Goal: Task Accomplishment & Management: Use online tool/utility

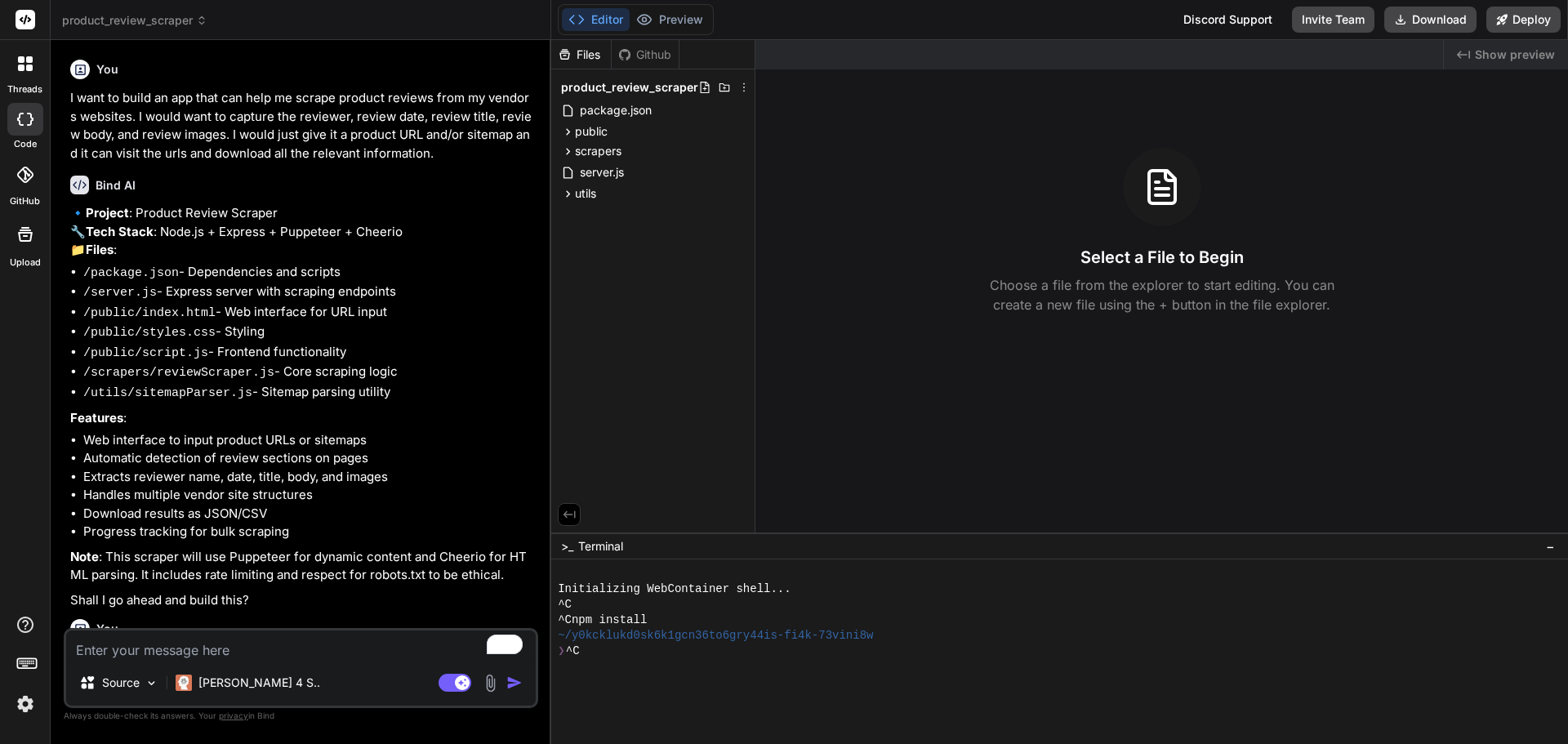
scroll to position [1955, 0]
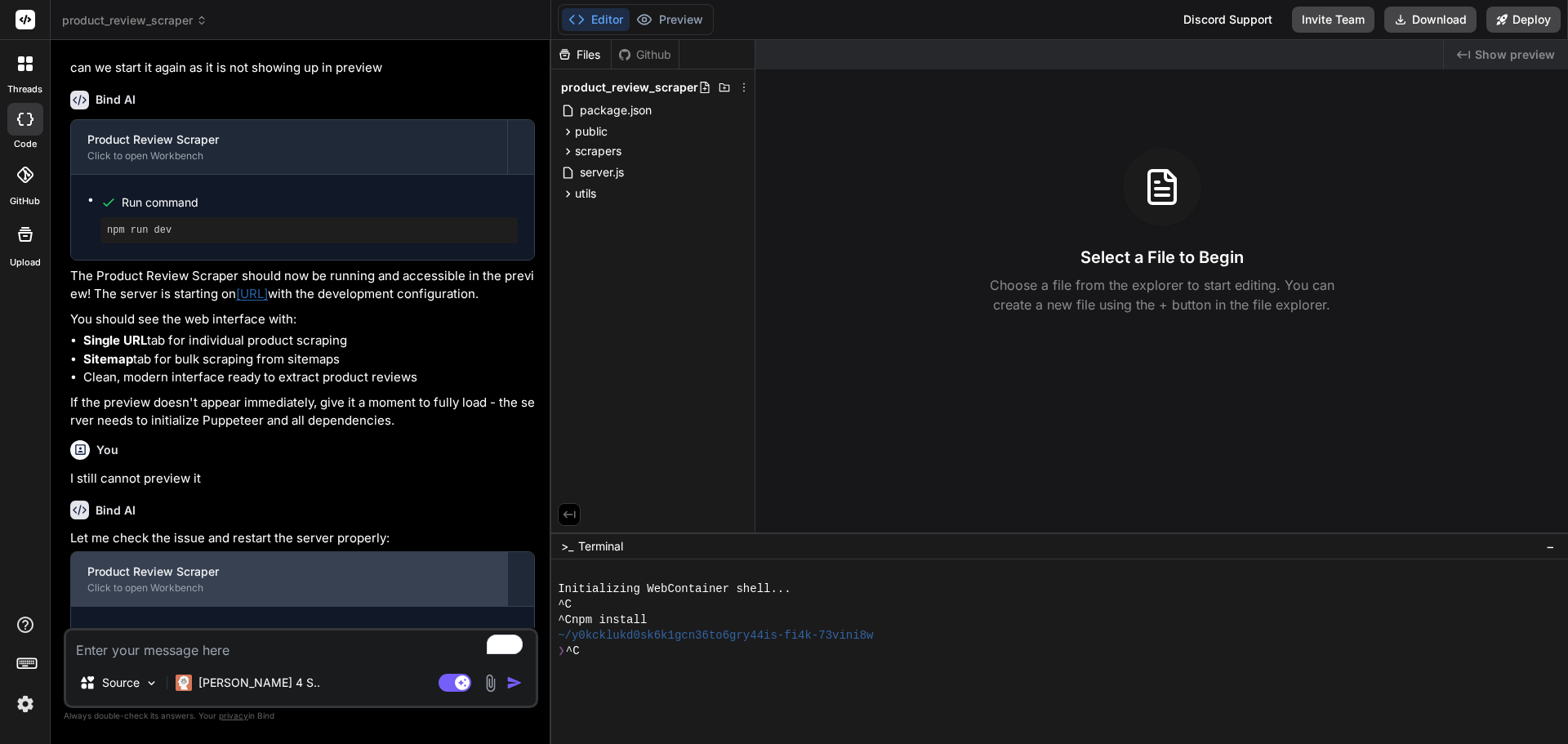
click at [248, 595] on div "Click to open Workbench" at bounding box center [290, 587] width 404 height 13
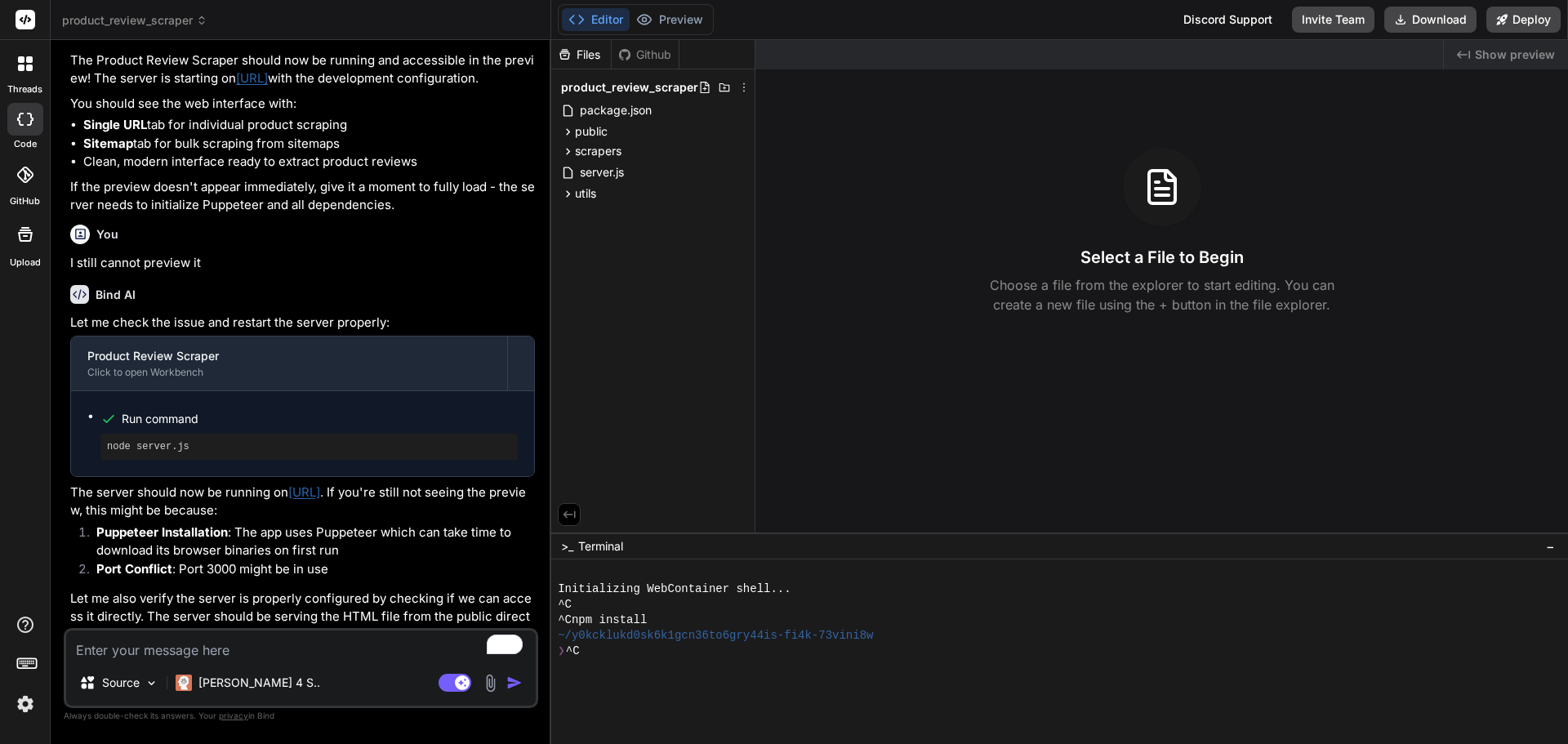
scroll to position [2259, 0]
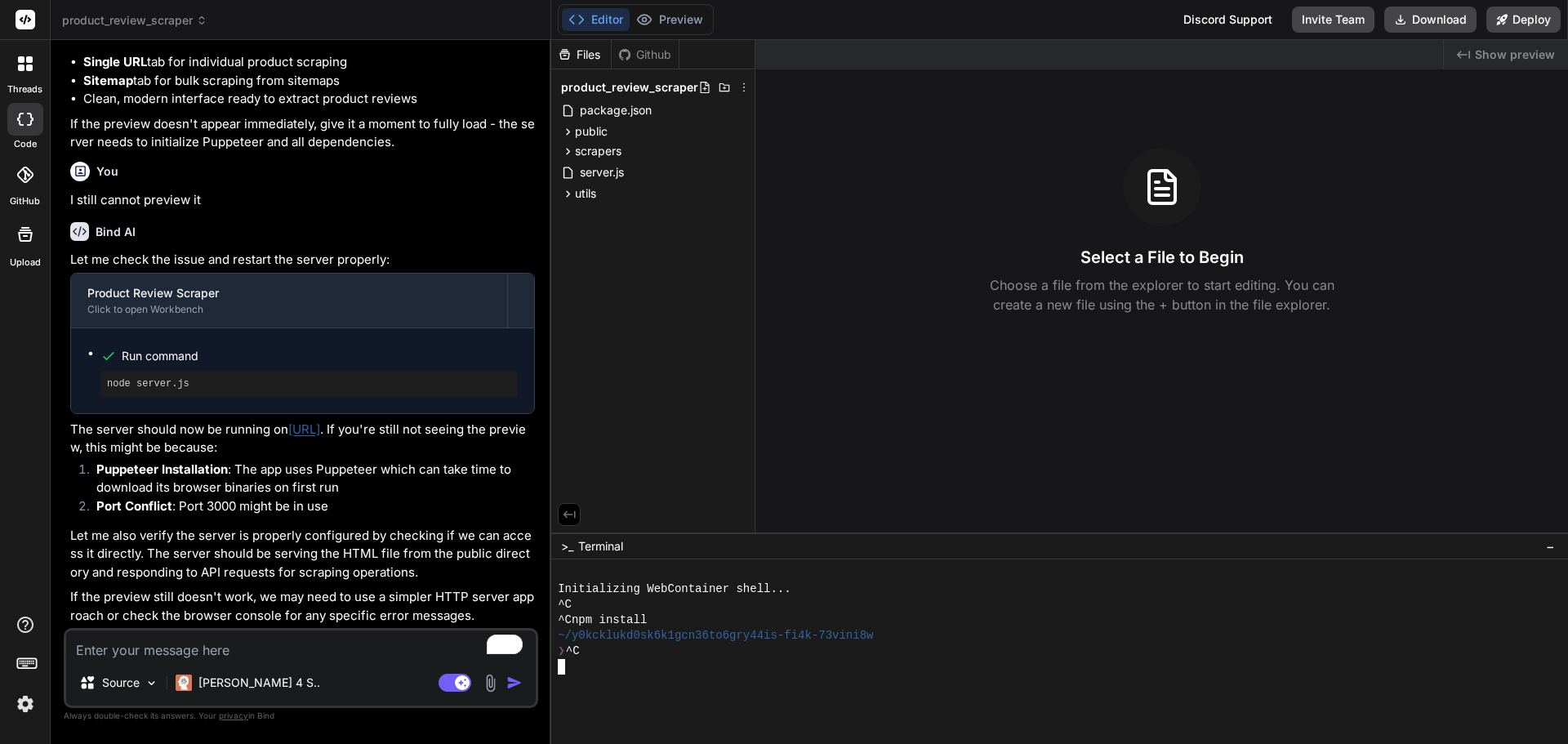
click at [598, 653] on div "❯ ^C" at bounding box center [1052, 651] width 989 height 15
click at [297, 652] on textarea "To enrich screen reader interactions, please activate Accessibility in Grammarl…" at bounding box center [301, 645] width 470 height 29
type textarea "c"
type textarea "x"
type textarea "ca"
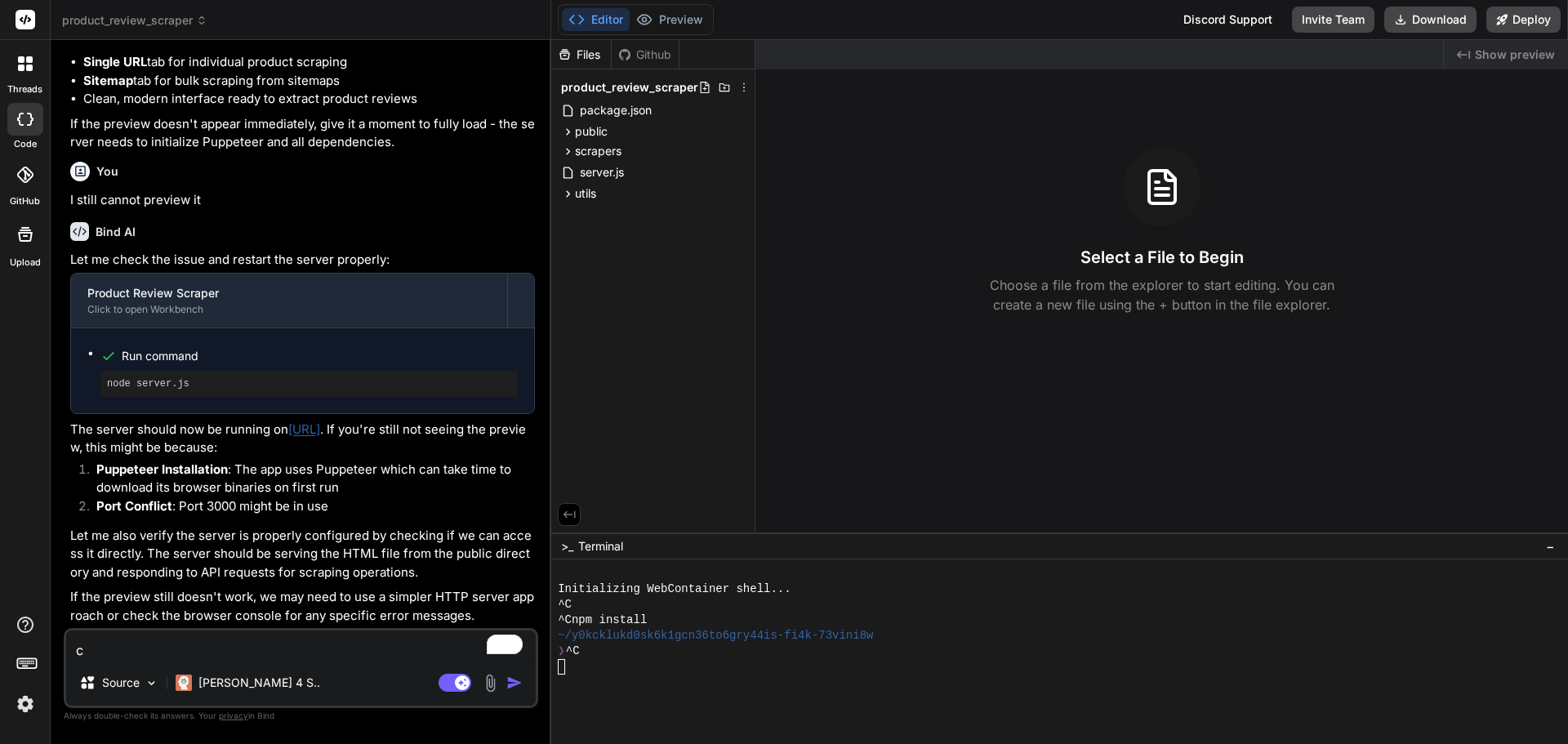
type textarea "x"
type textarea "can"
type textarea "x"
type textarea "can"
type textarea "x"
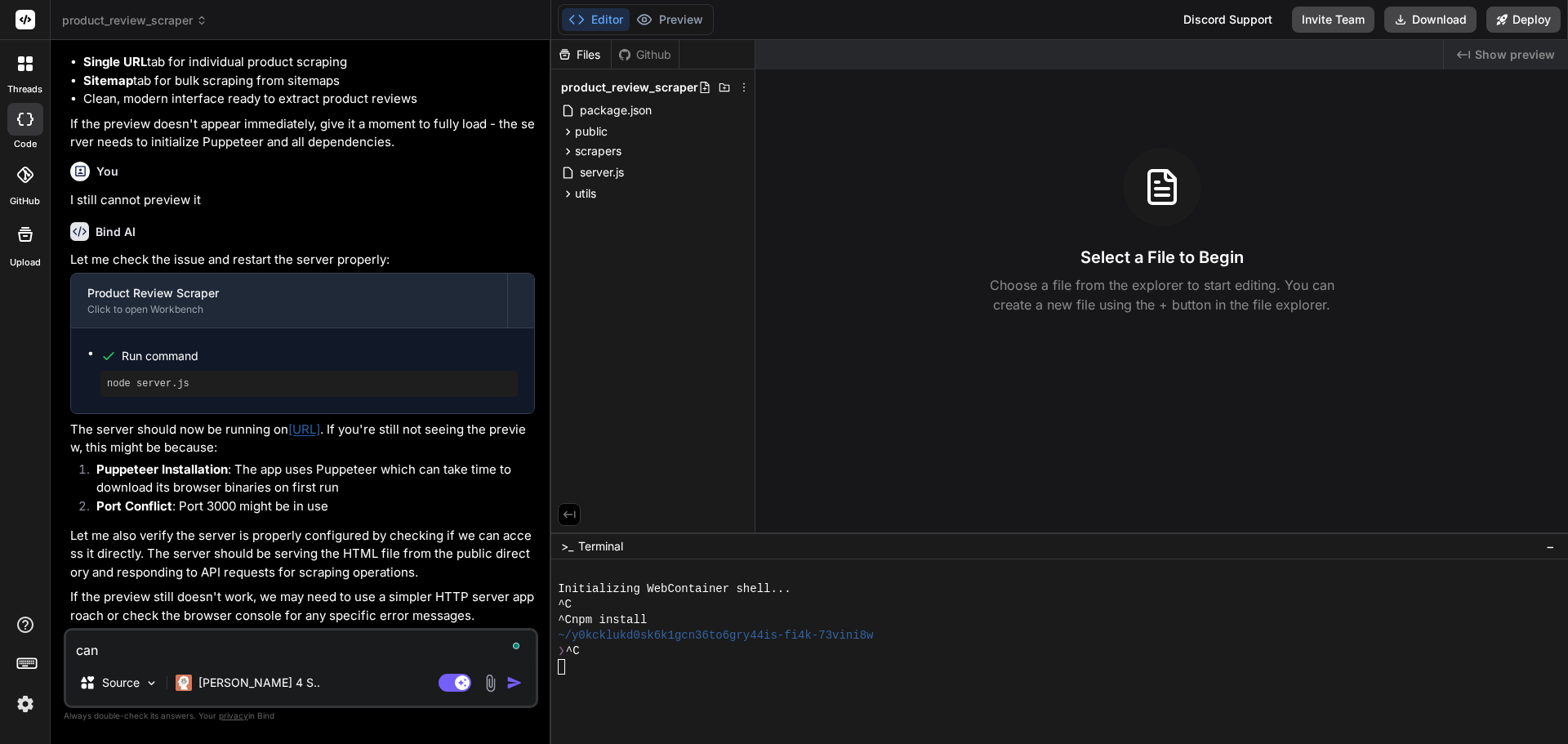
type textarea "can w"
type textarea "x"
type textarea "can we"
type textarea "x"
type textarea "can we"
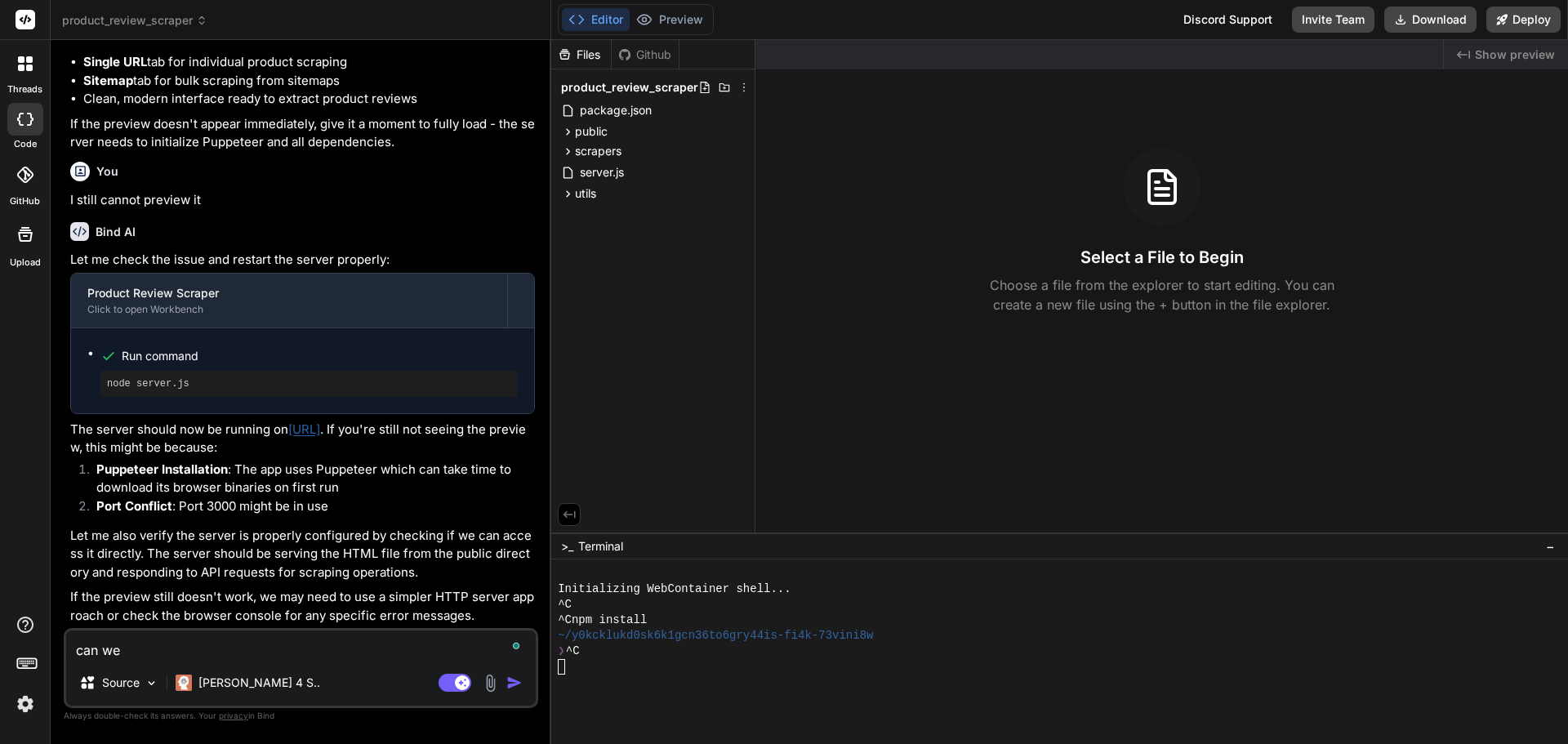
type textarea "x"
type textarea "can we"
type textarea "x"
type textarea "can w"
type textarea "x"
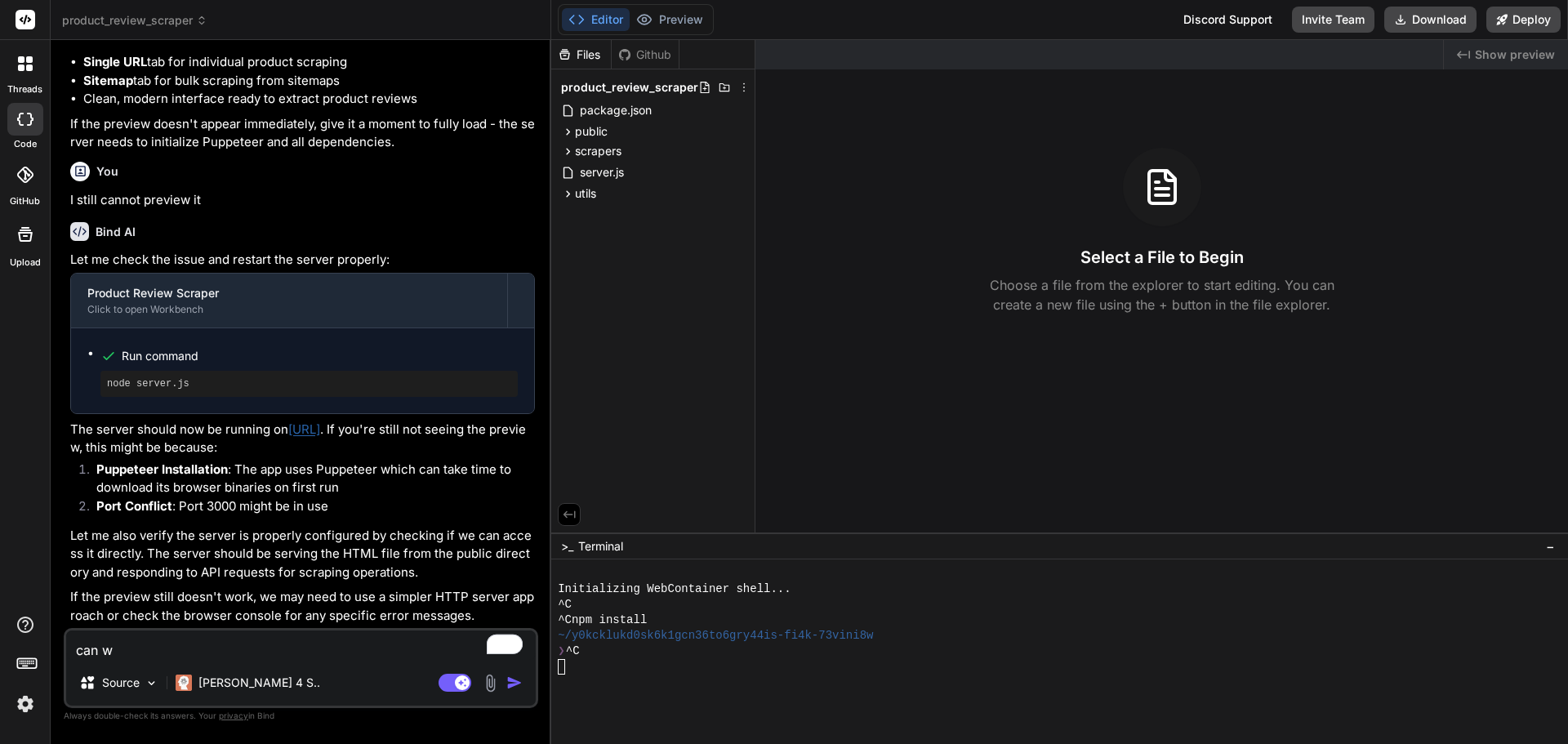
type textarea "can"
type textarea "x"
type textarea "can"
type textarea "x"
type textarea "ca"
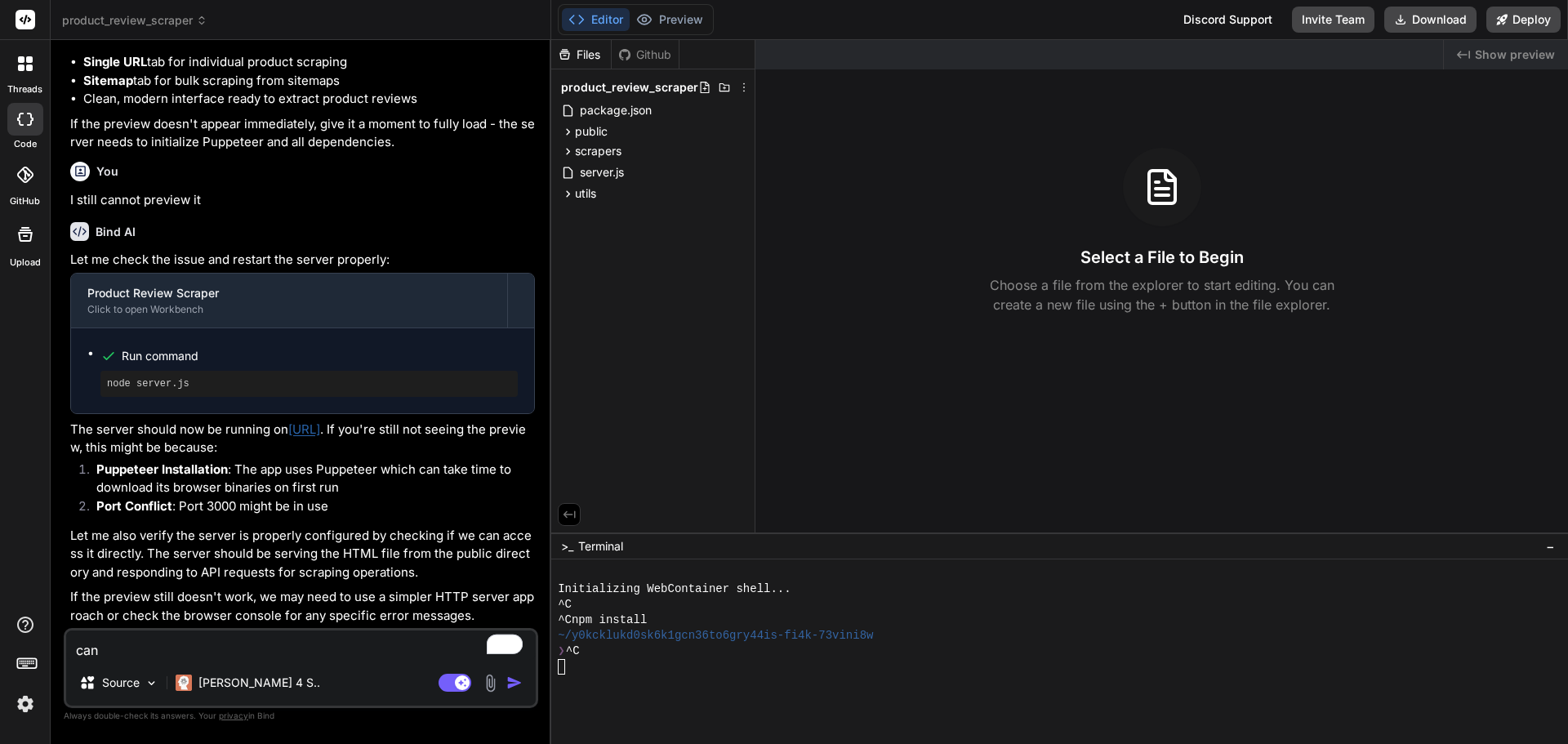
type textarea "x"
type textarea "c"
type textarea "x"
type textarea "d"
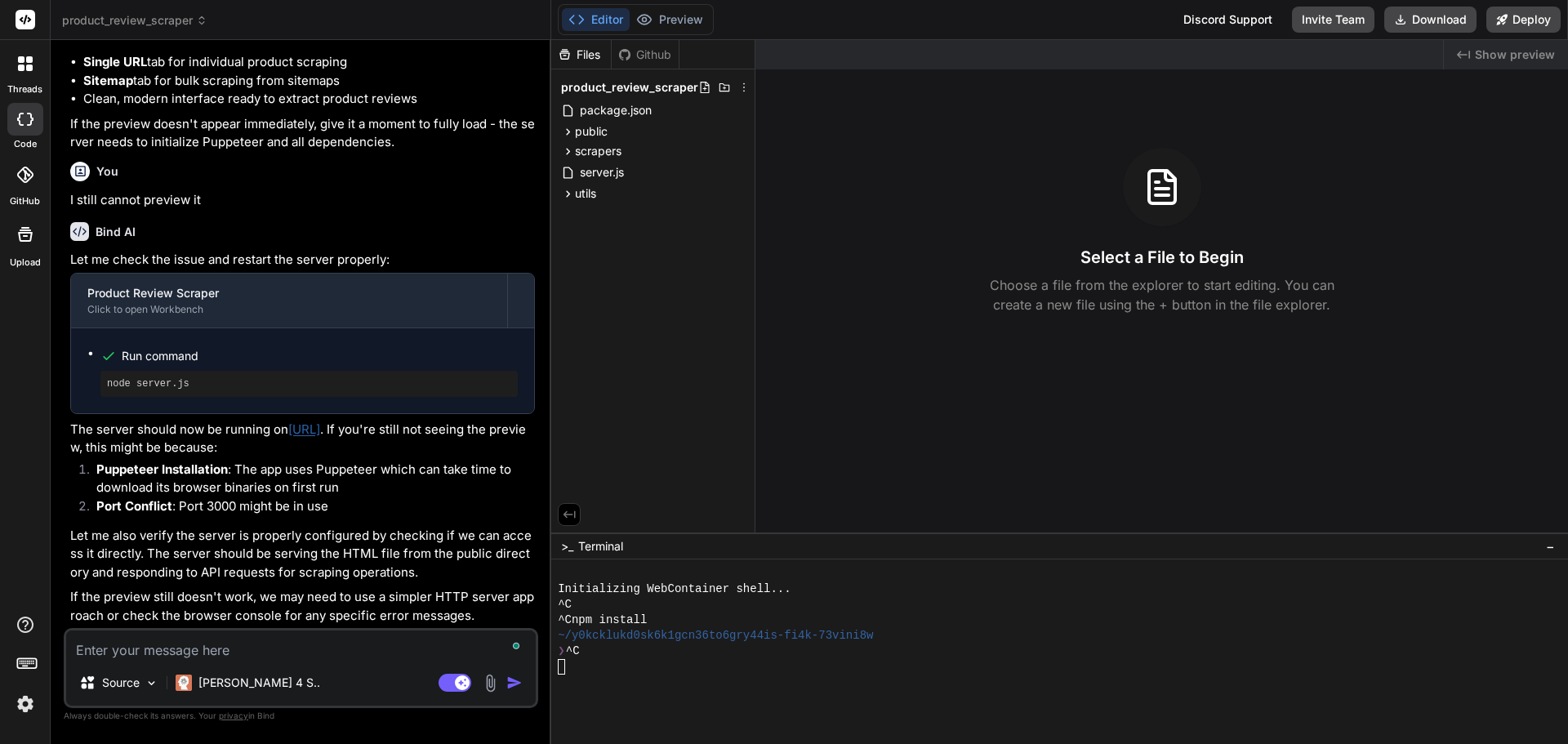
type textarea "x"
type textarea "do"
type textarea "x"
type textarea "doe"
type textarea "x"
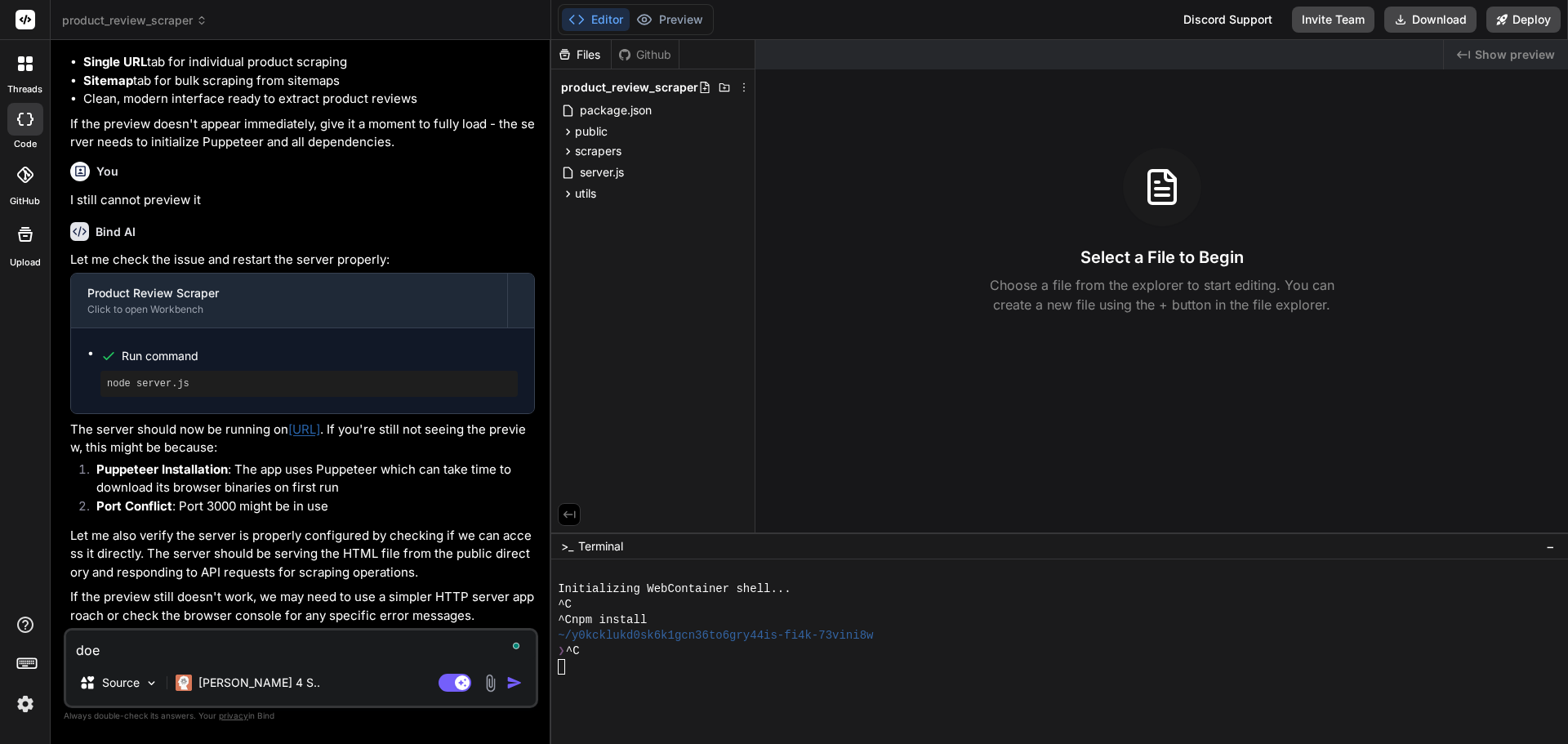
type textarea "does"
type textarea "x"
type textarea "does"
type textarea "x"
type textarea "does t"
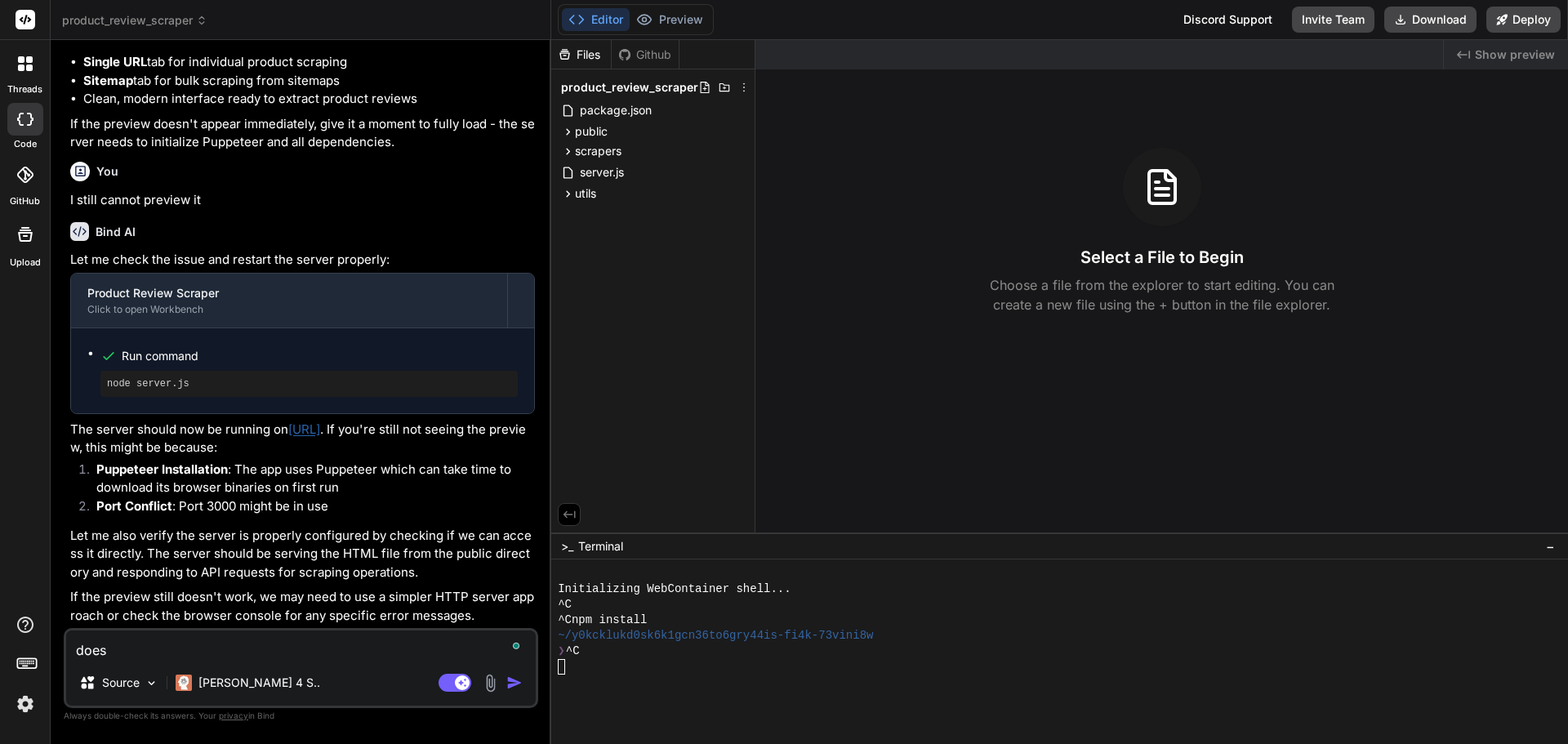
type textarea "x"
type textarea "does th"
type textarea "x"
type textarea "does thi"
type textarea "x"
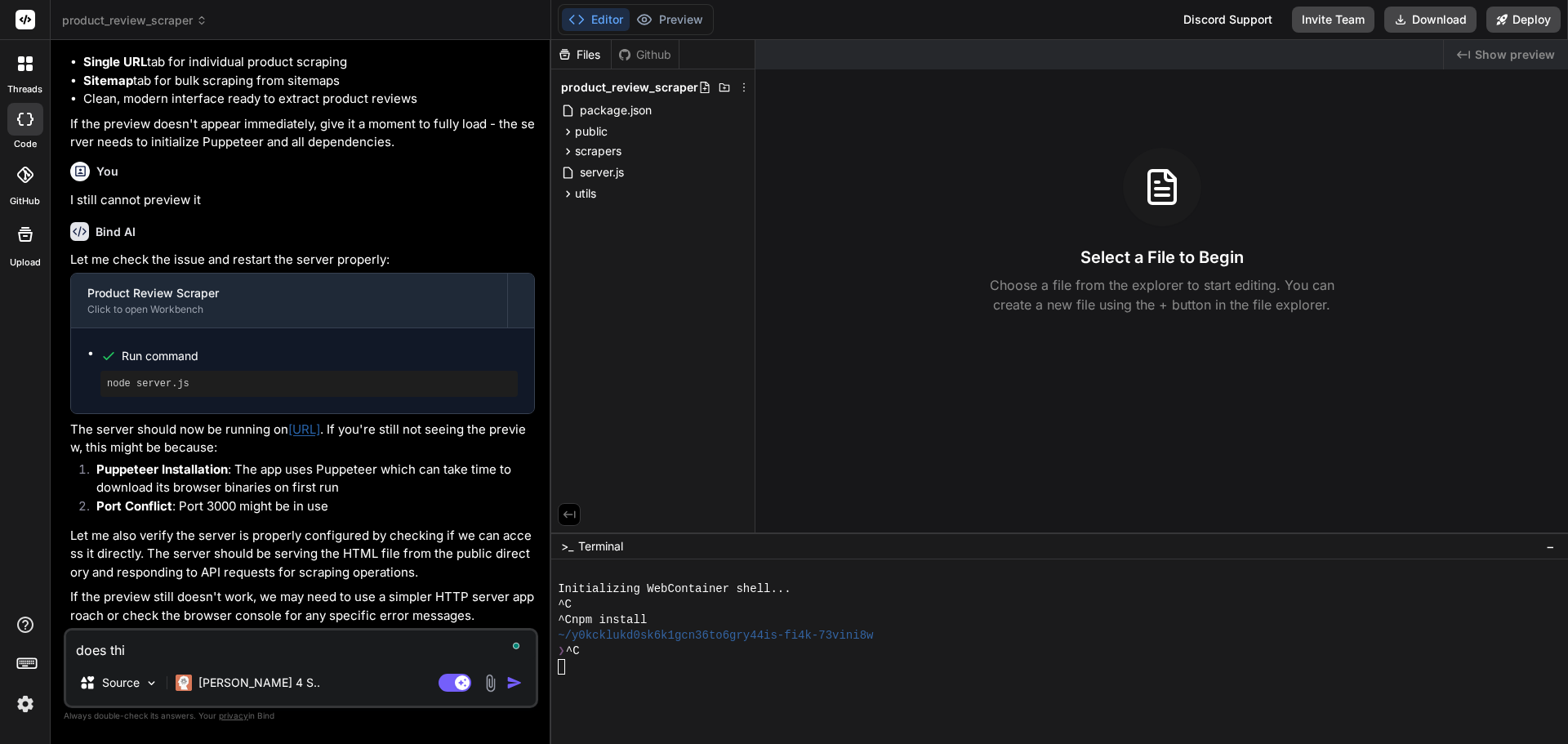
type textarea "does thi"
type textarea "x"
type textarea "does thi"
type textarea "x"
type textarea "does this"
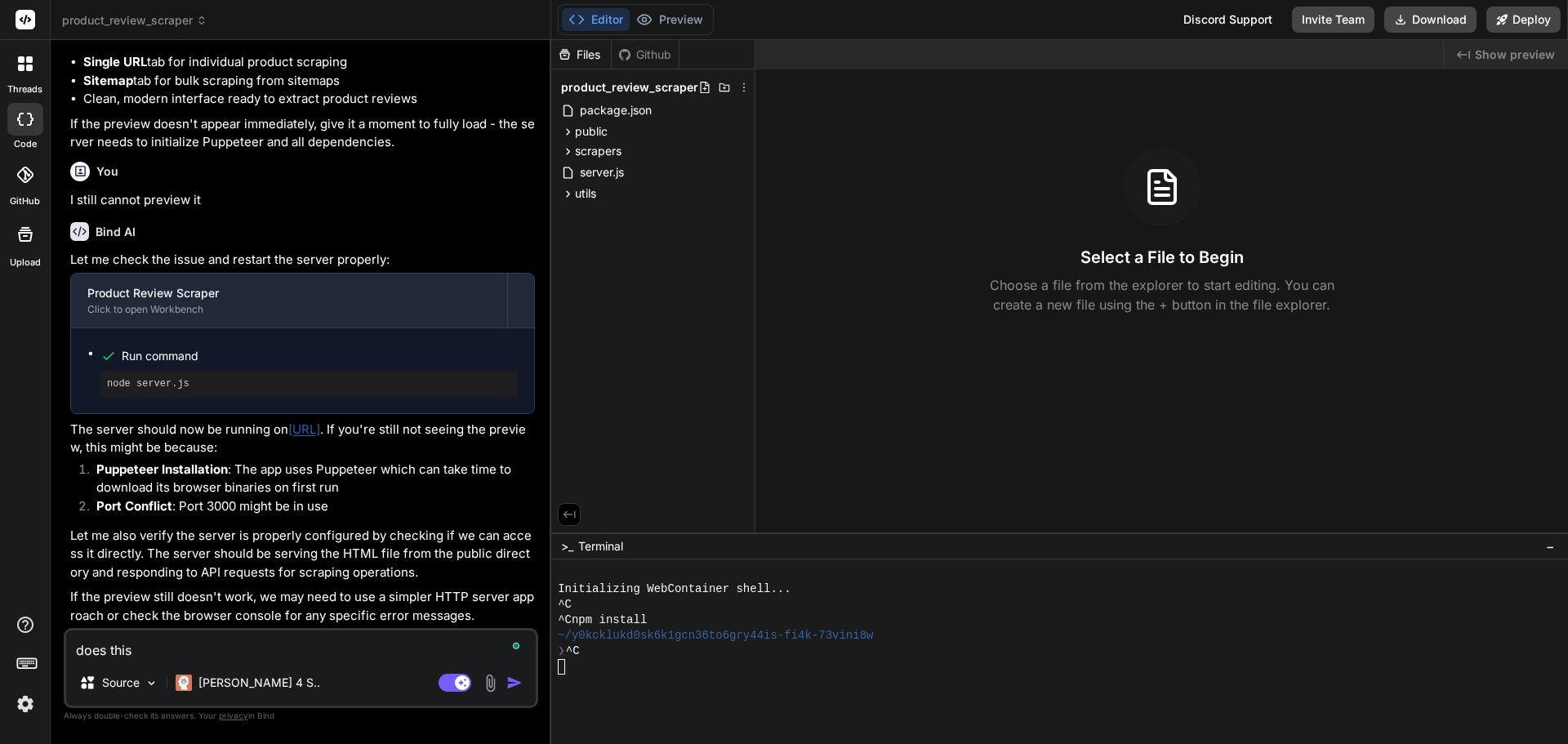
type textarea "x"
type textarea "does this"
type textarea "x"
type textarea "does this r"
type textarea "x"
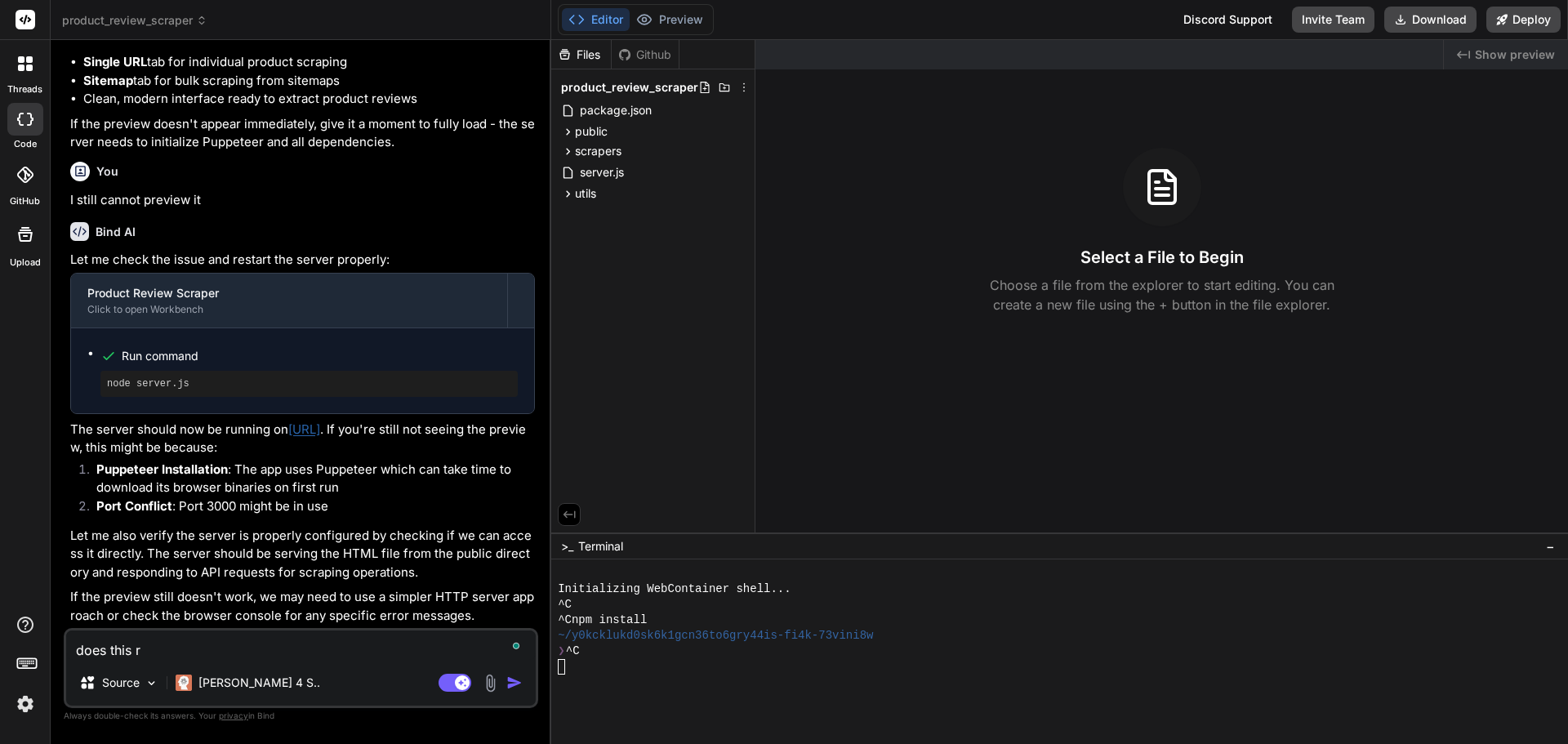
type textarea "does this ru"
type textarea "x"
type textarea "does this run"
type textarea "x"
type textarea "does this run"
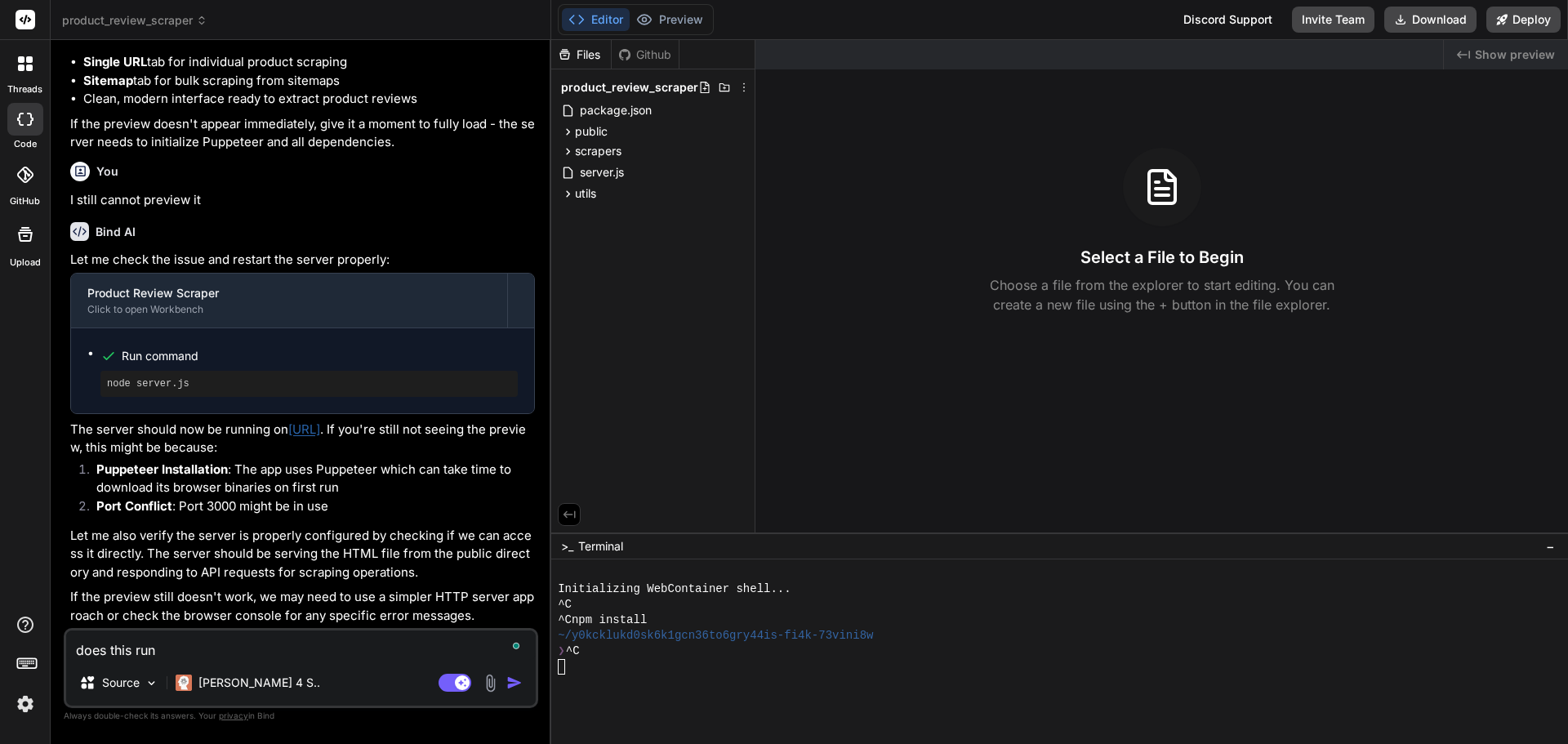
type textarea "x"
type textarea "does this run o"
type textarea "x"
type textarea "does this run on"
type textarea "x"
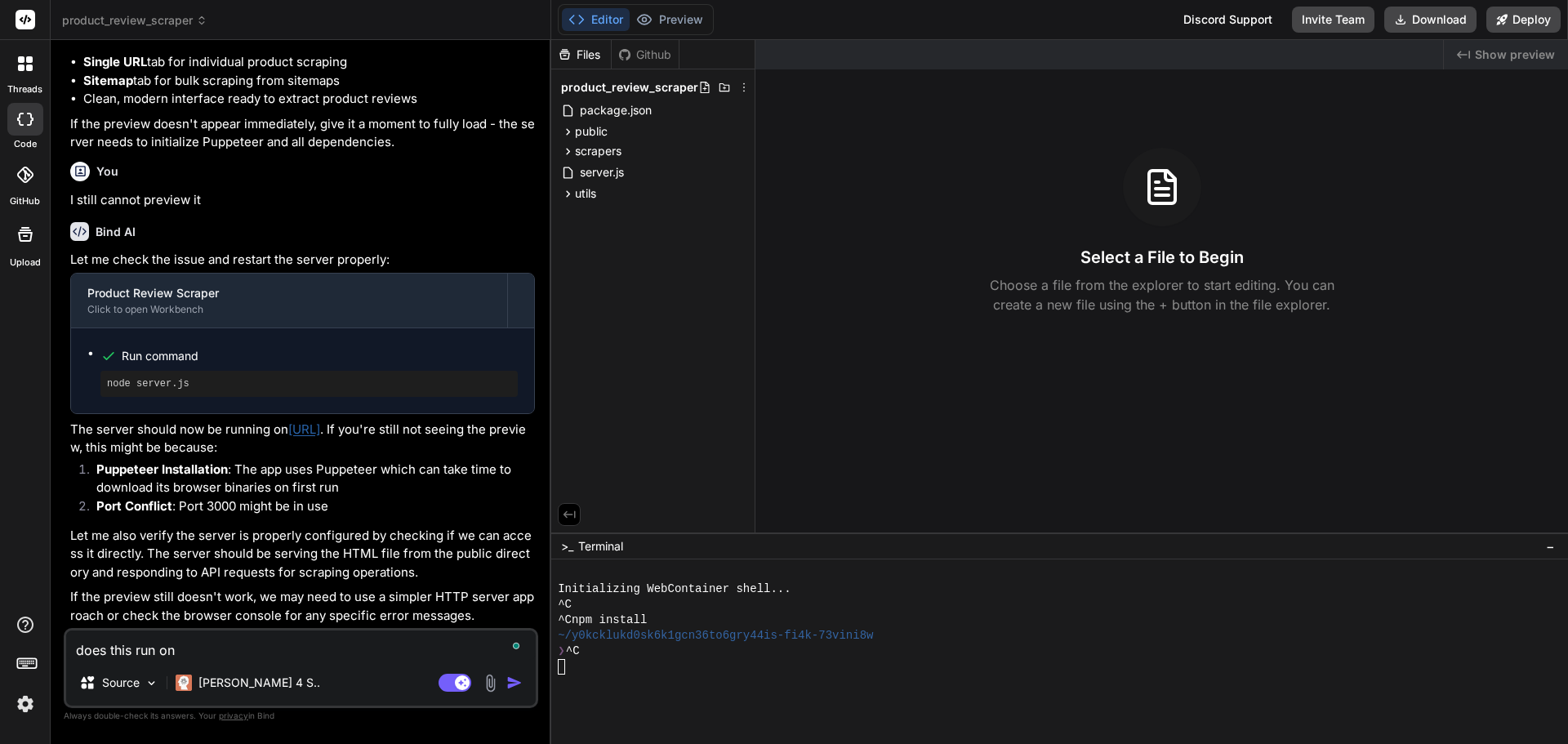
type textarea "does this run on"
type textarea "x"
type textarea "does this run on m"
type textarea "x"
type textarea "does this run on my"
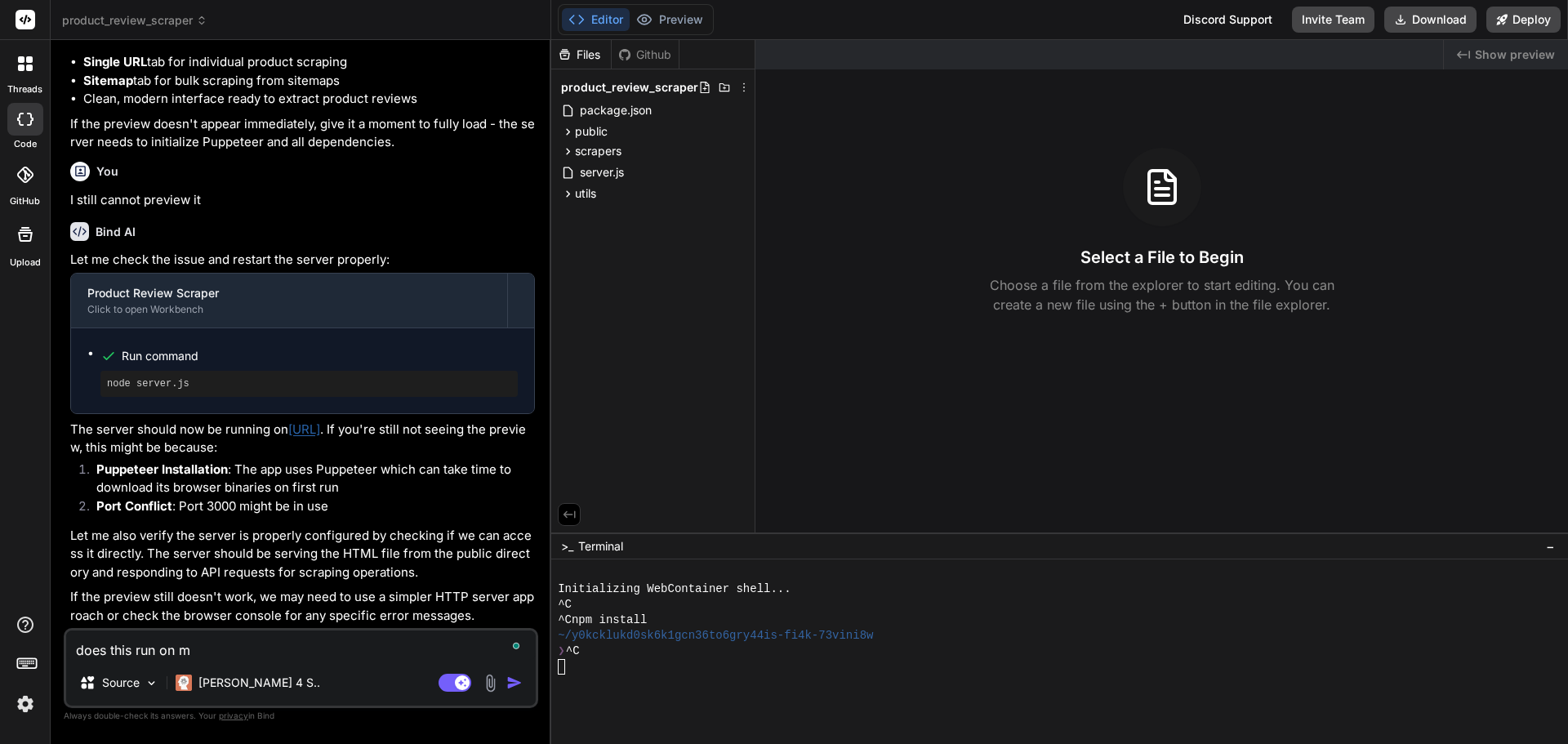
type textarea "x"
type textarea "does this run on my"
type textarea "x"
type textarea "does this run on my s"
type textarea "x"
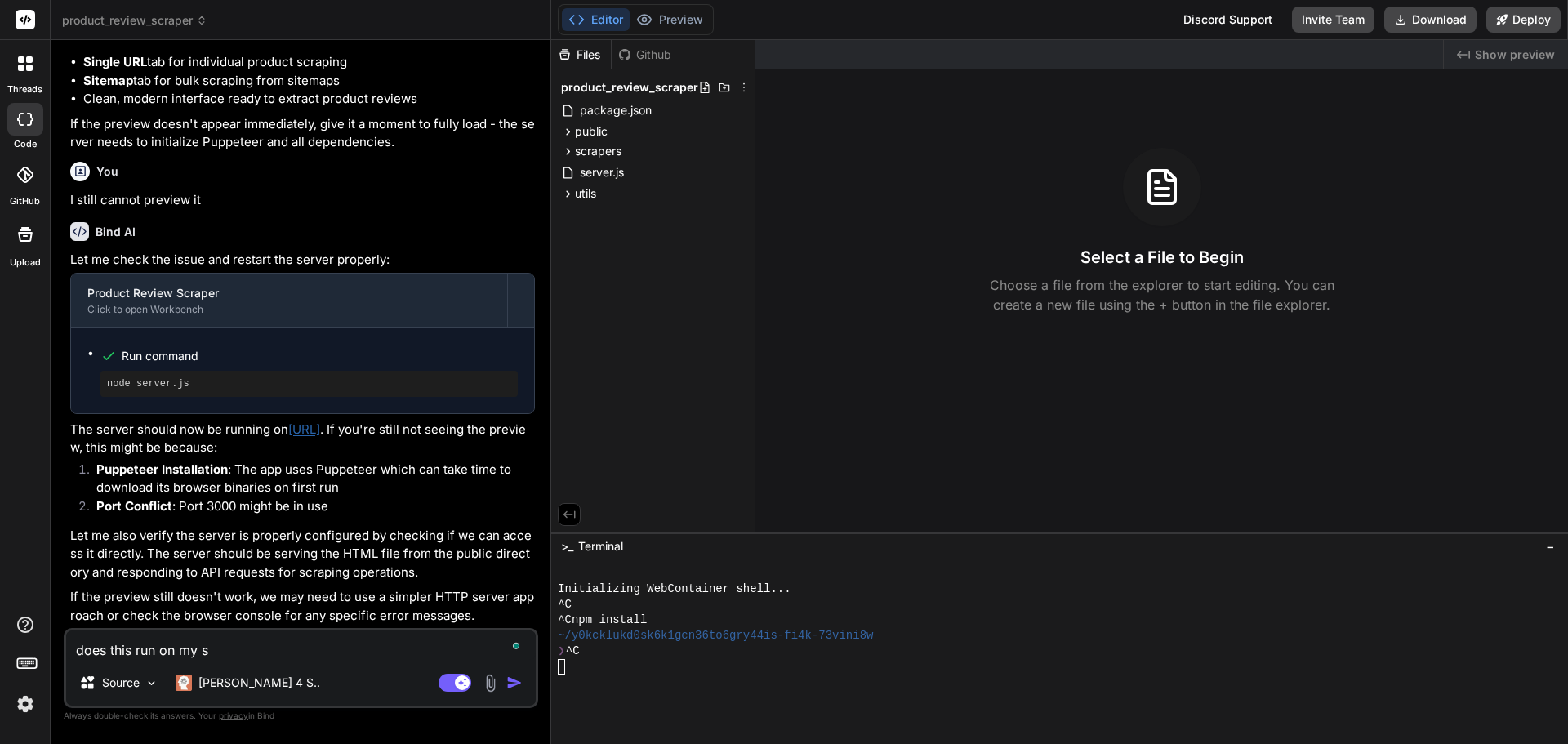
type textarea "does this run on my sy"
type textarea "x"
type textarea "does this run on my sys"
type textarea "x"
type textarea "does this run on my syst"
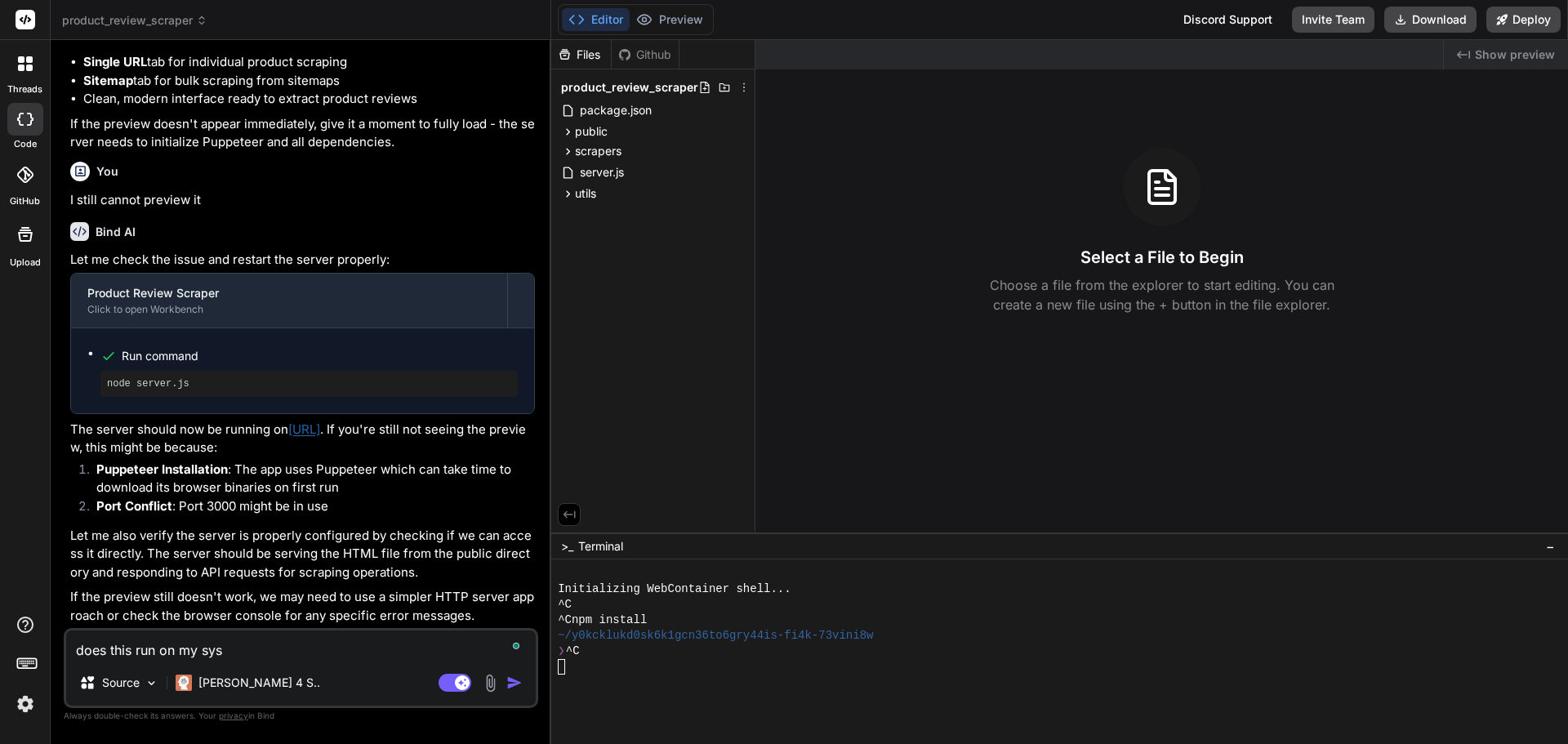
type textarea "x"
type textarea "does this run on my syste"
type textarea "x"
type textarea "does this run on my system"
type textarea "x"
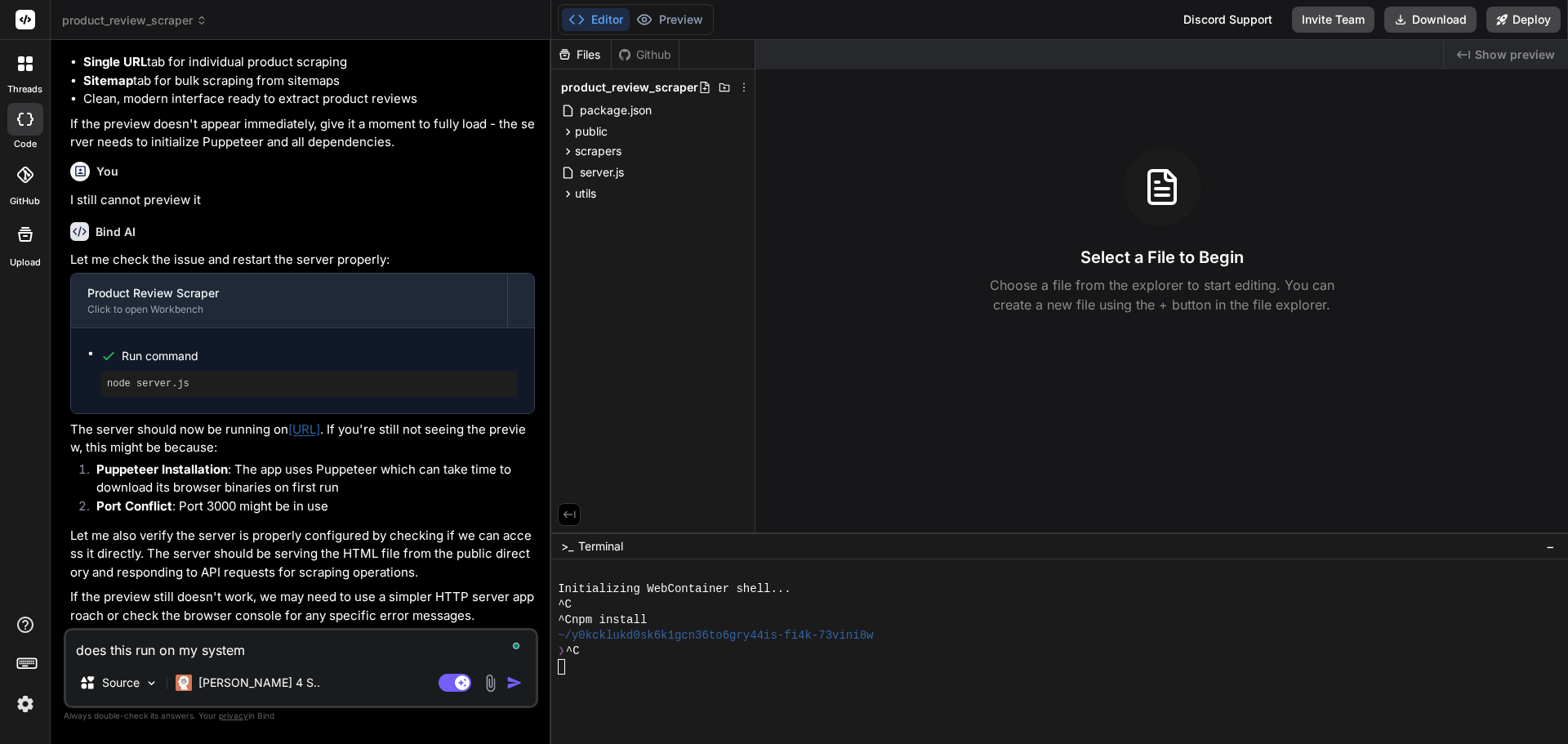
type textarea "does this run on my system"
type textarea "x"
type textarea "does this run on my system o"
type textarea "x"
type textarea "does this run on my system or"
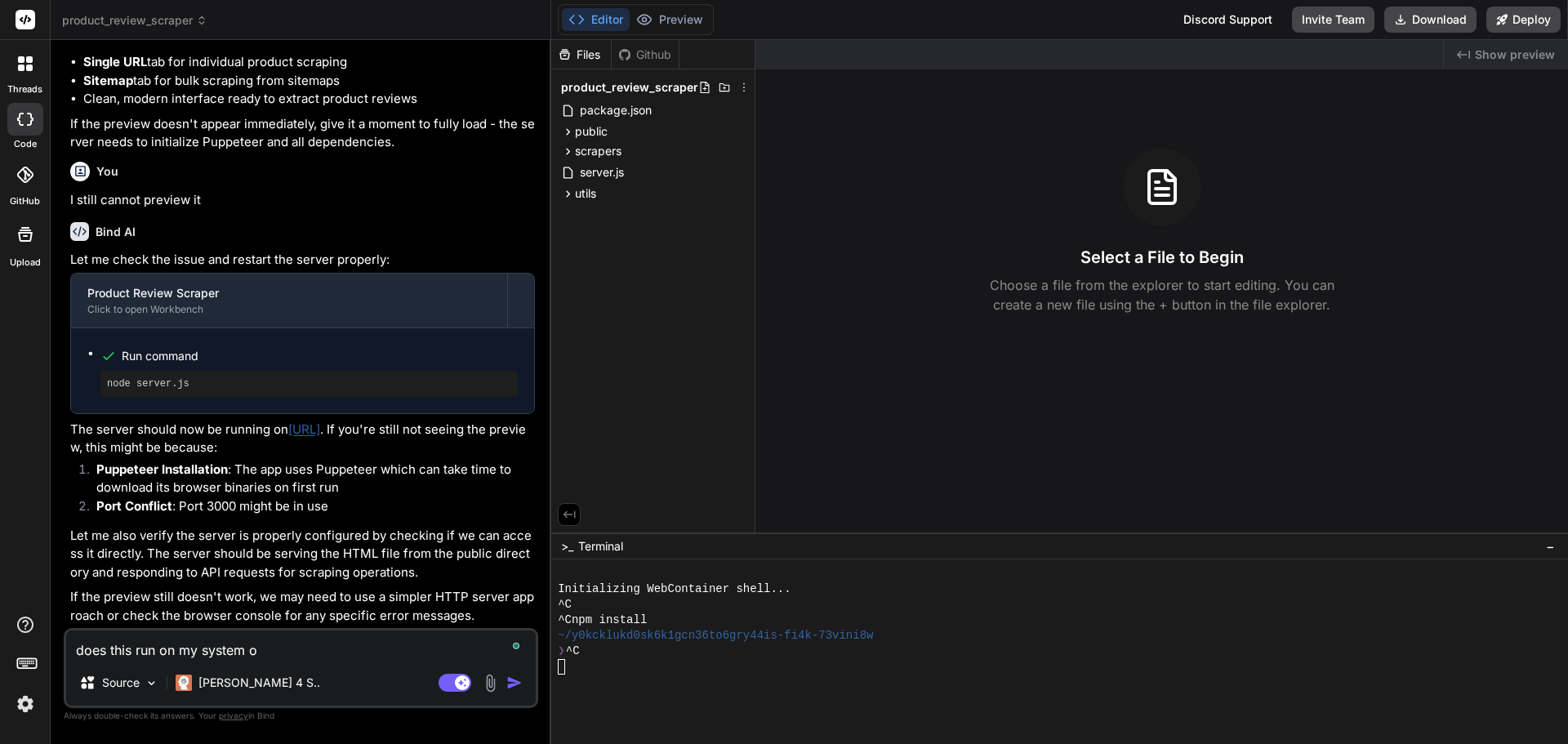
type textarea "x"
type textarea "does this run on my system or"
type textarea "x"
type textarea "does this run on my system or y"
type textarea "x"
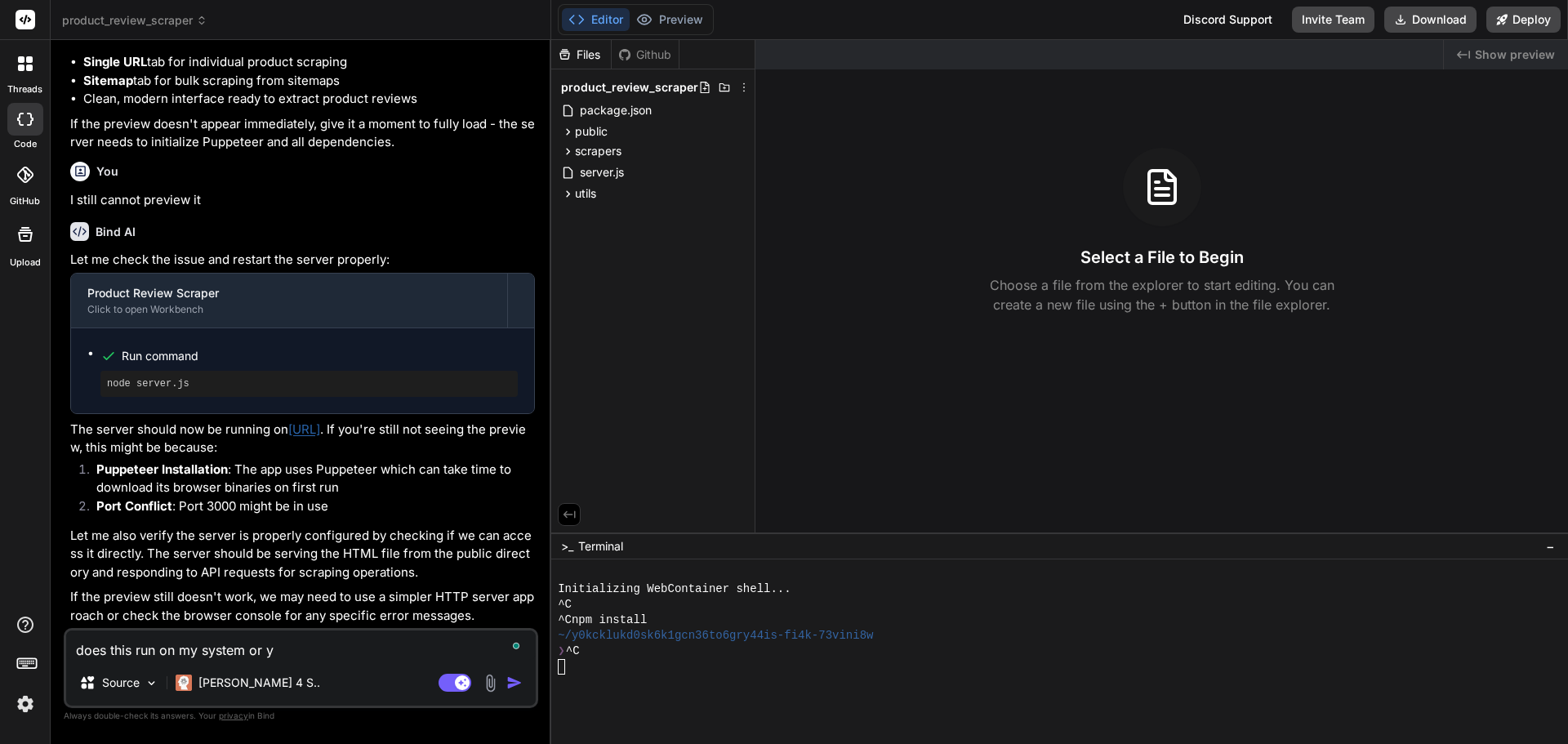
type textarea "does this run on my system or yo"
type textarea "x"
type textarea "does this run on my system or you"
type textarea "x"
type textarea "does this run on my system or yo"
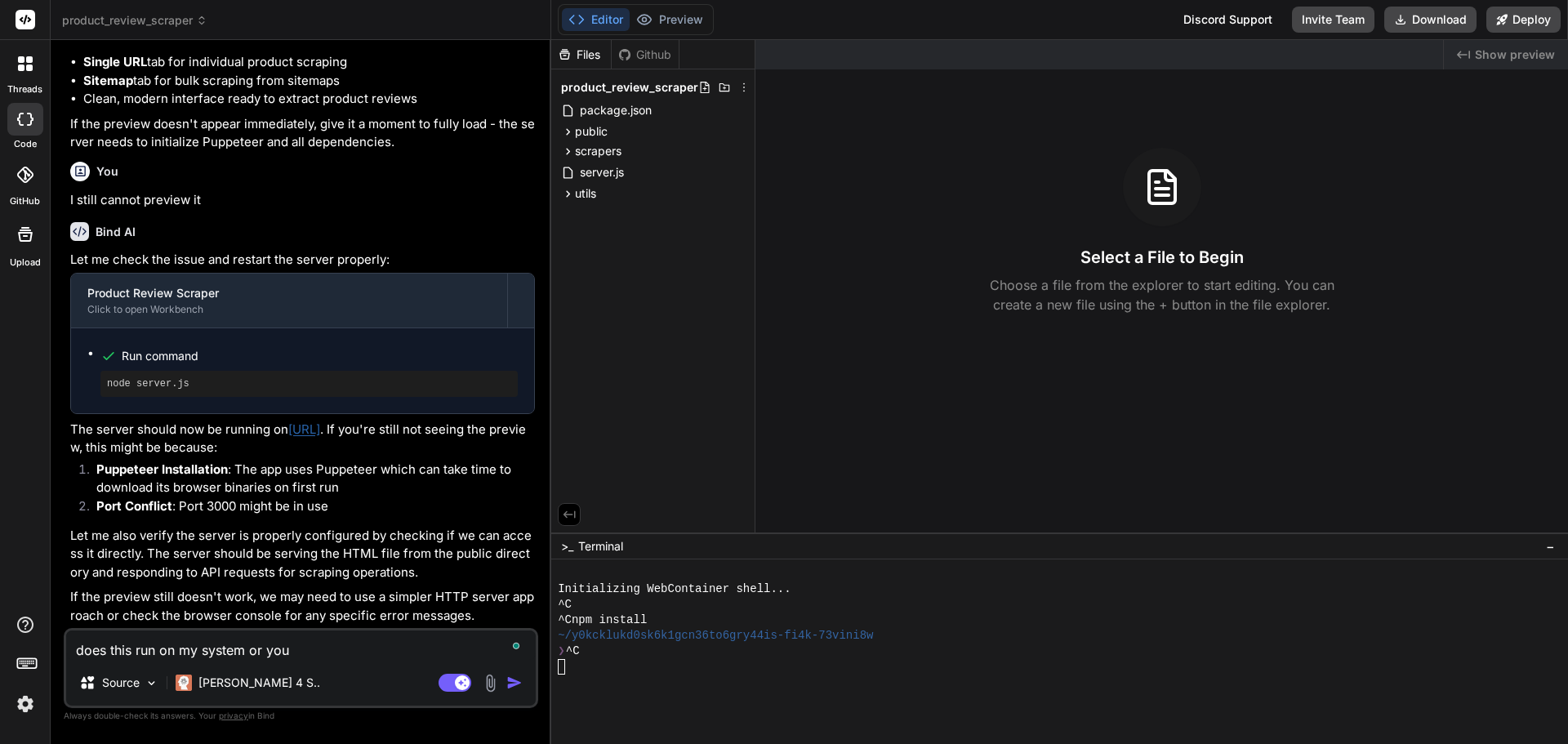
type textarea "x"
type textarea "does this run on my system or y"
type textarea "x"
type textarea "does this run on my system or"
type textarea "x"
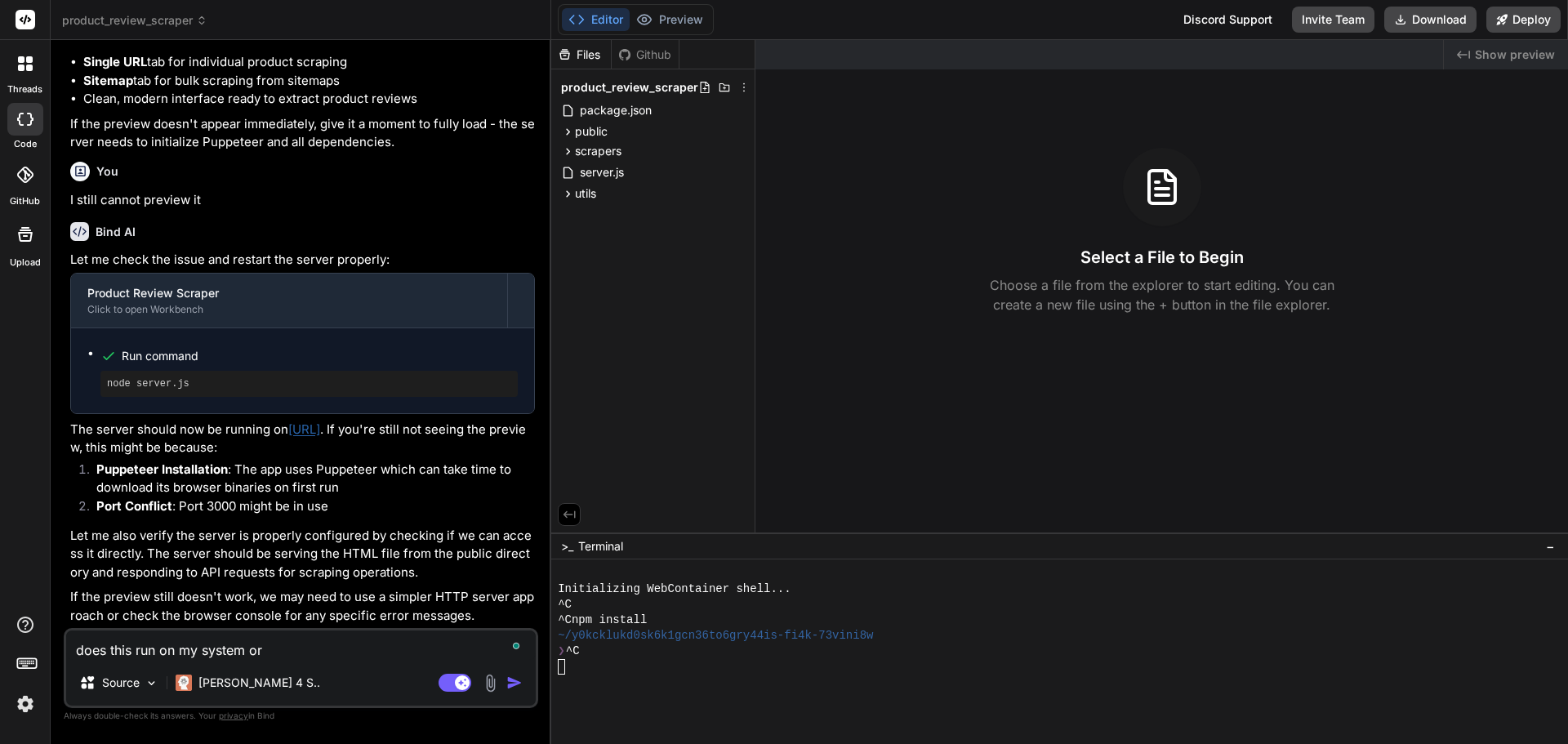
type textarea "does this run on my system or t"
type textarea "x"
type textarea "does this run on my system or th"
type textarea "x"
type textarea "does this run on my system or the"
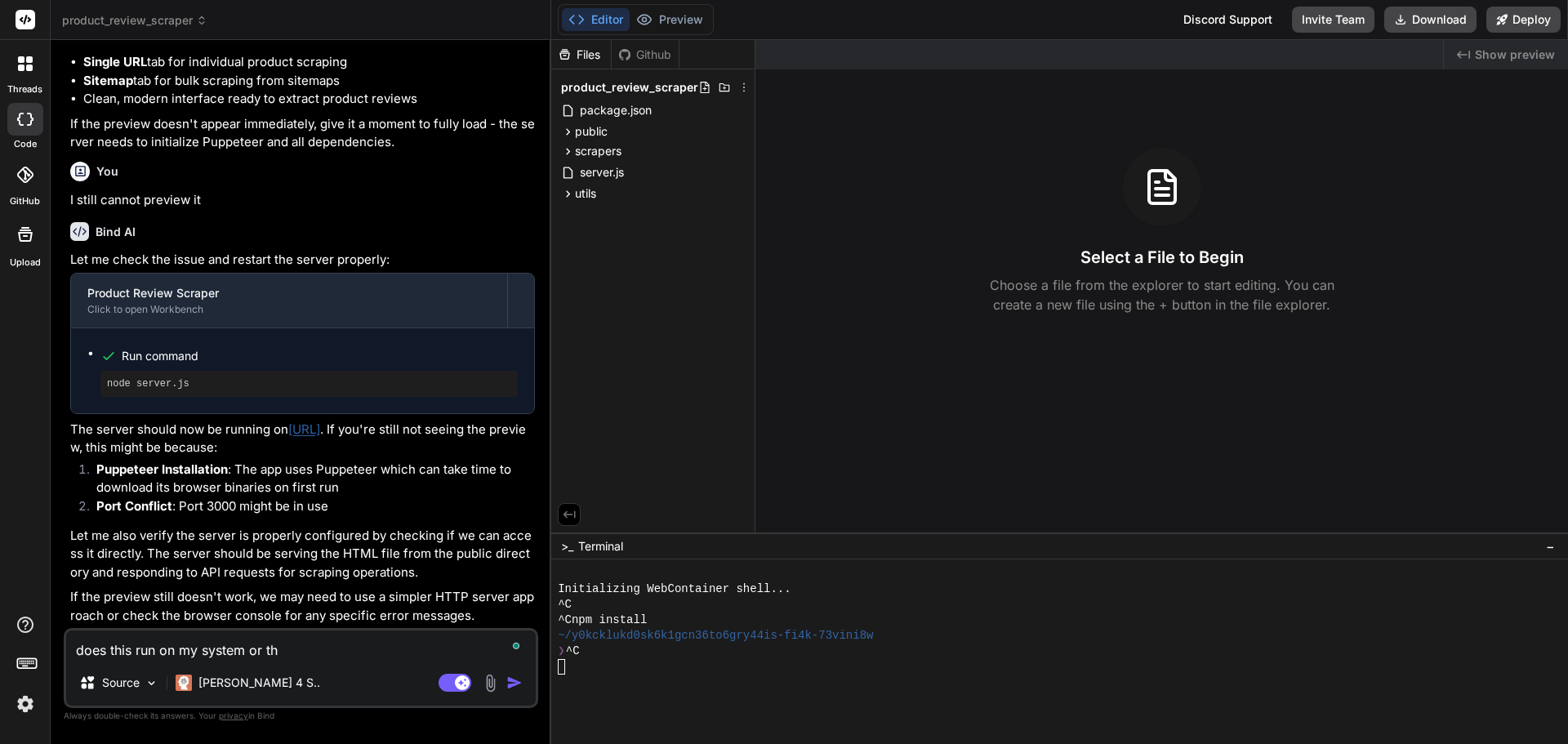
type textarea "x"
type textarea "does this run on my system or the"
type textarea "x"
type textarea "does this run on my system or the b"
type textarea "x"
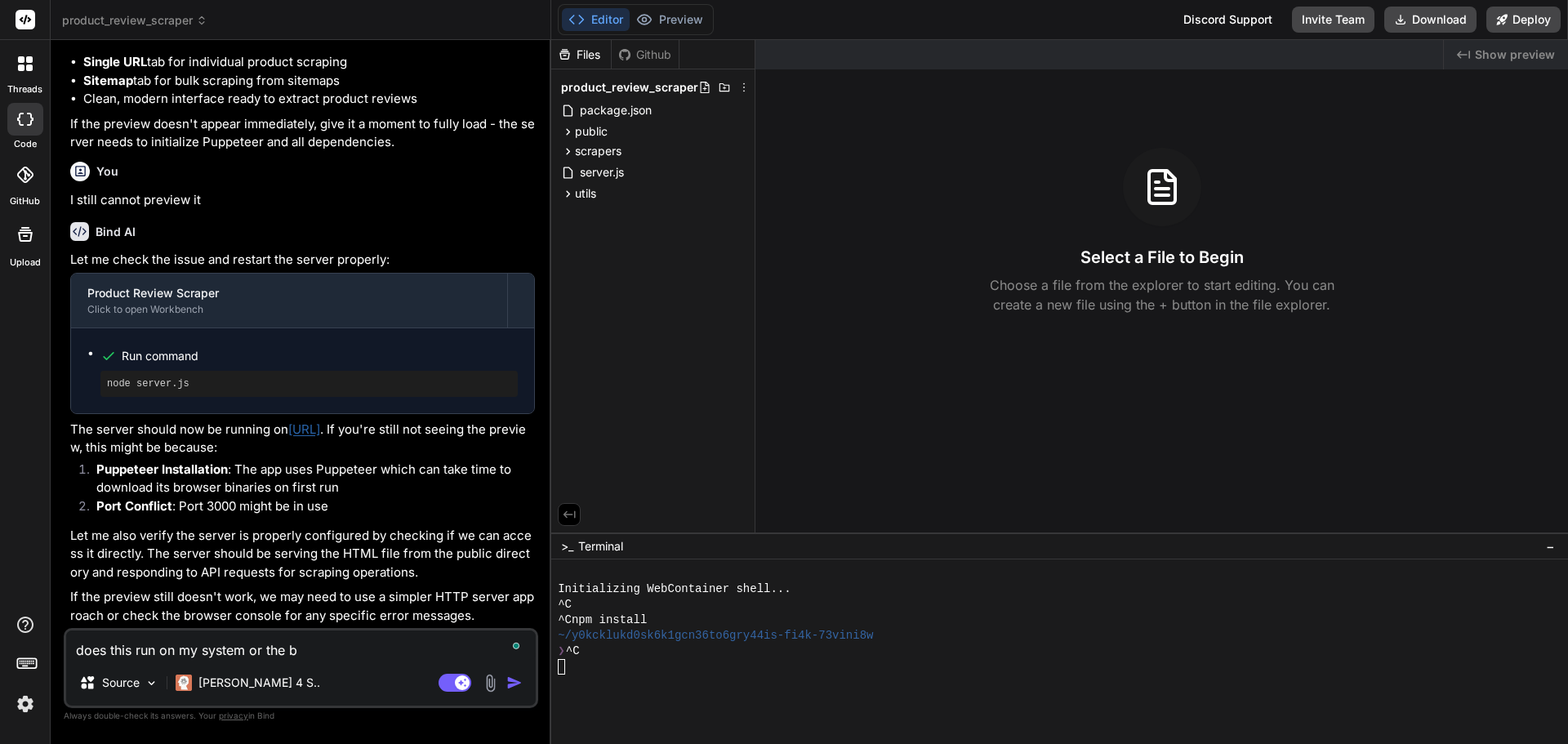
type textarea "does this run on my system or the bi"
type textarea "x"
type textarea "does this run on my system or the bin"
type textarea "x"
type textarea "does this run on my system or the bind"
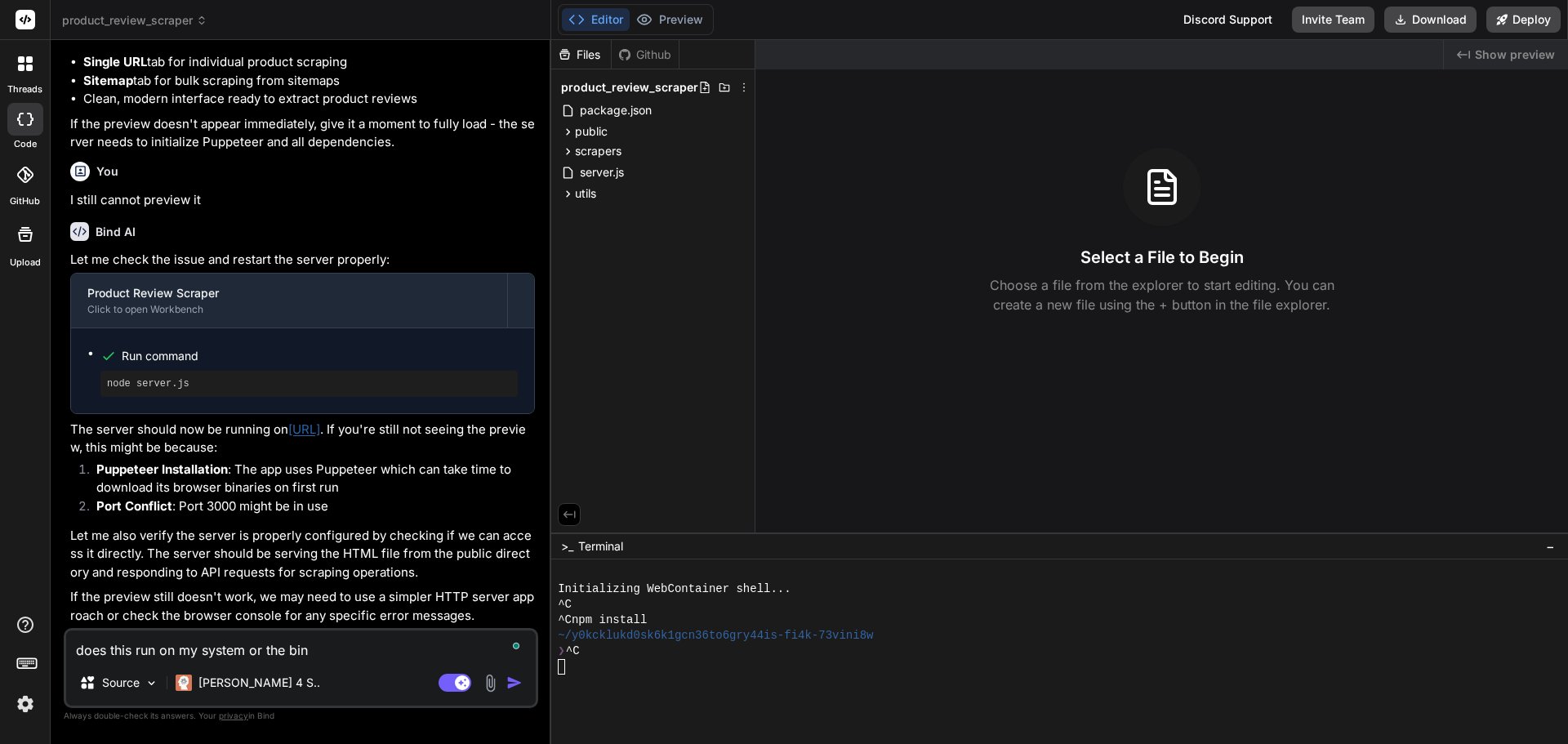
type textarea "x"
type textarea "does this run on my system or the bind"
type textarea "x"
type textarea "does this run on my system or the bind a"
type textarea "x"
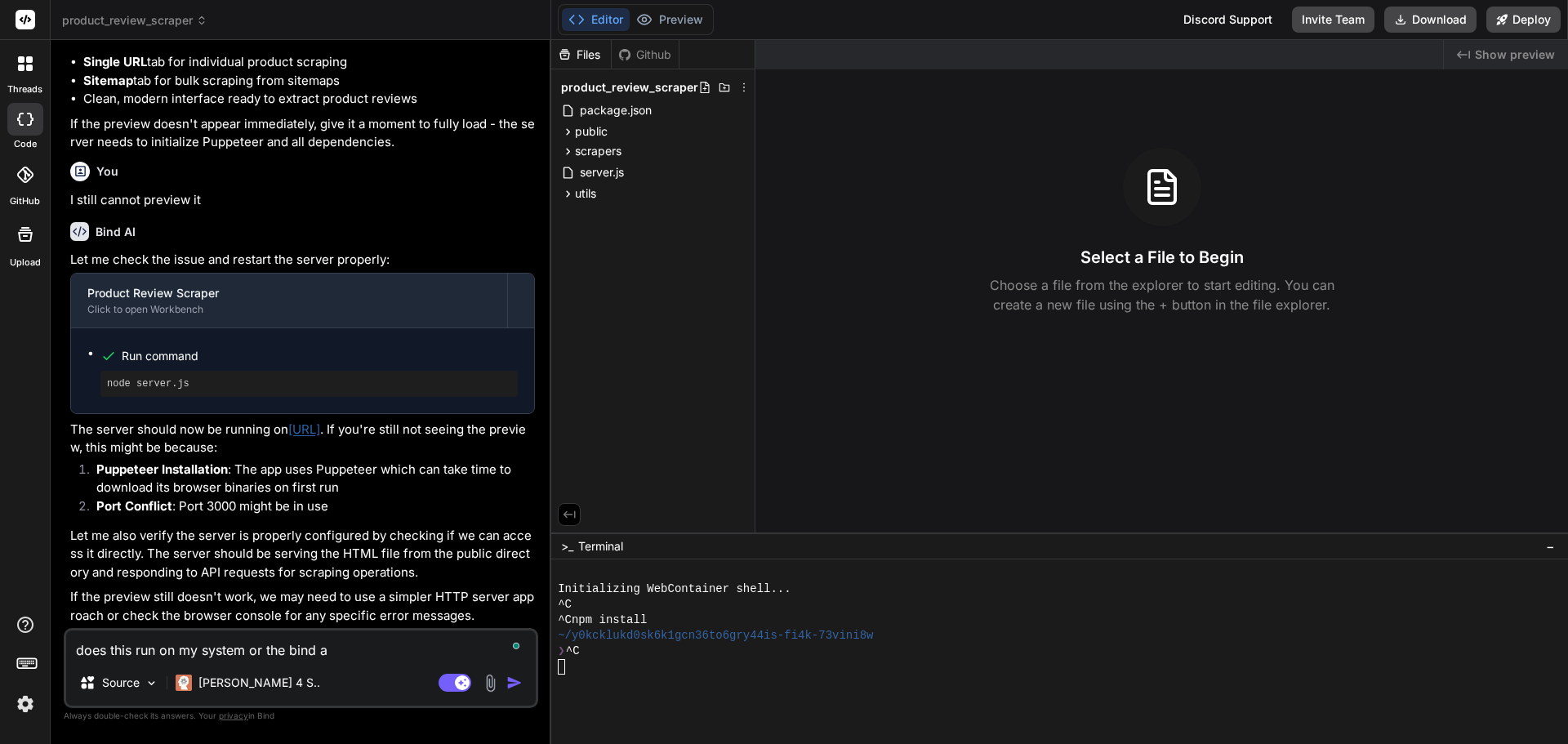
type textarea "does this run on my system or the bind ai"
type textarea "x"
type textarea "does this run on my system or the bind ai"
type textarea "x"
type textarea "does this run on my system or the bind ai s"
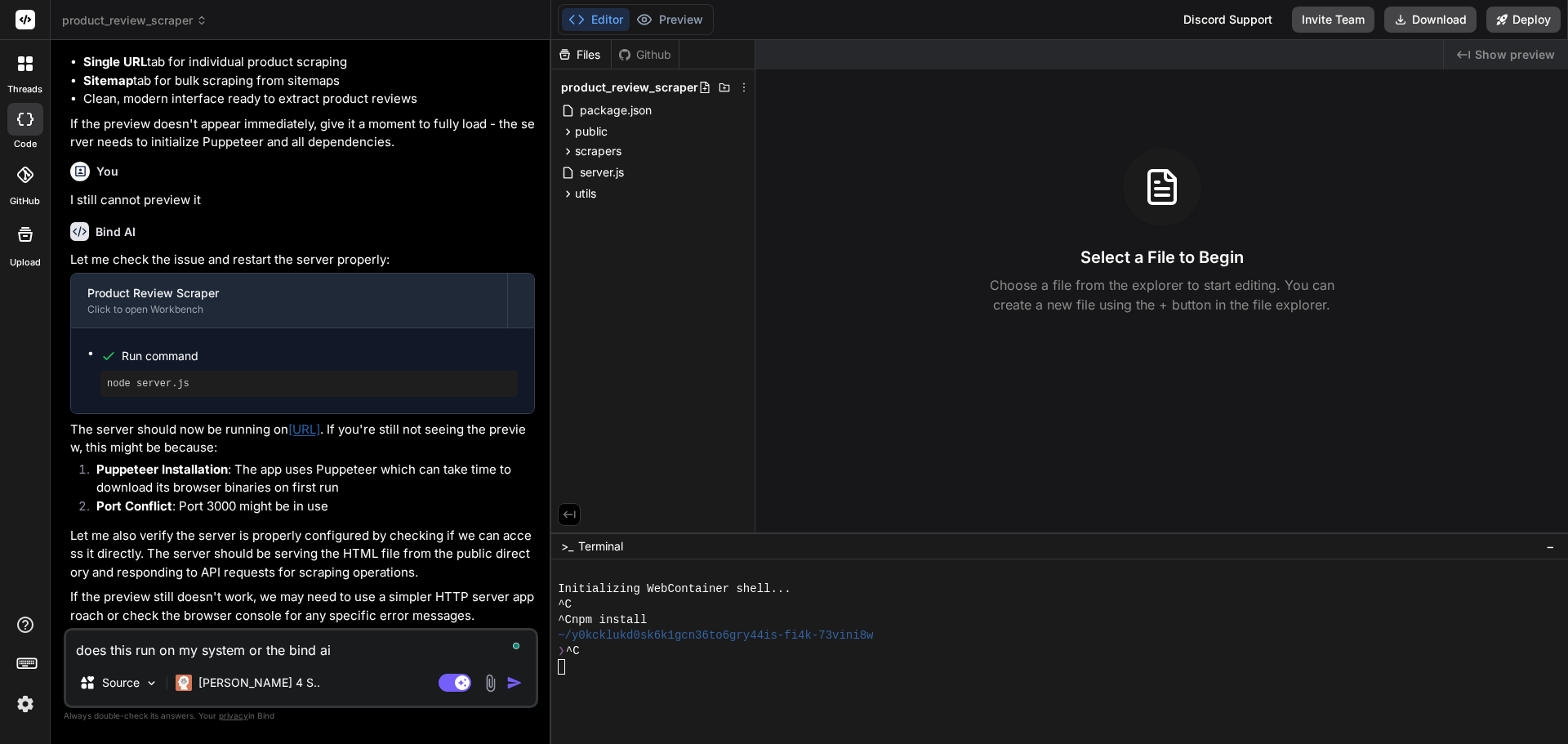
type textarea "x"
type textarea "does this run on my system or the bind ai sy"
type textarea "x"
type textarea "does this run on my system or the bind ai sys"
type textarea "x"
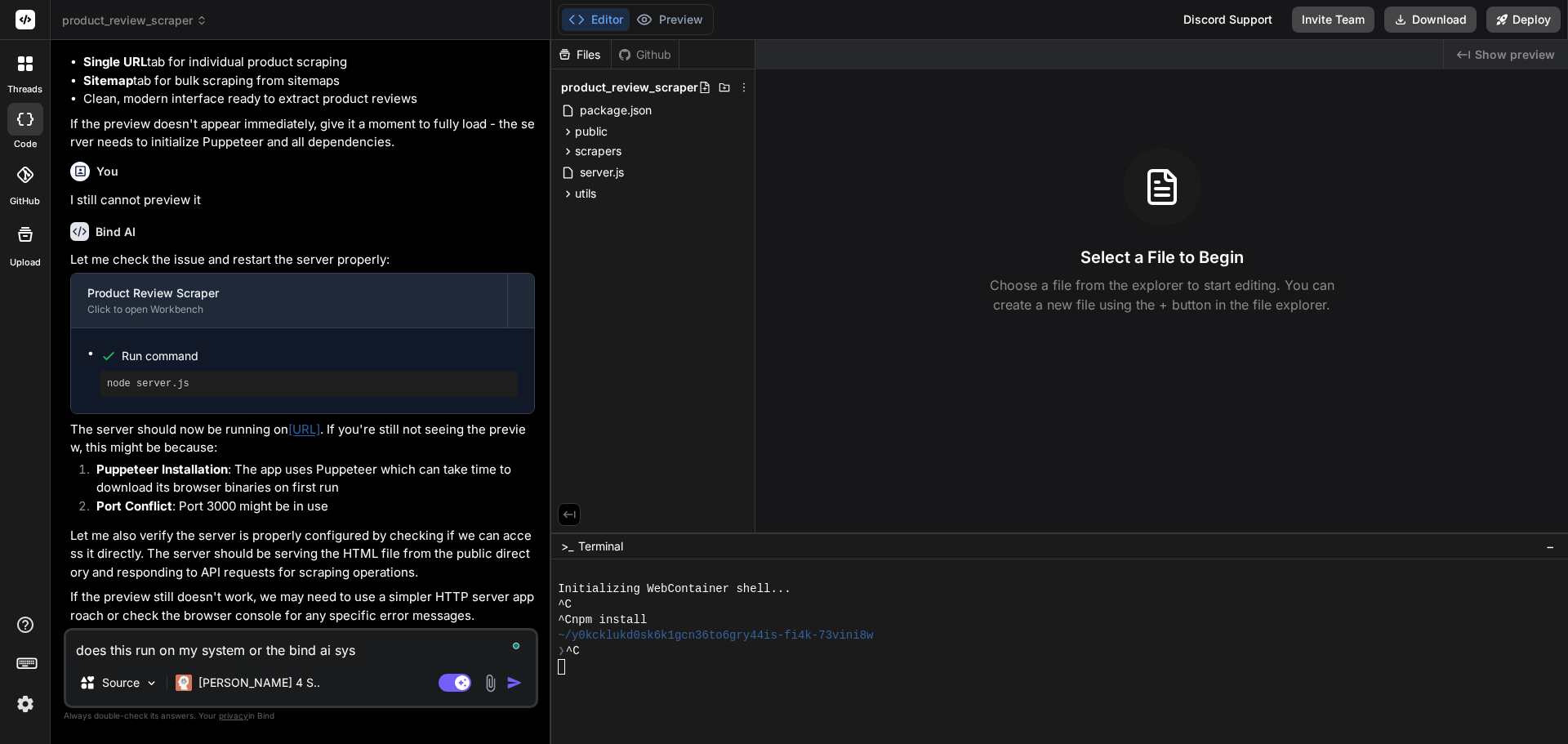
type textarea "does this run on my system or the bind ai syst"
type textarea "x"
type textarea "does this run on my system or the bind ai syste"
type textarea "x"
type textarea "does this run on my system or the bind ai system"
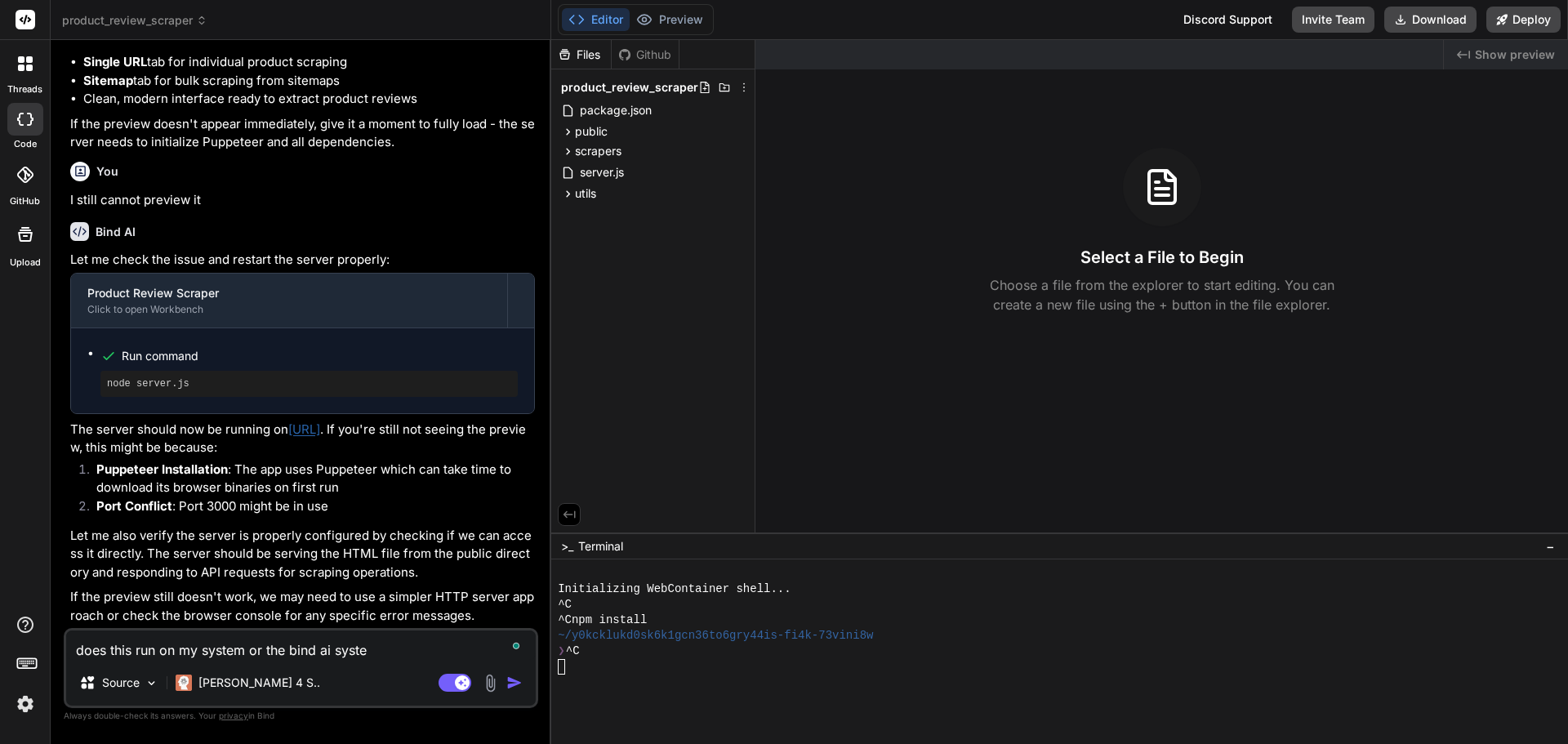
type textarea "x"
type textarea "does this run on my system or the bind ai system?"
type textarea "x"
type textarea "does this run on my system or the bind ai system?"
type textarea "x"
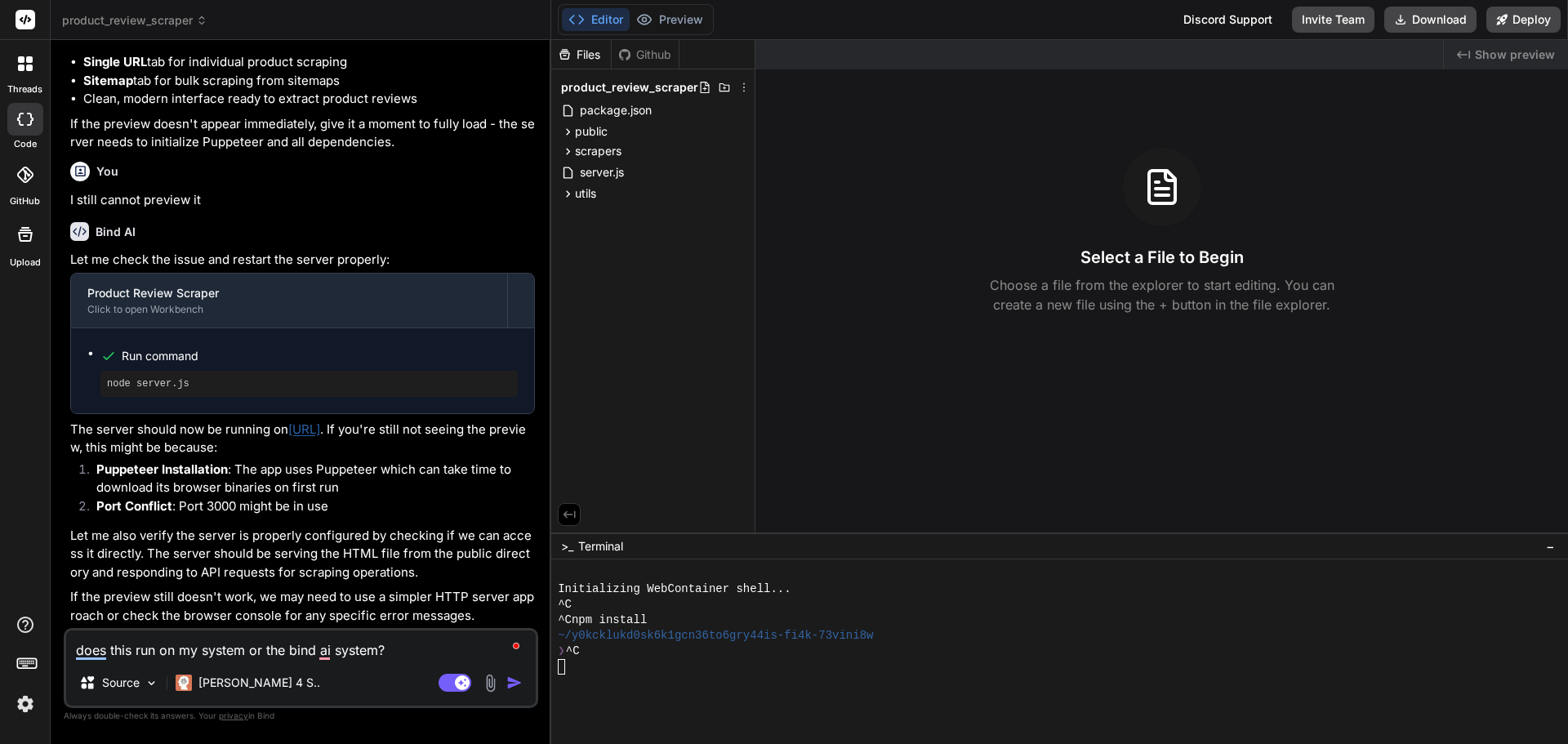
type textarea "does this run on my system or the bind ai system? i"
type textarea "x"
type textarea "does this run on my system or the bind ai system? if"
type textarea "x"
type textarea "does this run on my system or the bind ai system? if"
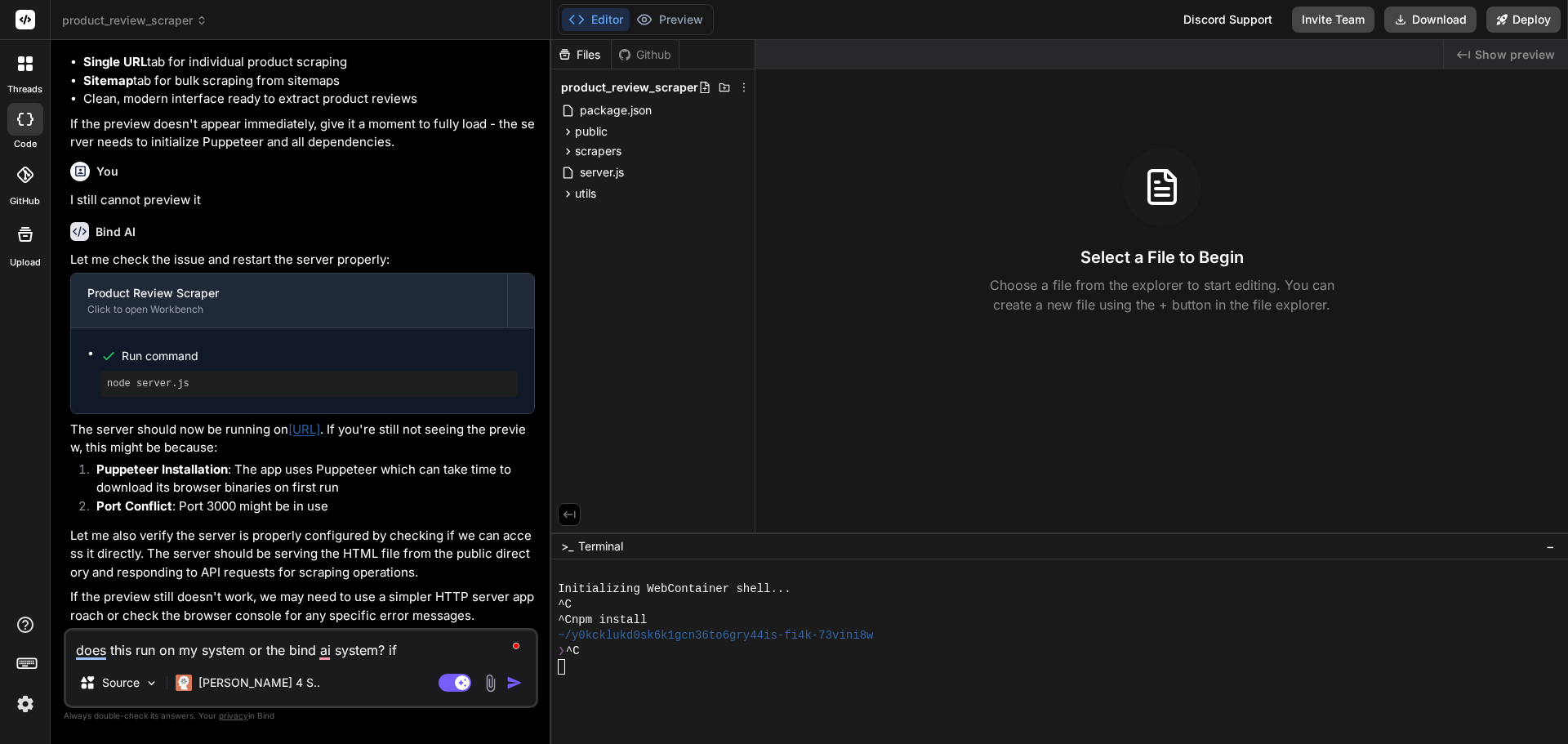
type textarea "x"
type textarea "does this run on my system or the bind ai system? if s"
type textarea "x"
type textarea "does this run on my system or the bind ai system? if so"
type textarea "x"
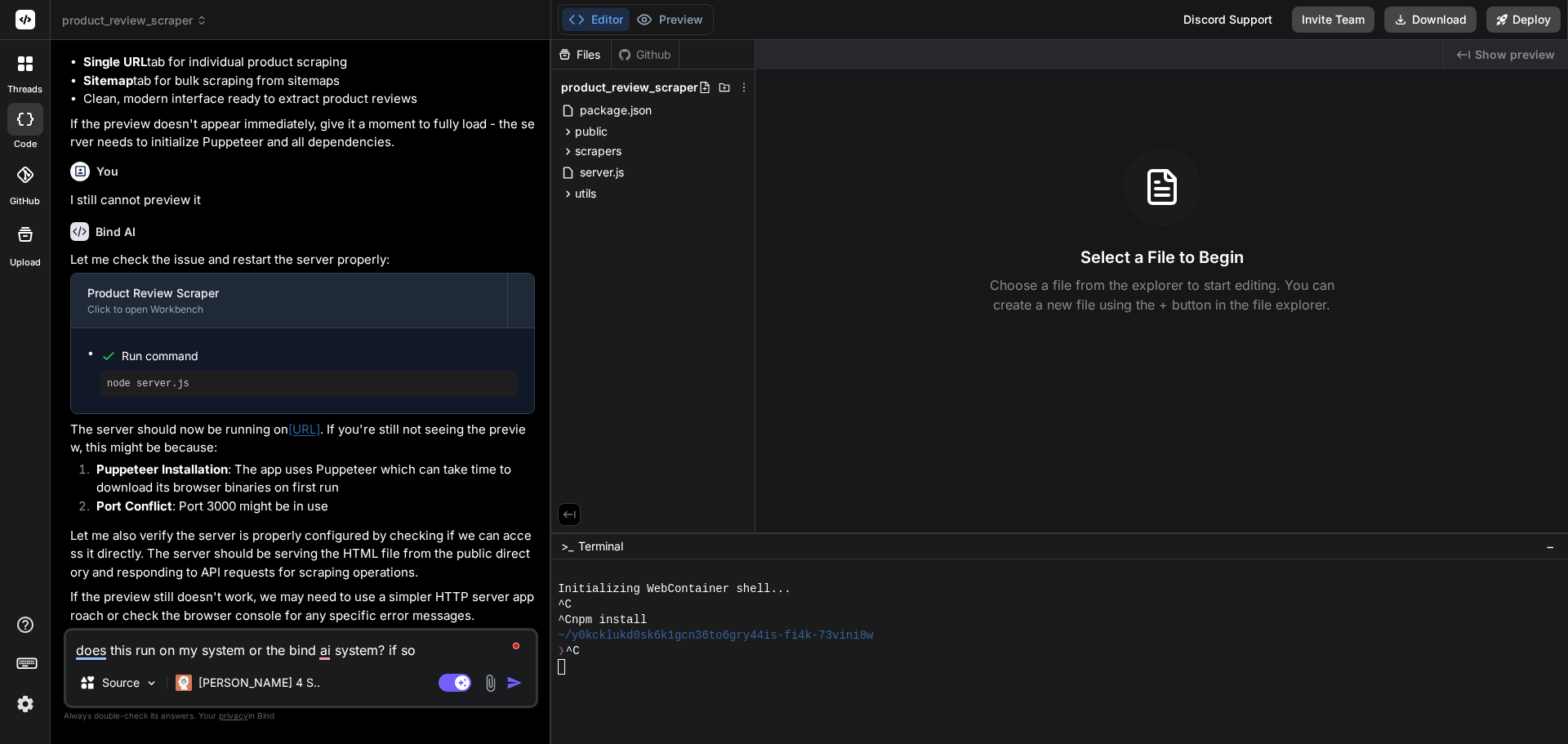
type textarea "does this run on my system or the bind ai system? if so"
type textarea "x"
type textarea "does this run on my system or the bind ai system? if so l"
type textarea "x"
type textarea "does this run on my system or the bind ai system? if so le"
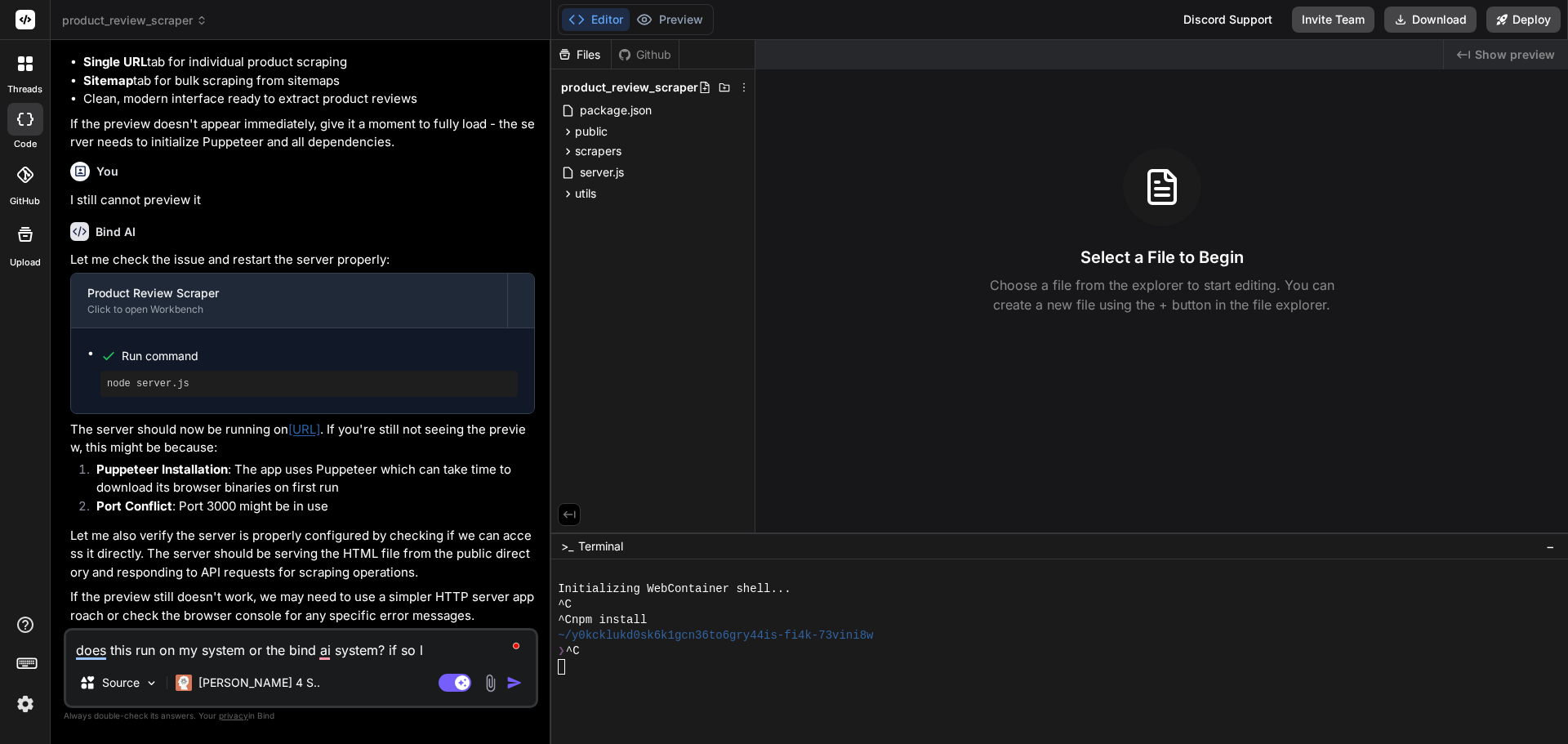
type textarea "x"
type textarea "does this run on my system or the bind ai system? if so let"
type textarea "x"
type textarea "does this run on my system or the bind ai system? if so lets"
type textarea "x"
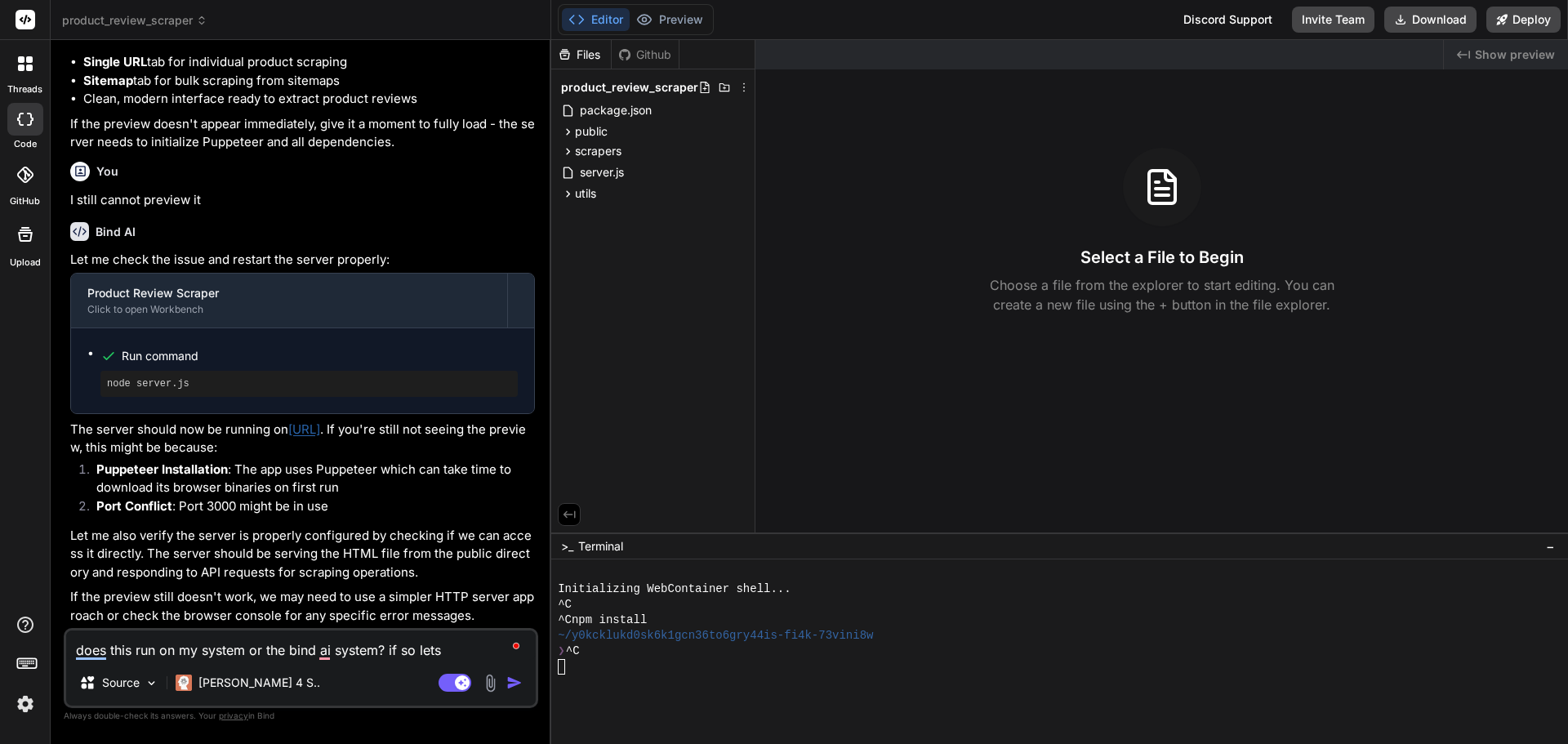
type textarea "does this run on my system or the bind ai system? if so lets"
type textarea "x"
type textarea "does this run on my system or the bind ai system? if so lets t"
type textarea "x"
type textarea "does this run on my system or the bind ai system? if so lets tr"
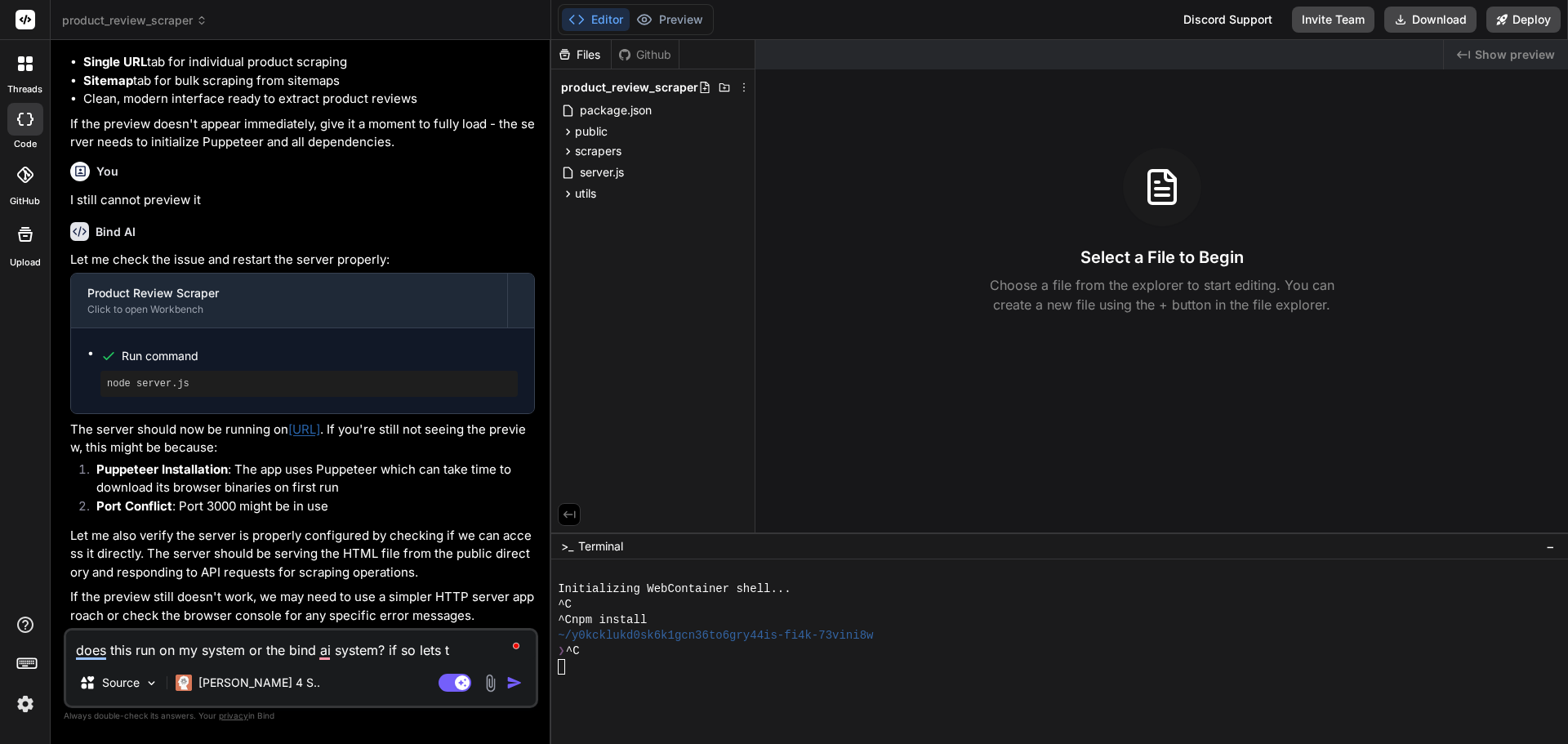
type textarea "x"
type textarea "does this run on my system or the bind ai system? if so lets try"
type textarea "x"
type textarea "does this run on my system or the bind ai system? if so lets try"
type textarea "x"
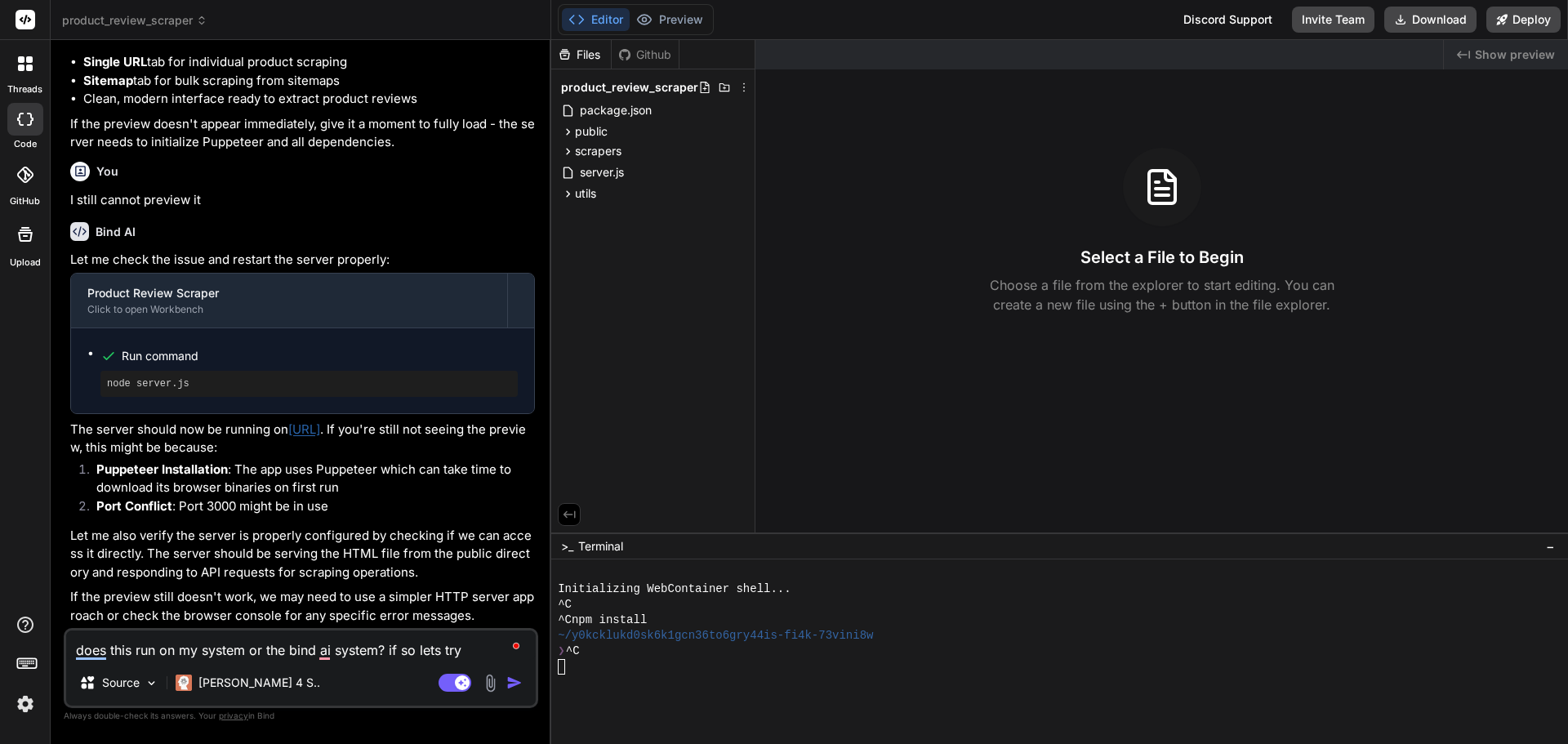
type textarea "does this run on my system or the bind ai system? if so lets try a"
type textarea "x"
type textarea "does this run on my system or the bind ai system? if so lets try a"
type textarea "x"
type textarea "does this run on my system or the bind ai system? if so lets try a d"
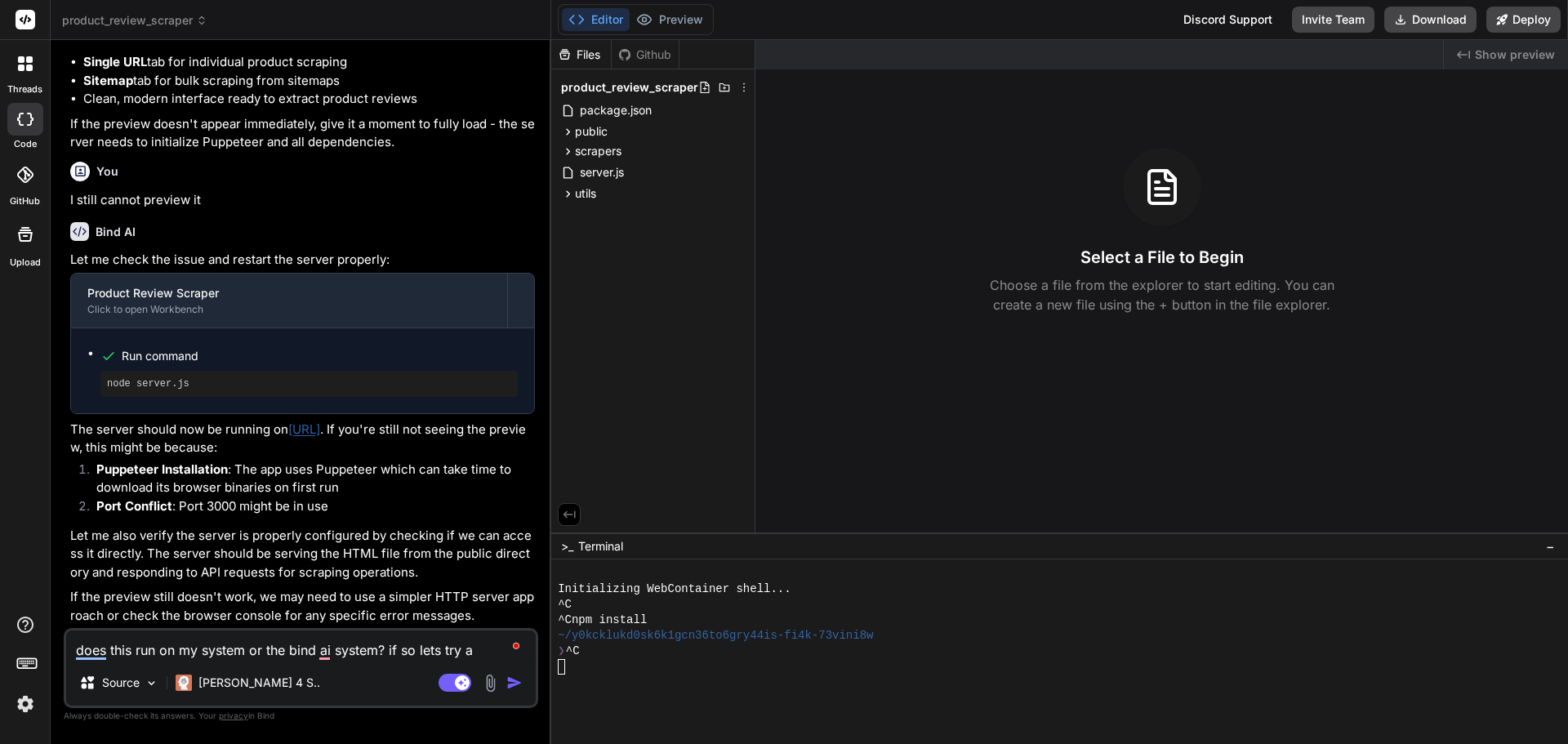
type textarea "x"
type textarea "does this run on my system or the bind ai system? if so lets try a di"
type textarea "x"
type textarea "does this run on my system or the bind ai system? if so lets try a dif"
type textarea "x"
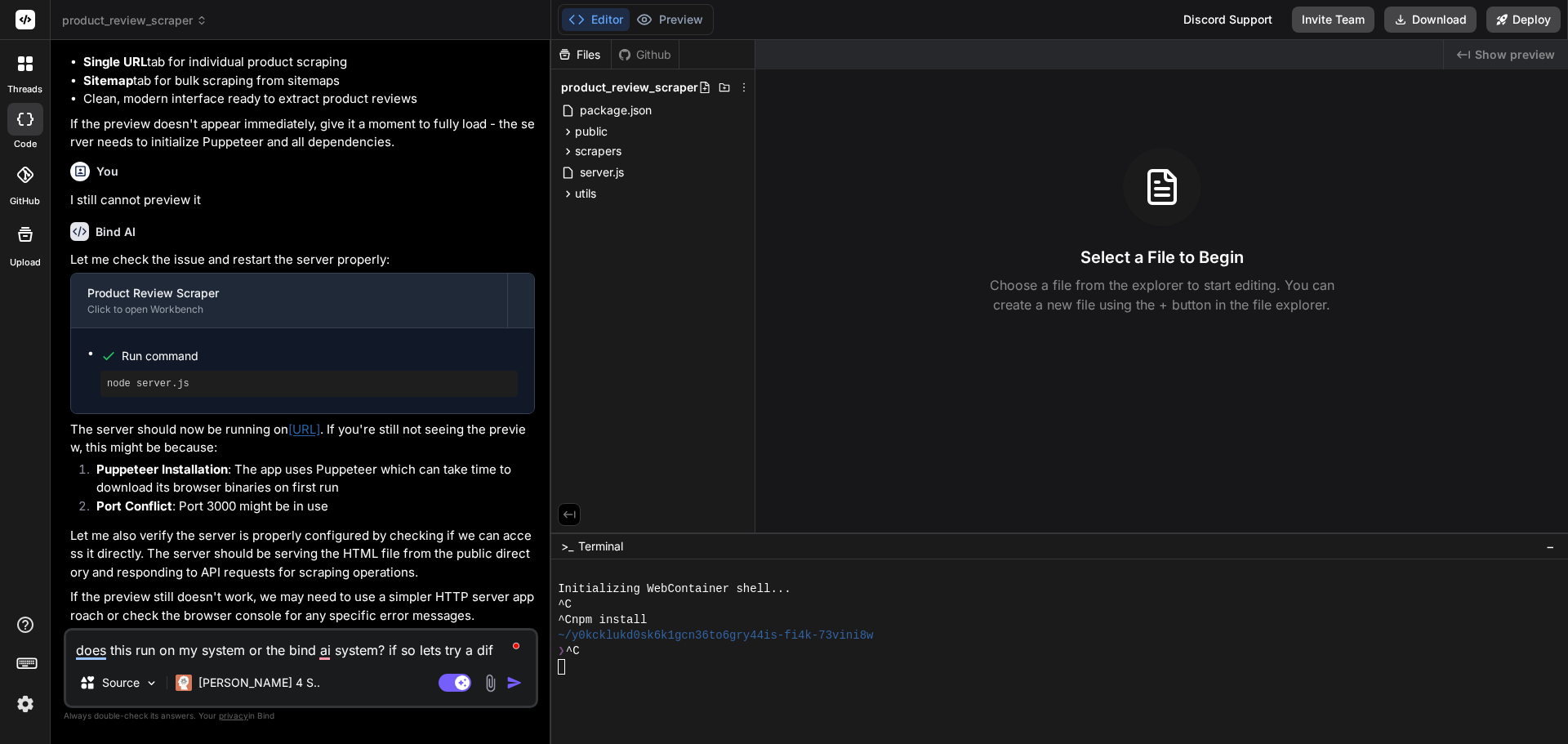
type textarea "does this run on my system or the bind ai system? if so lets try a diff"
type textarea "x"
type textarea "does this run on my system or the bind ai system? if so lets try a diffe"
type textarea "x"
type textarea "does this run on my system or the bind ai system? if so lets try a differ"
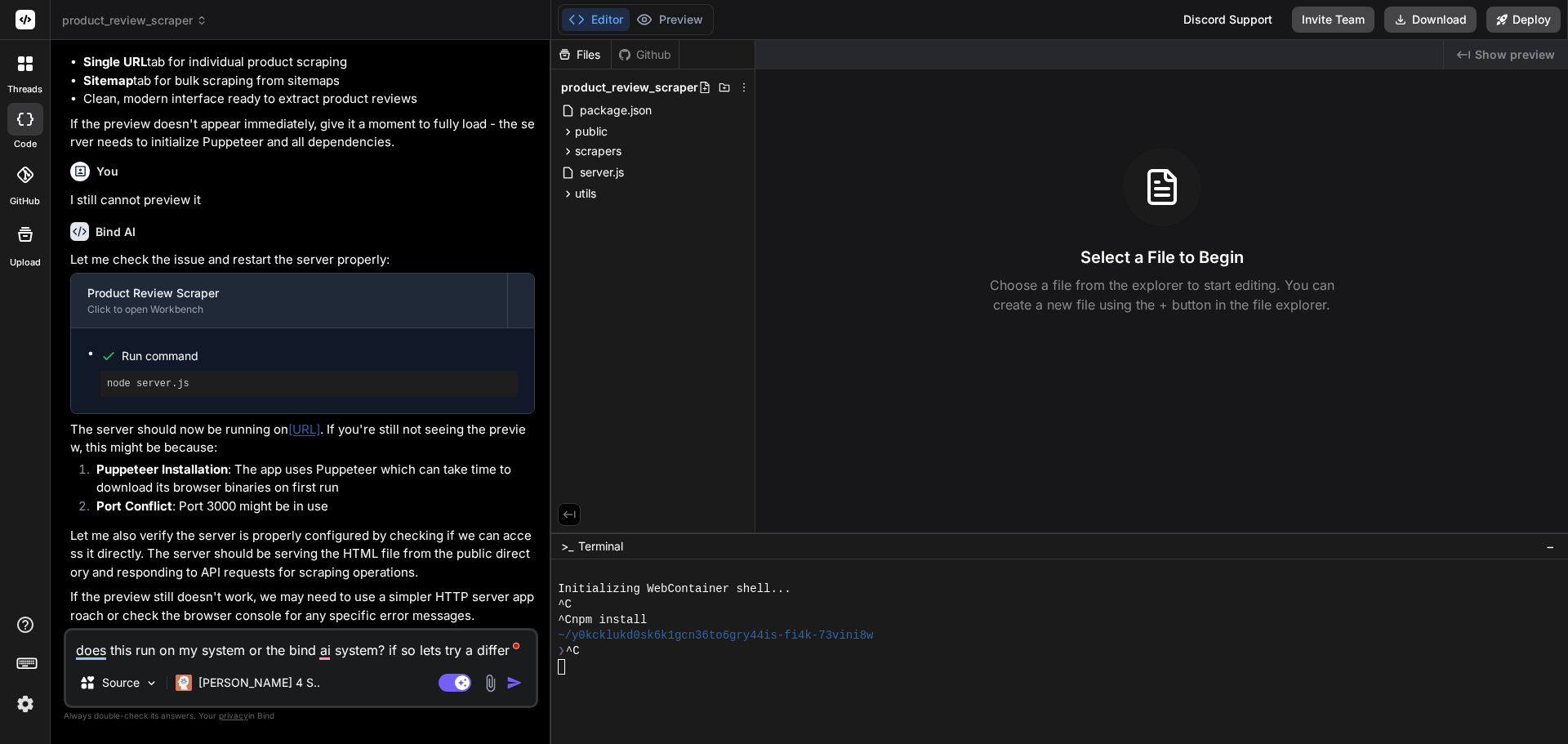
type textarea "x"
type textarea "does this run on my system or the bind ai system? if so lets try a differe"
type textarea "x"
type textarea "does this run on my system or the bind ai system? if so lets try a differen"
type textarea "x"
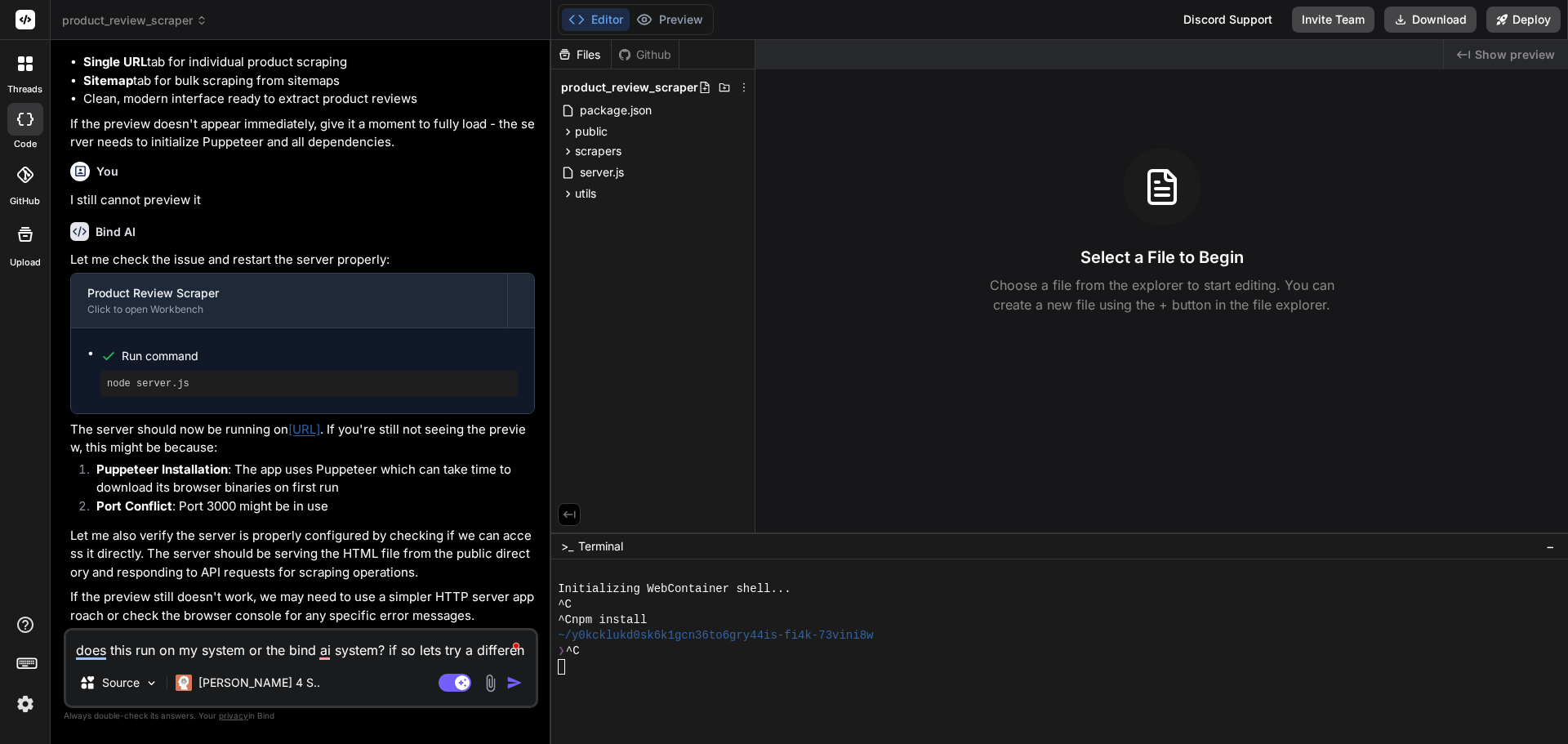
type textarea "does this run on my system or the bind ai system? if so lets try a different"
type textarea "x"
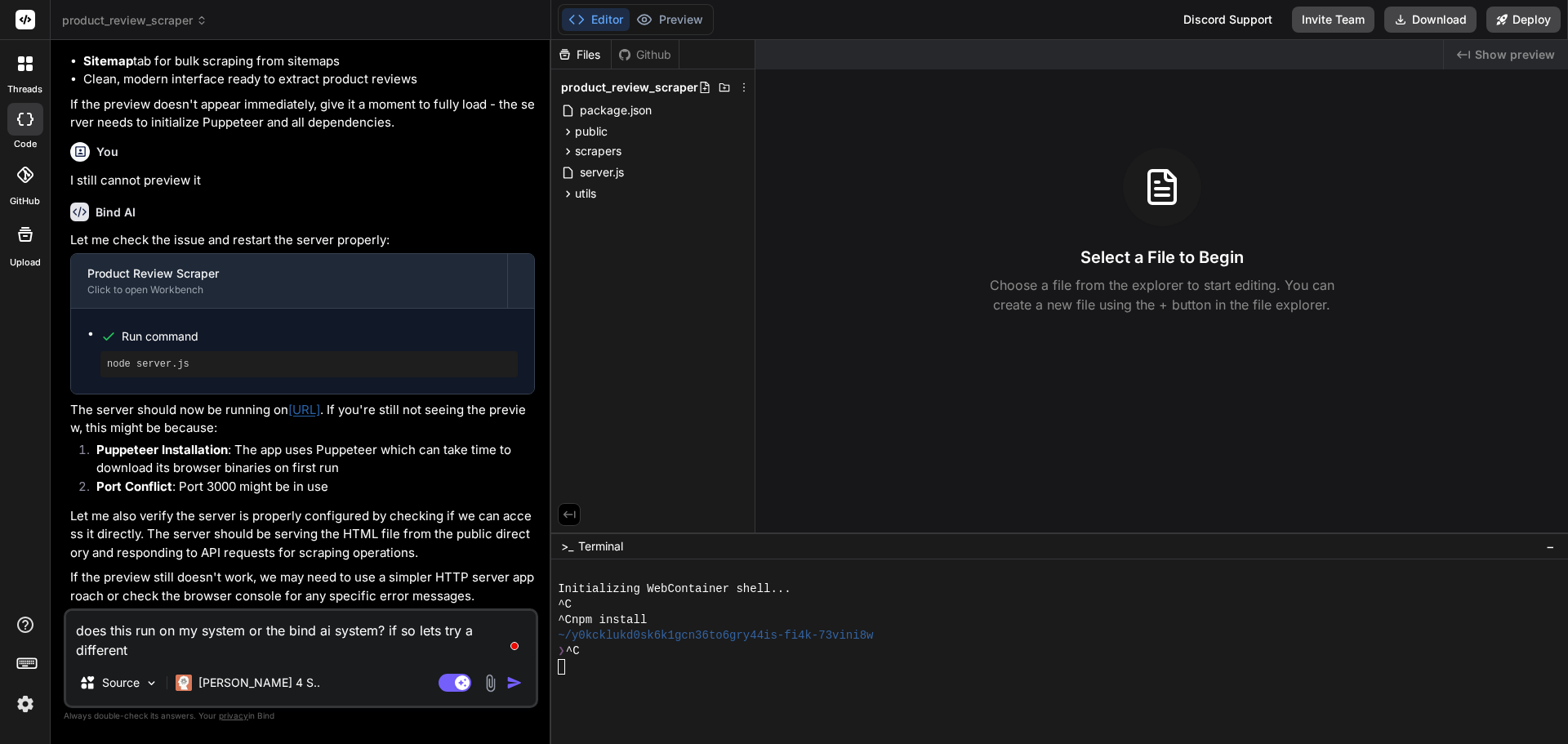
type textarea "does this run on my system or the bind ai system? if so lets try a different"
type textarea "x"
type textarea "does this run on my system or the bind ai system? if so lets try a different o"
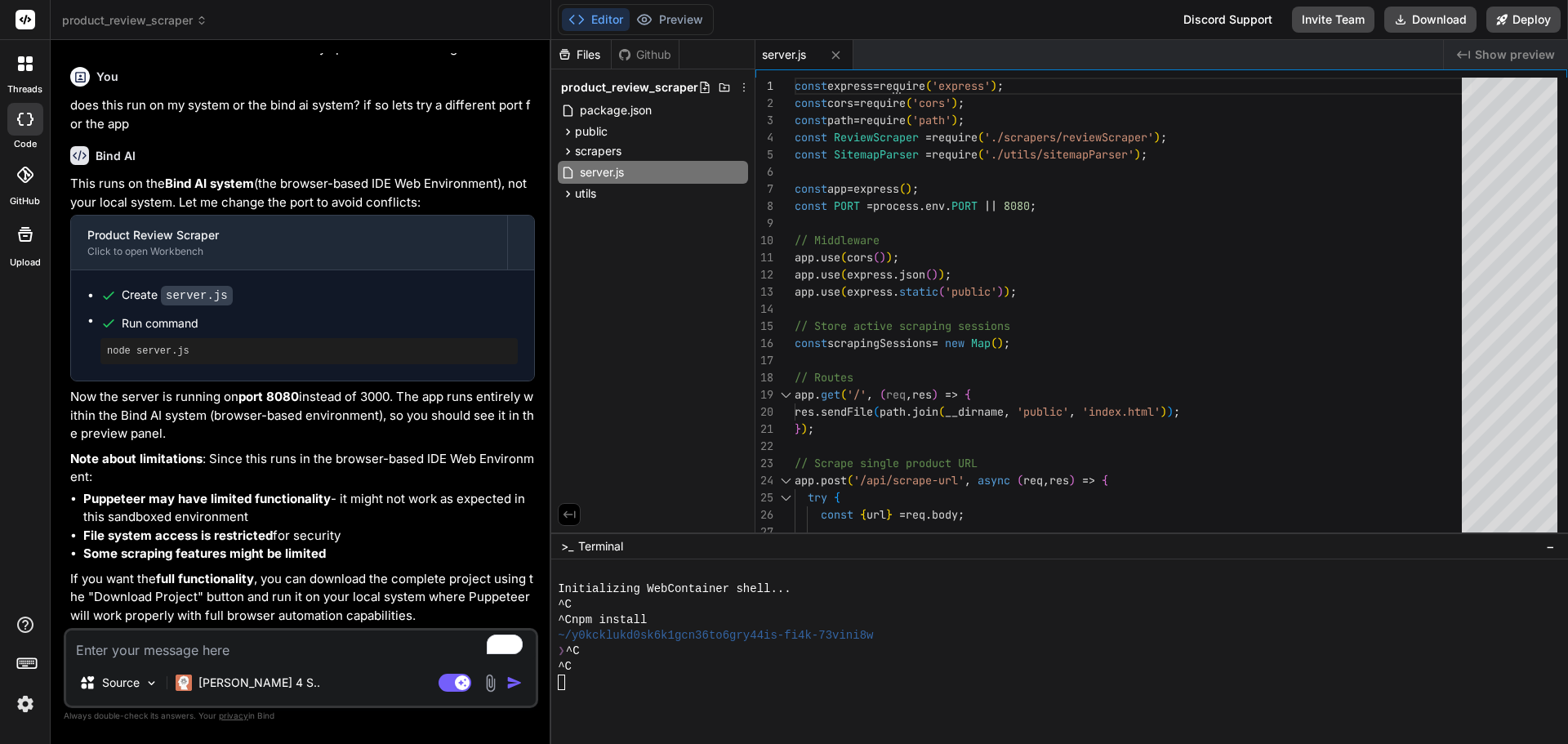
scroll to position [2827, 0]
click at [282, 661] on div "Source Claude 4 S.. Agent Mode. When this toggle is activated, AI automatically…" at bounding box center [301, 668] width 474 height 80
click at [365, 658] on textarea "To enrich screen reader interactions, please activate Accessibility in Grammarl…" at bounding box center [301, 645] width 470 height 29
click at [312, 649] on textarea "To enrich screen reader interactions, please activate Accessibility in Grammarl…" at bounding box center [301, 645] width 470 height 29
click at [259, 648] on textarea "To enrich screen reader interactions, please activate Accessibility in Grammarl…" at bounding box center [301, 645] width 470 height 29
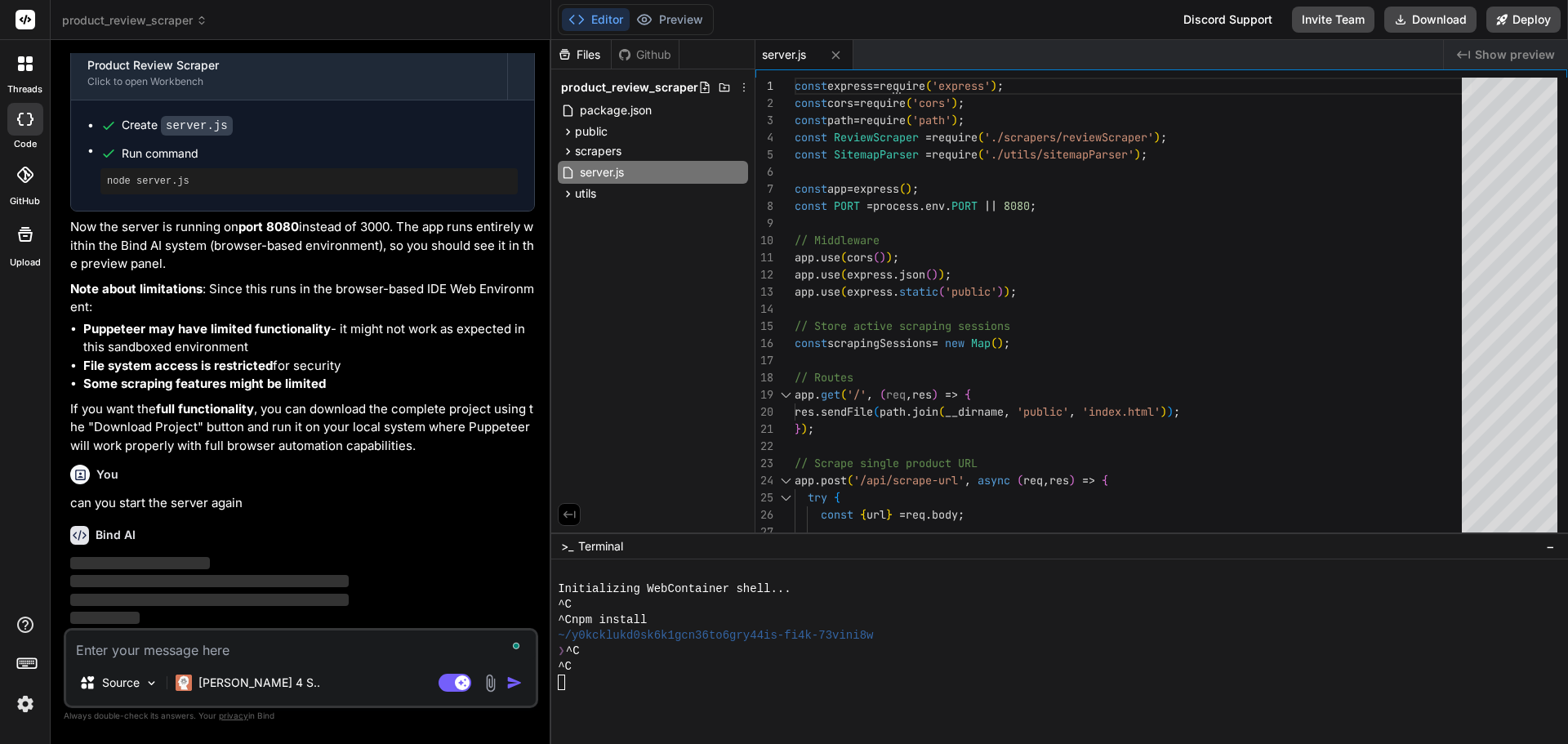
scroll to position [2997, 0]
click at [658, 55] on div "Github" at bounding box center [645, 54] width 67 height 16
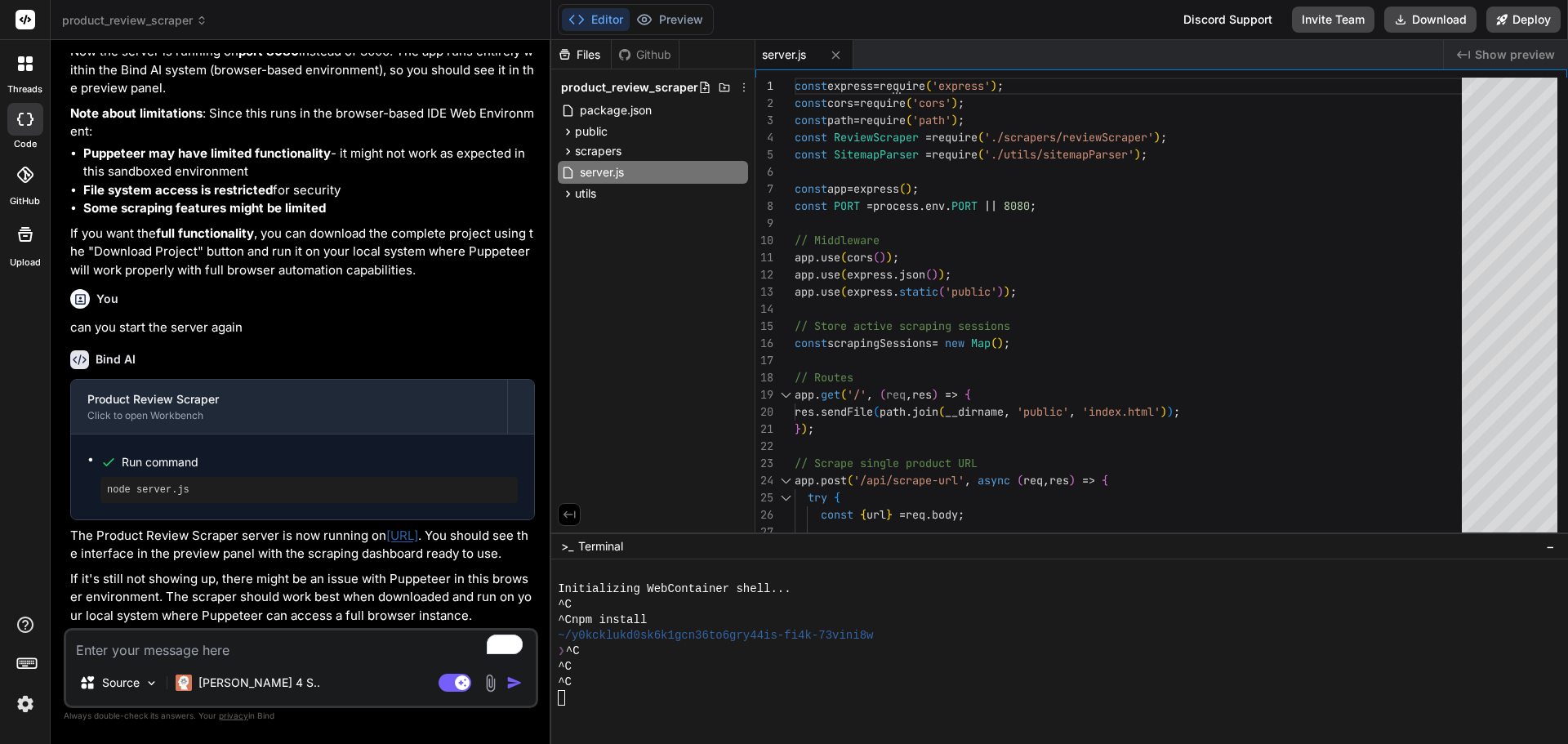
scroll to position [3191, 0]
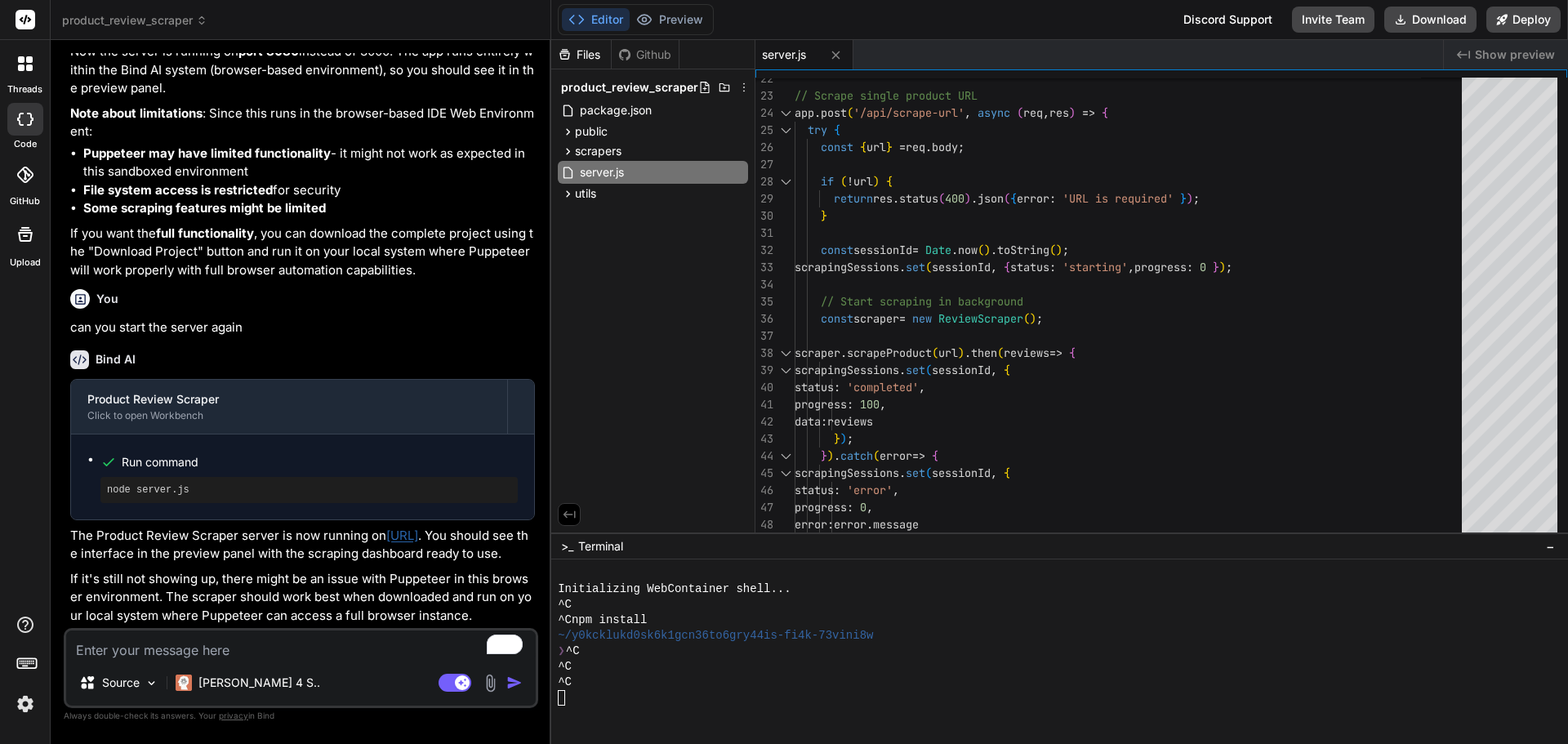
click at [1535, 58] on span "Show preview" at bounding box center [1515, 54] width 80 height 16
click at [631, 696] on div at bounding box center [1052, 697] width 989 height 15
click at [29, 71] on icon at bounding box center [29, 67] width 6 height 6
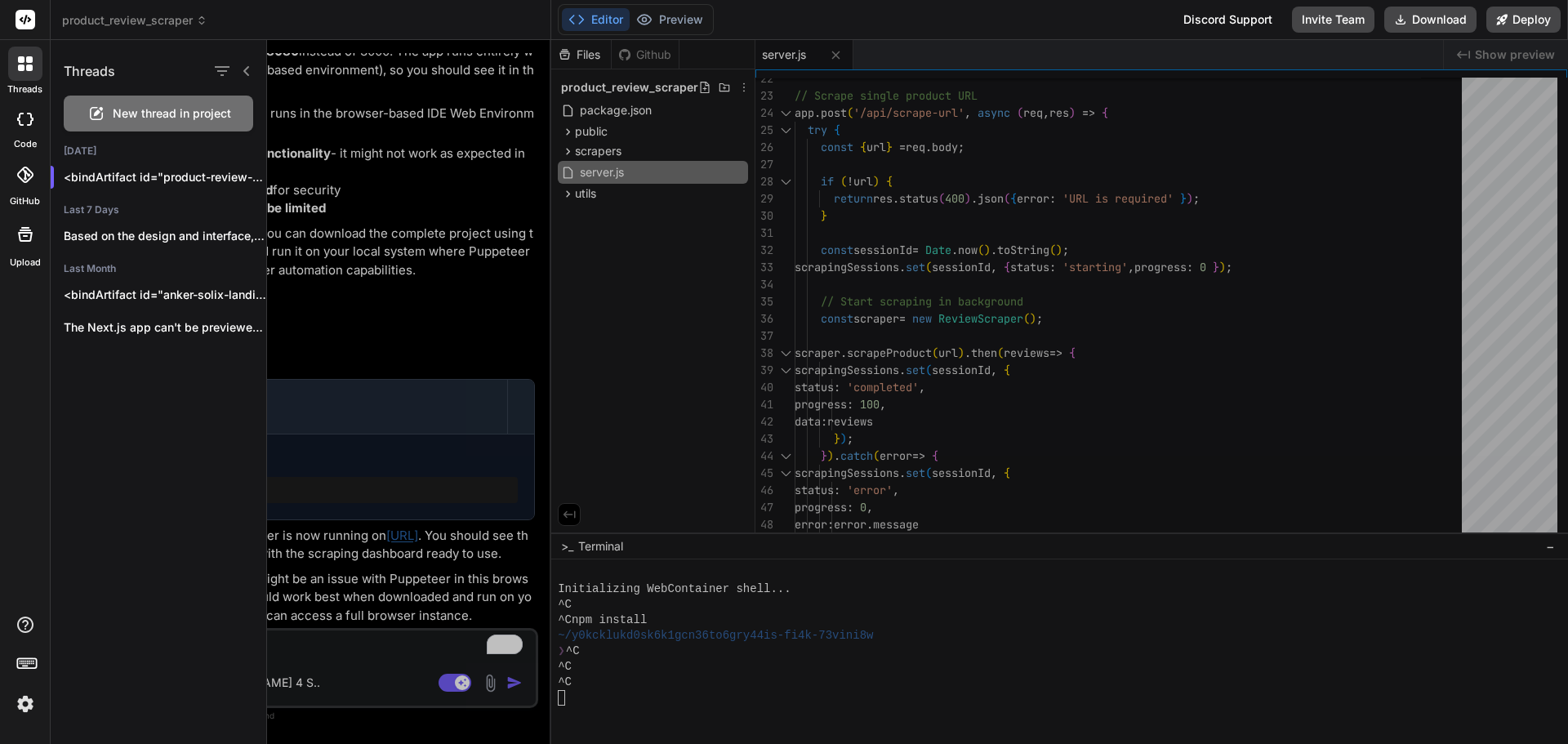
click at [24, 246] on div at bounding box center [24, 234] width 39 height 39
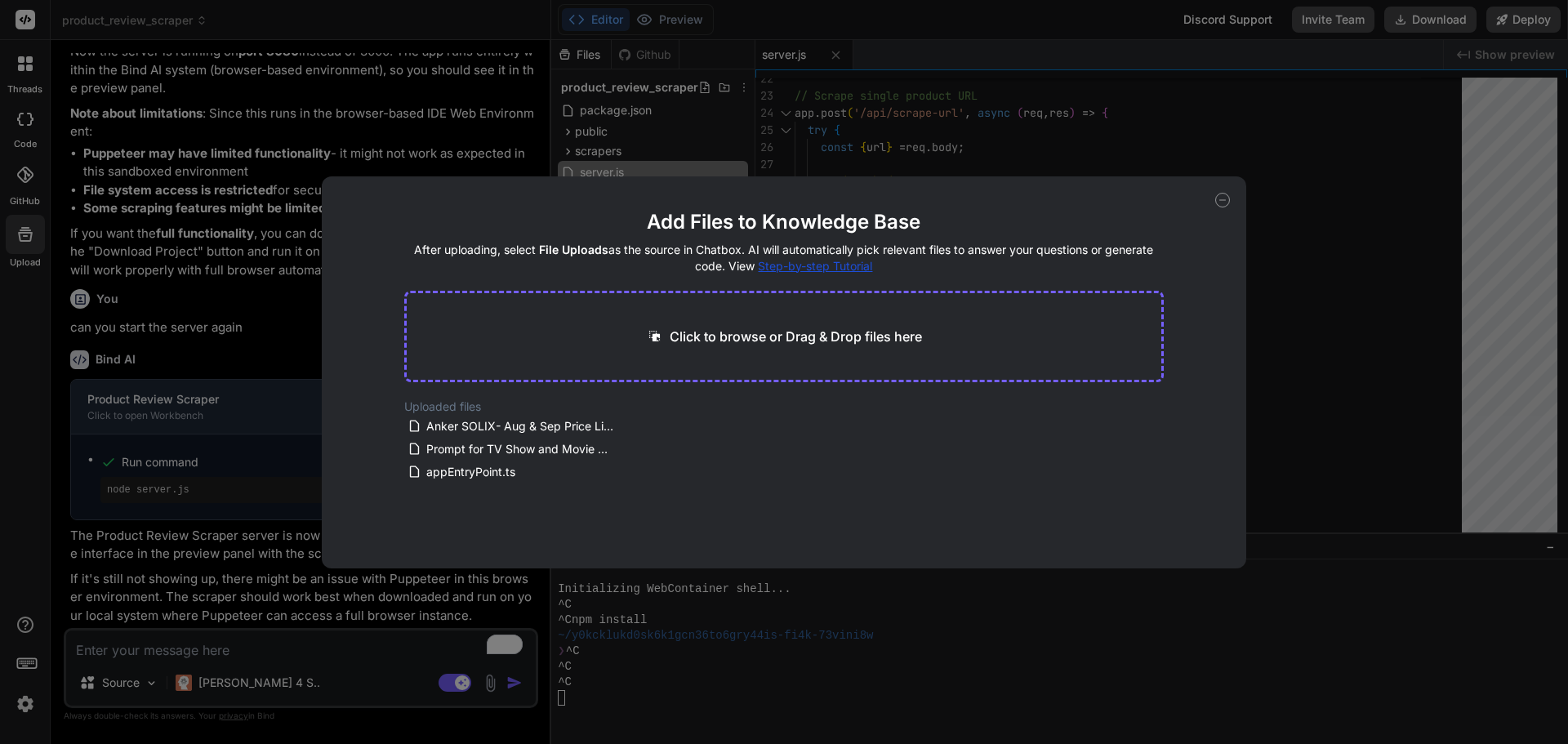
click at [1227, 198] on icon at bounding box center [1223, 200] width 14 height 14
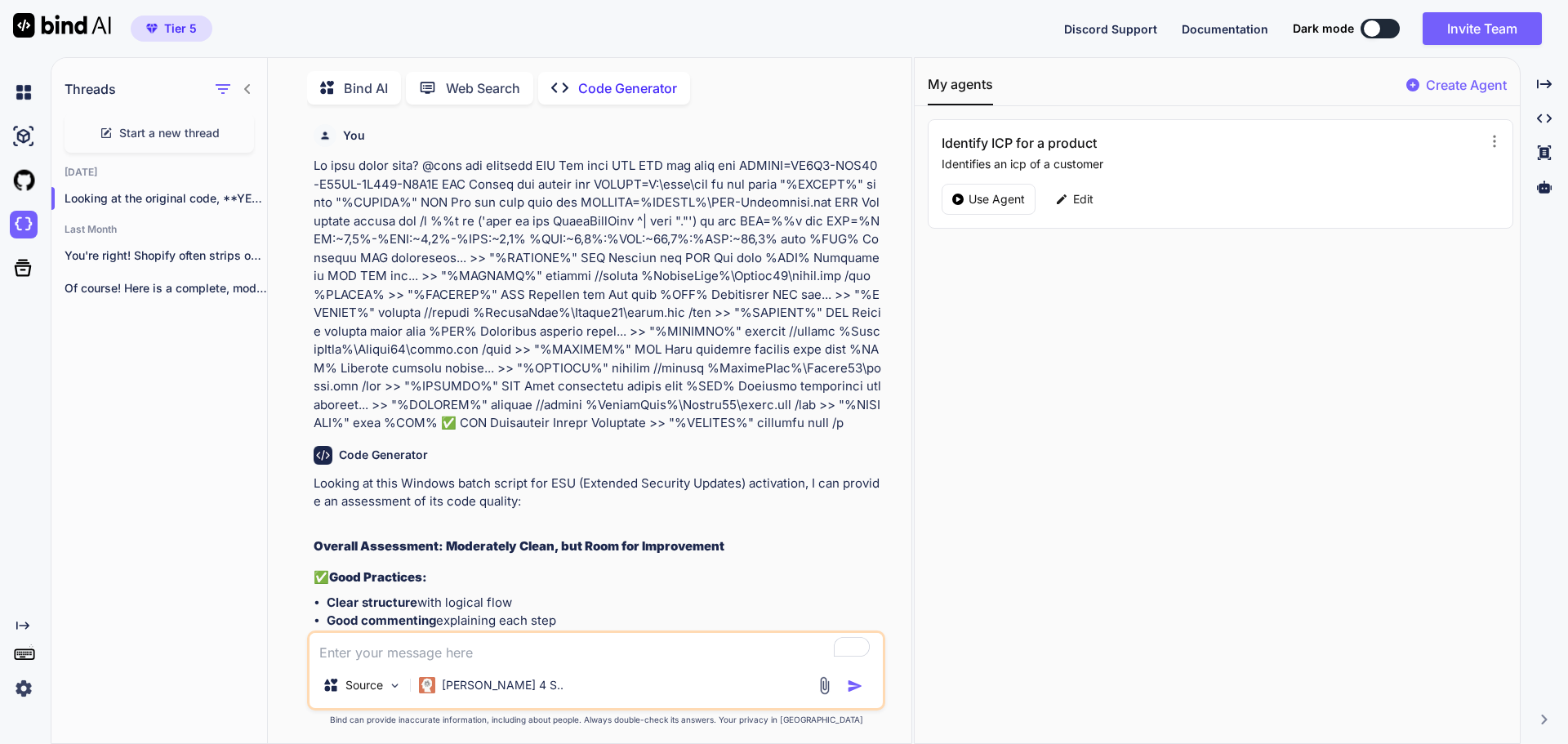
scroll to position [1163, 0]
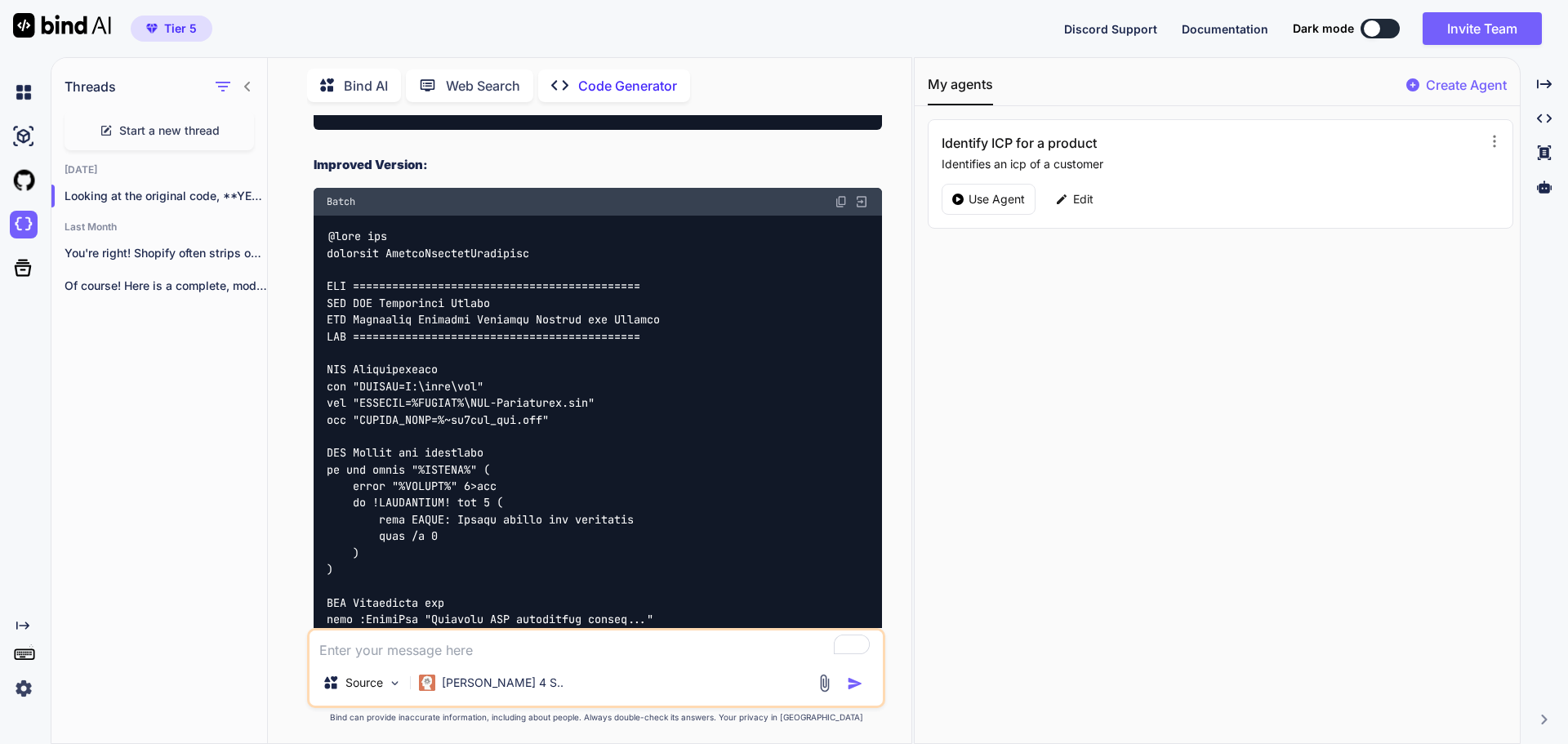
click at [143, 131] on span "Start a new thread" at bounding box center [169, 130] width 100 height 16
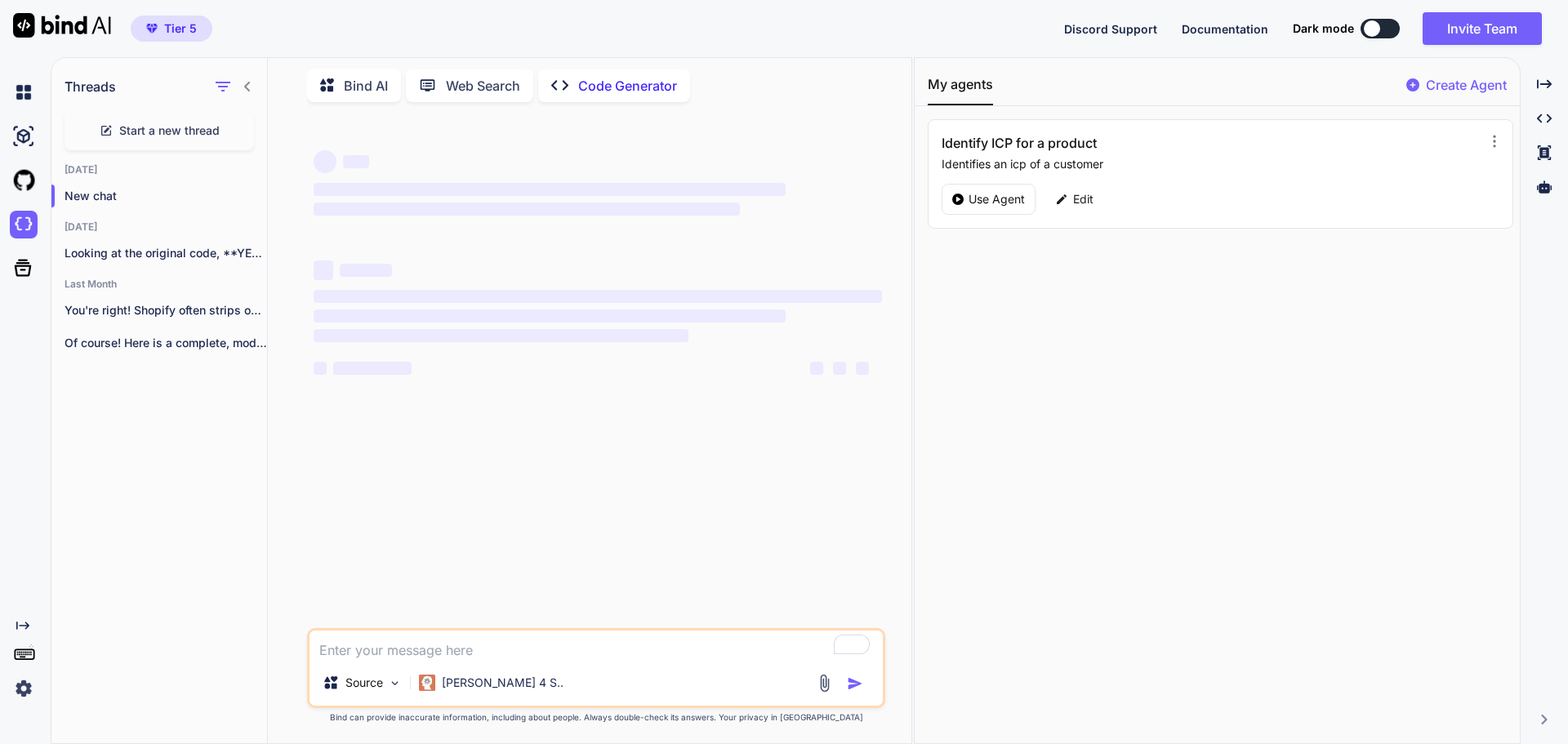
scroll to position [0, 0]
type textarea "x"
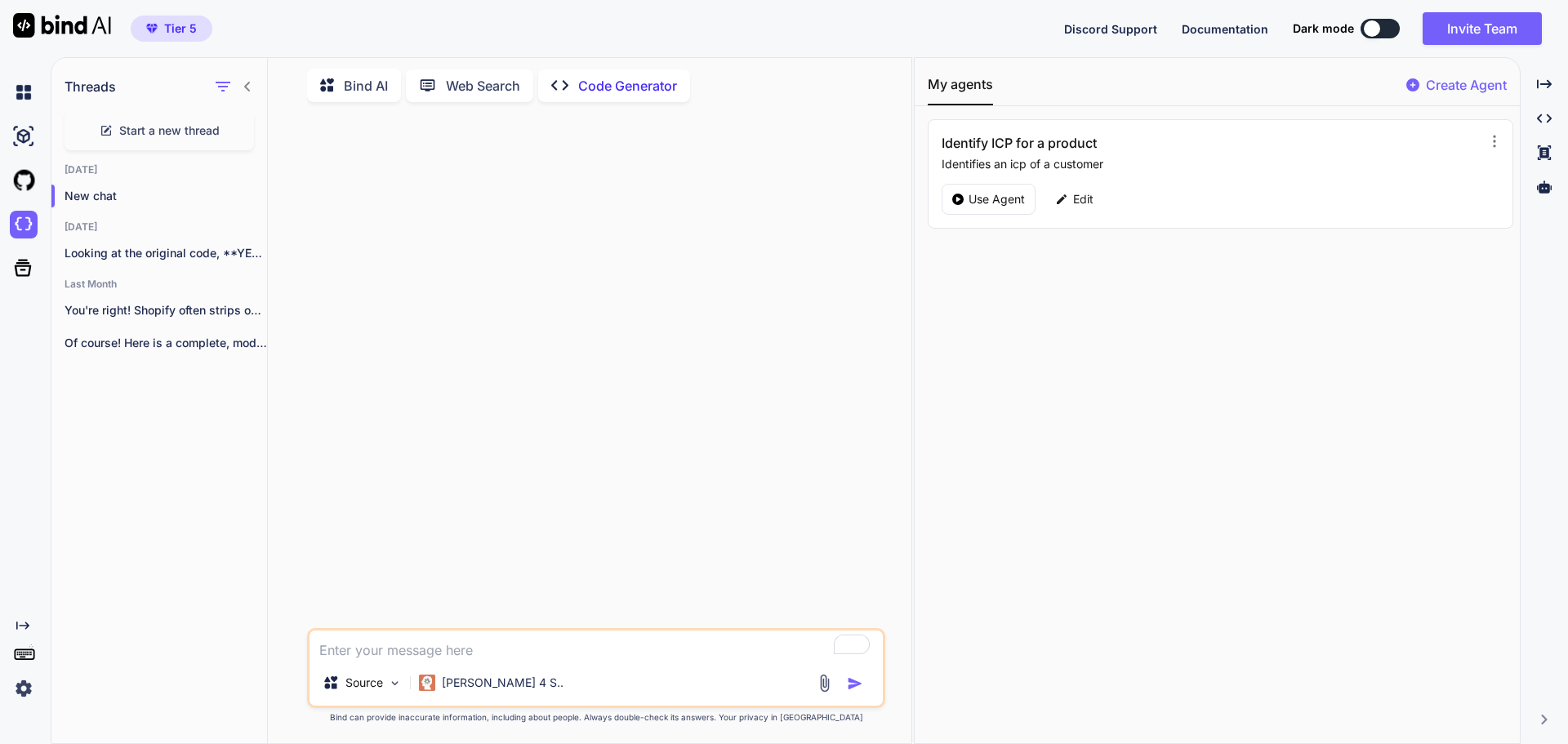
click at [499, 647] on textarea "To enrich screen reader interactions, please activate Accessibility in Grammarl…" at bounding box center [596, 645] width 573 height 29
type textarea "f"
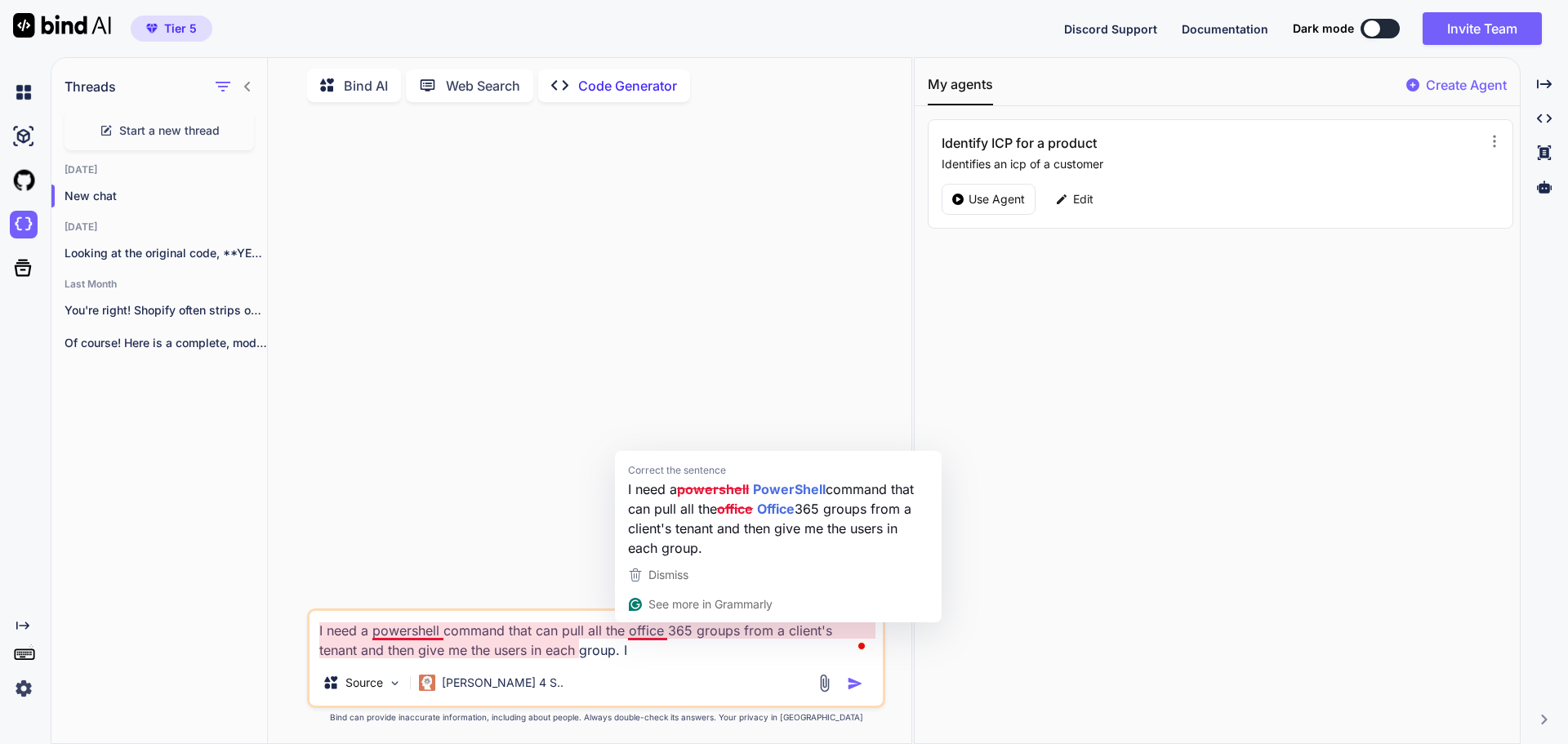
click at [691, 636] on textarea "I need a powershell command that can pull all the office 365 groups from a clie…" at bounding box center [596, 635] width 573 height 49
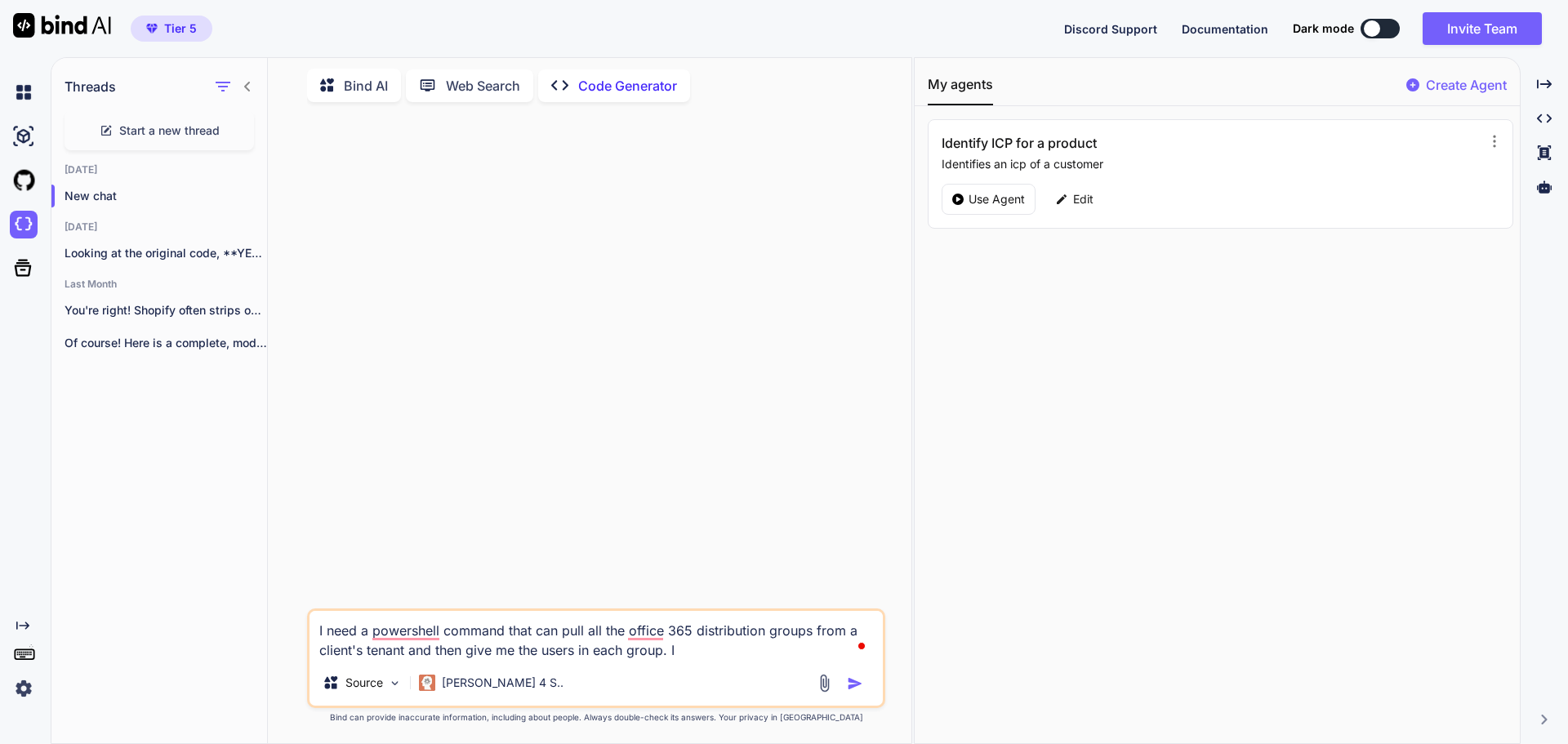
click at [743, 645] on textarea "I need a powershell command that can pull all the office 365 distribution group…" at bounding box center [596, 635] width 573 height 49
type textarea "I need a powershell command that can pull all the office 365 distribution group…"
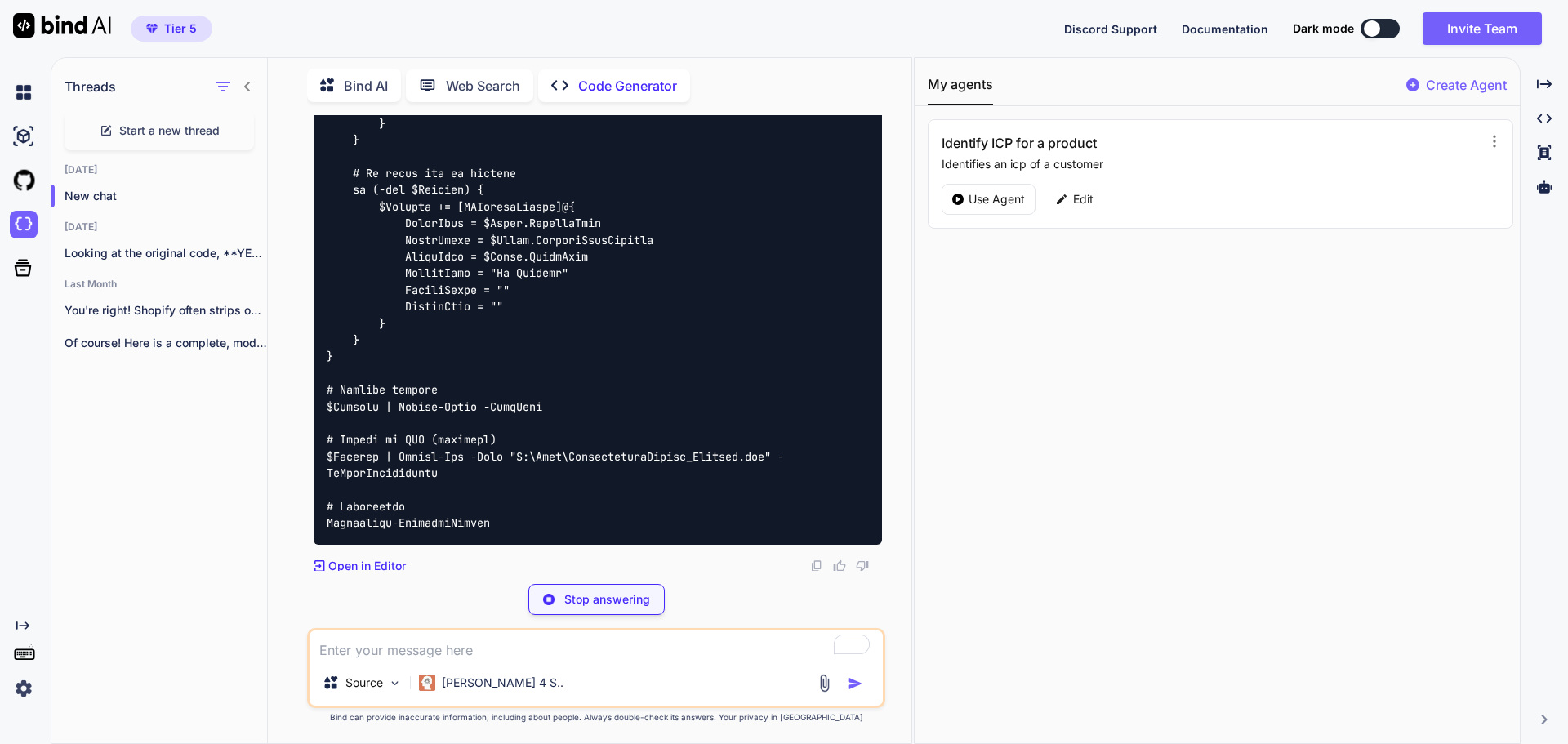
scroll to position [672, 0]
click at [577, 652] on textarea "To enrich screen reader interactions, please activate Accessibility in Grammarl…" at bounding box center [596, 645] width 573 height 29
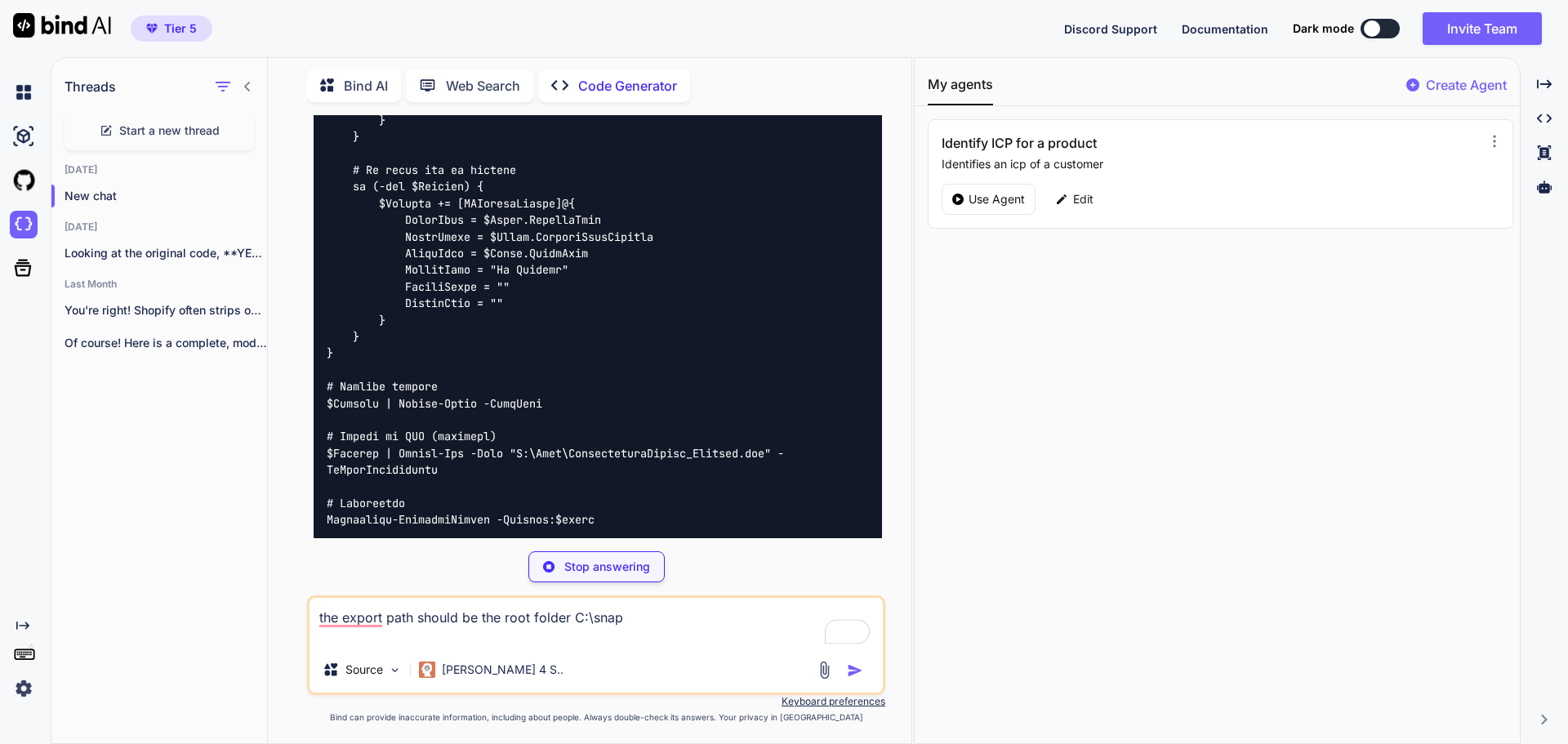
type textarea "the export path should be the root folder C:\snap"
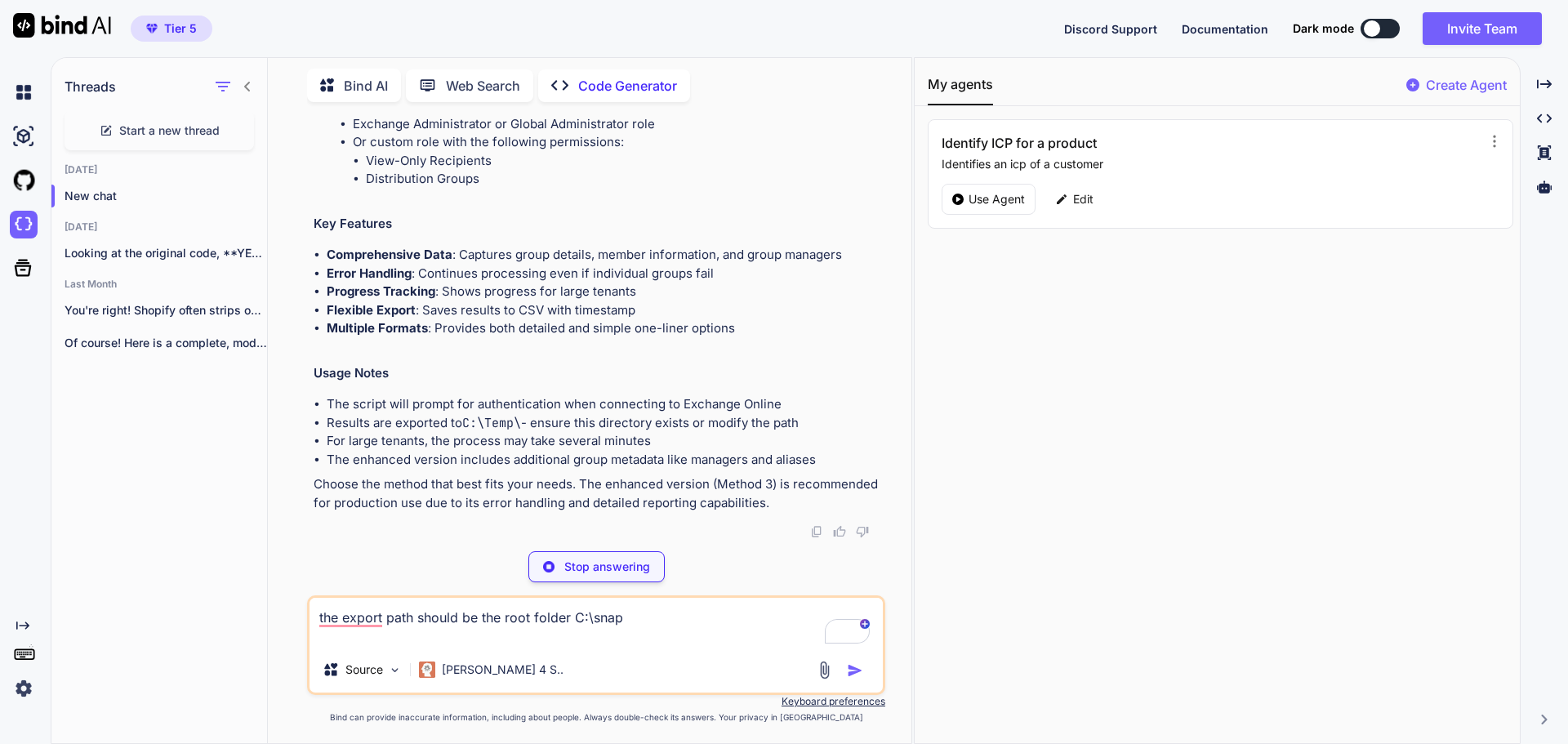
scroll to position [3454, 0]
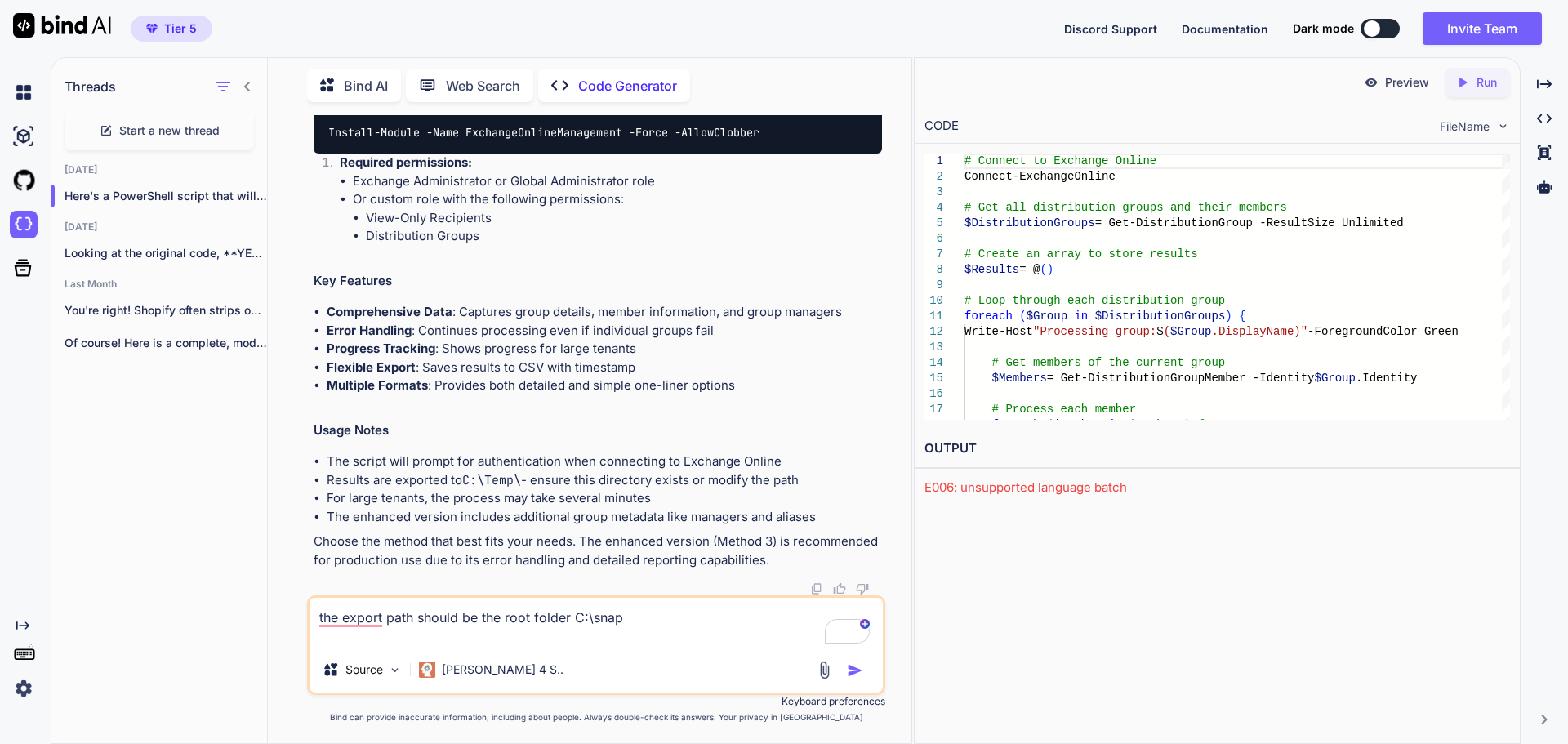
click at [850, 669] on img "button" at bounding box center [856, 671] width 16 height 16
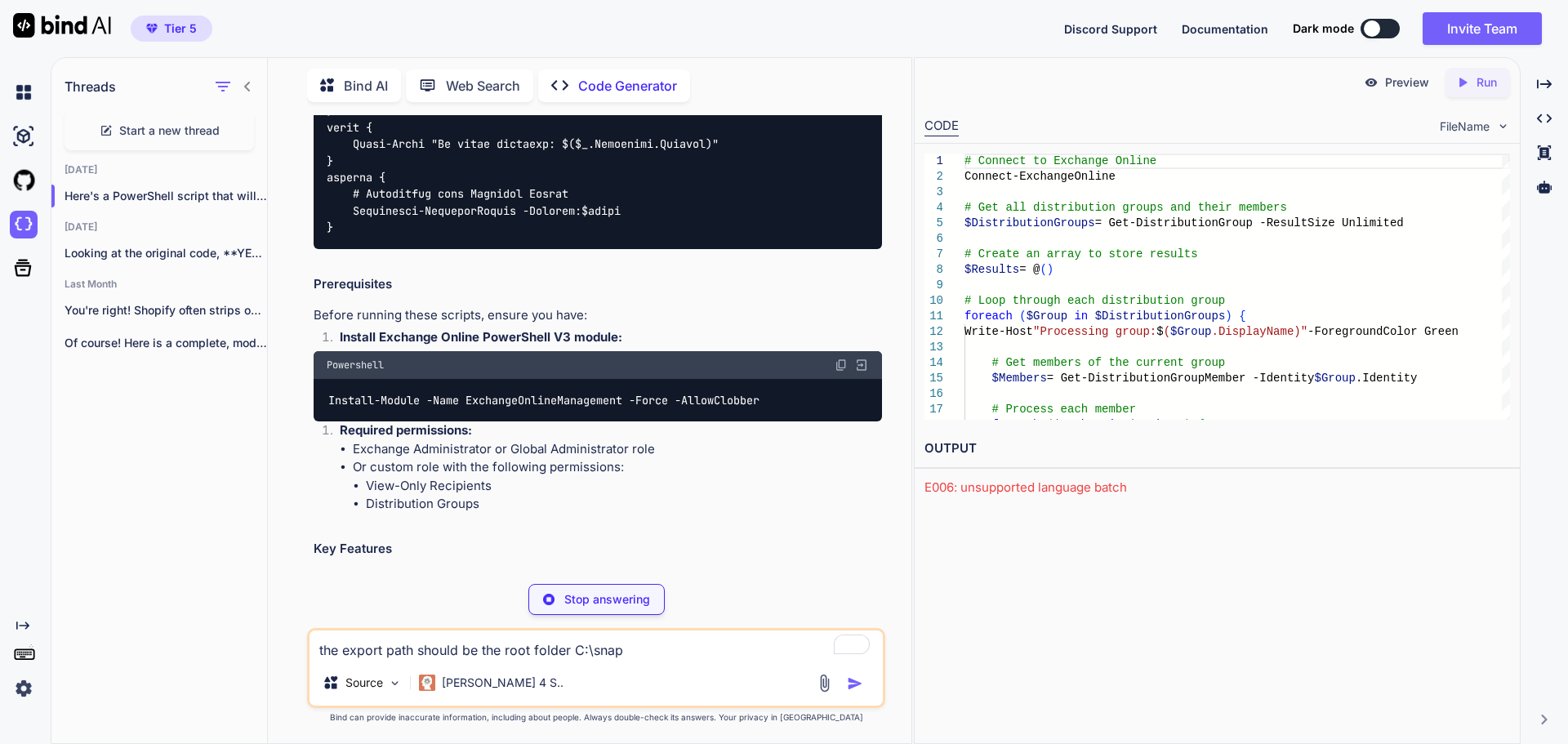
scroll to position [3267, 0]
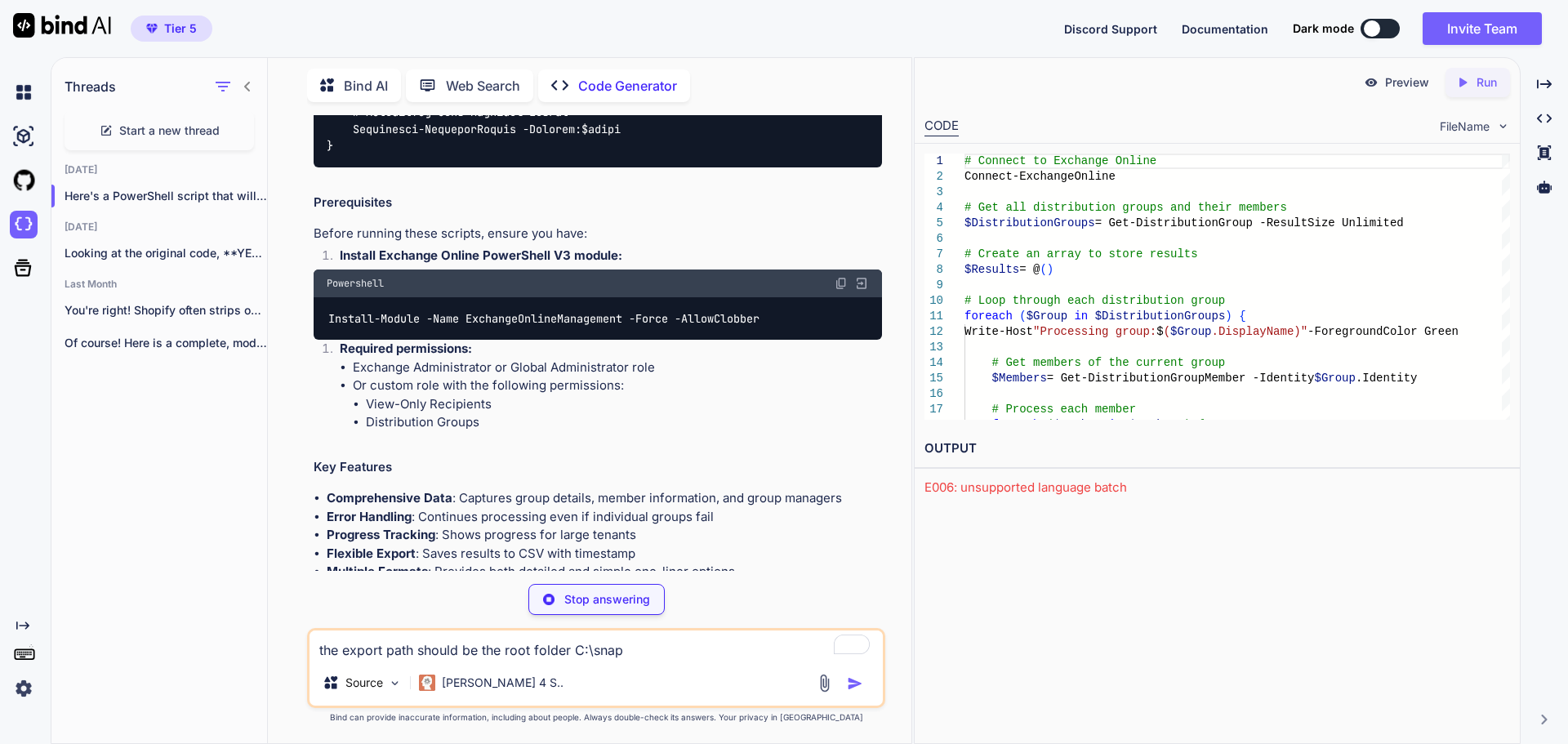
click at [841, 277] on img at bounding box center [841, 283] width 13 height 13
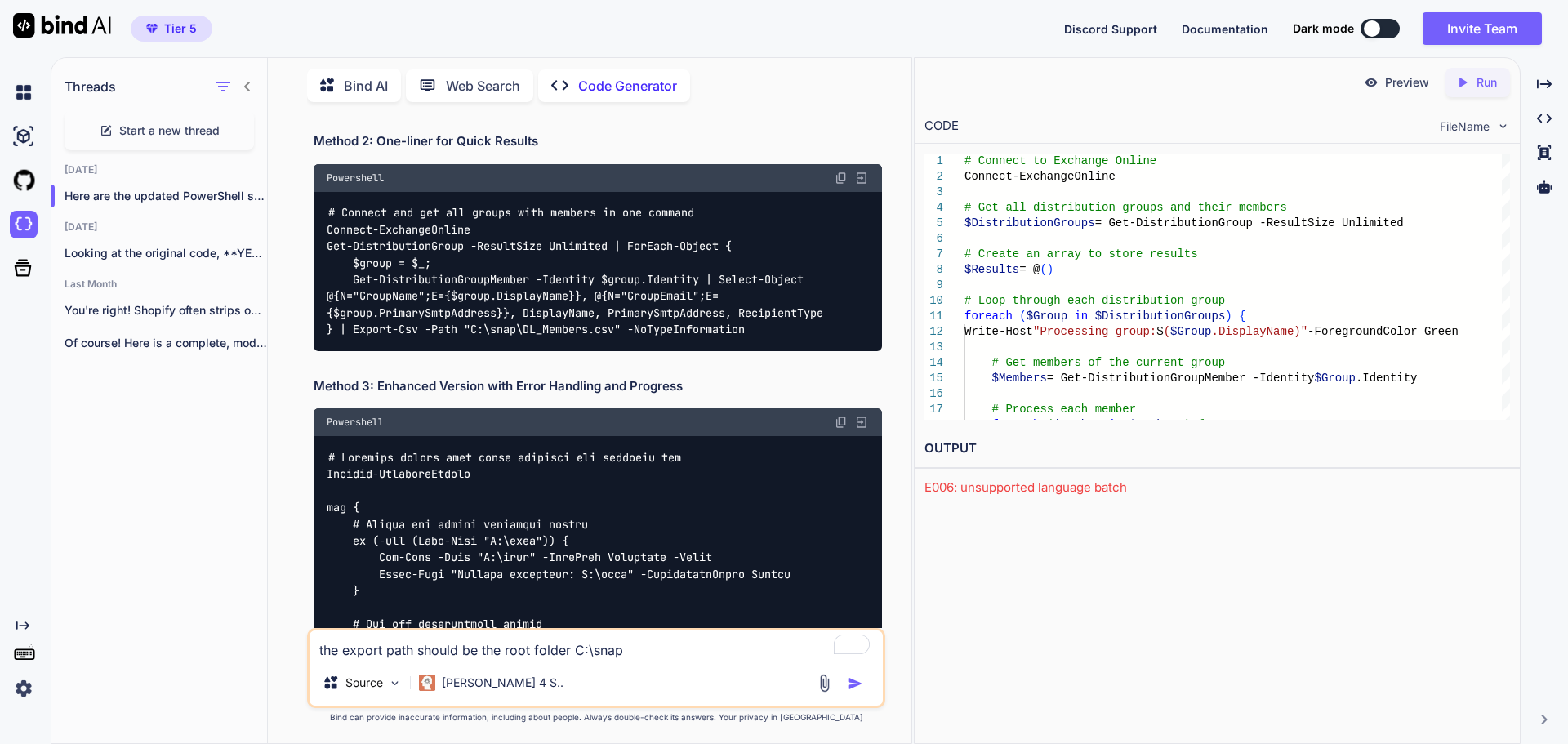
scroll to position [5003, 0]
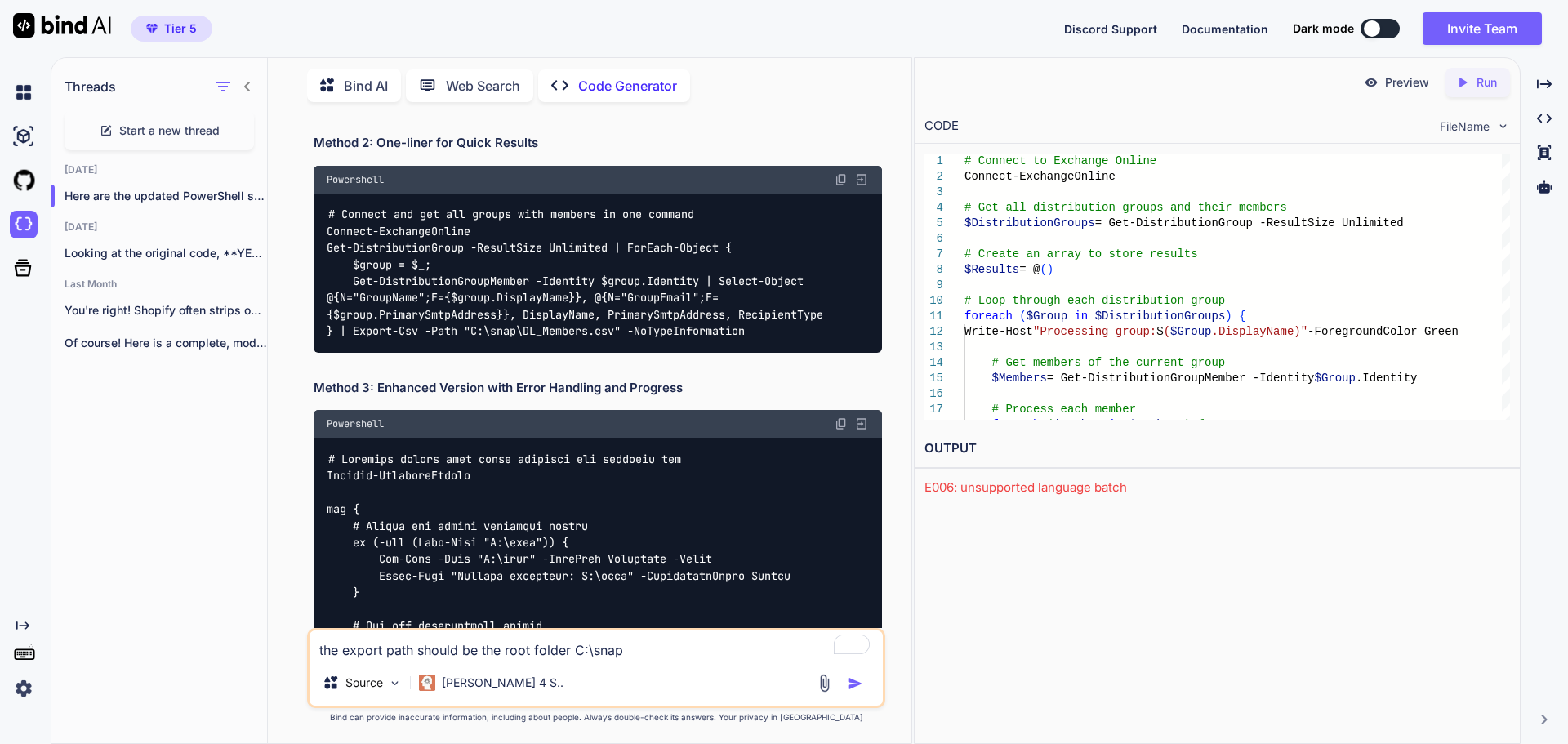
drag, startPoint x: 839, startPoint y: 426, endPoint x: 848, endPoint y: 428, distance: 9.2
click at [839, 426] on img at bounding box center [841, 424] width 13 height 13
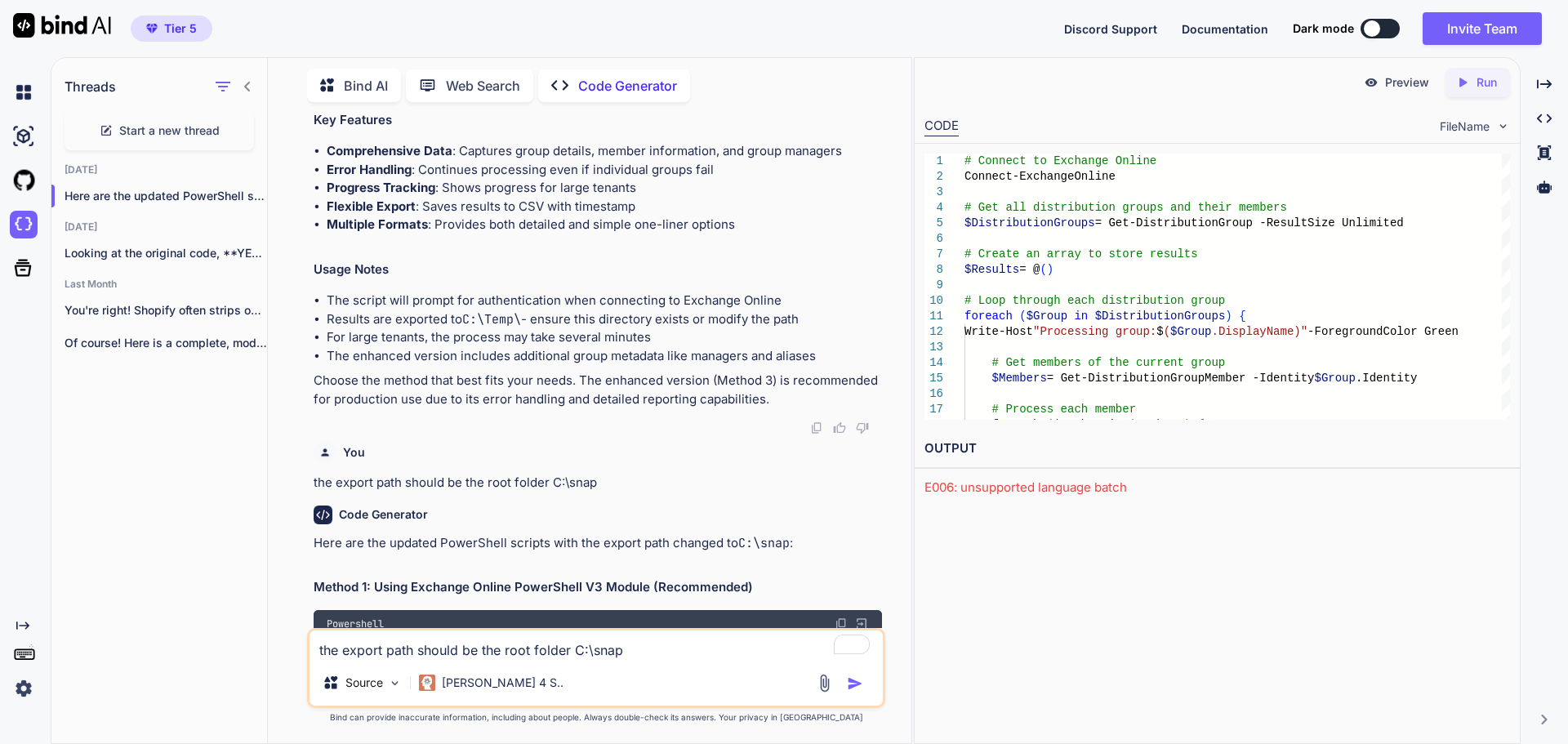
scroll to position [3941, 0]
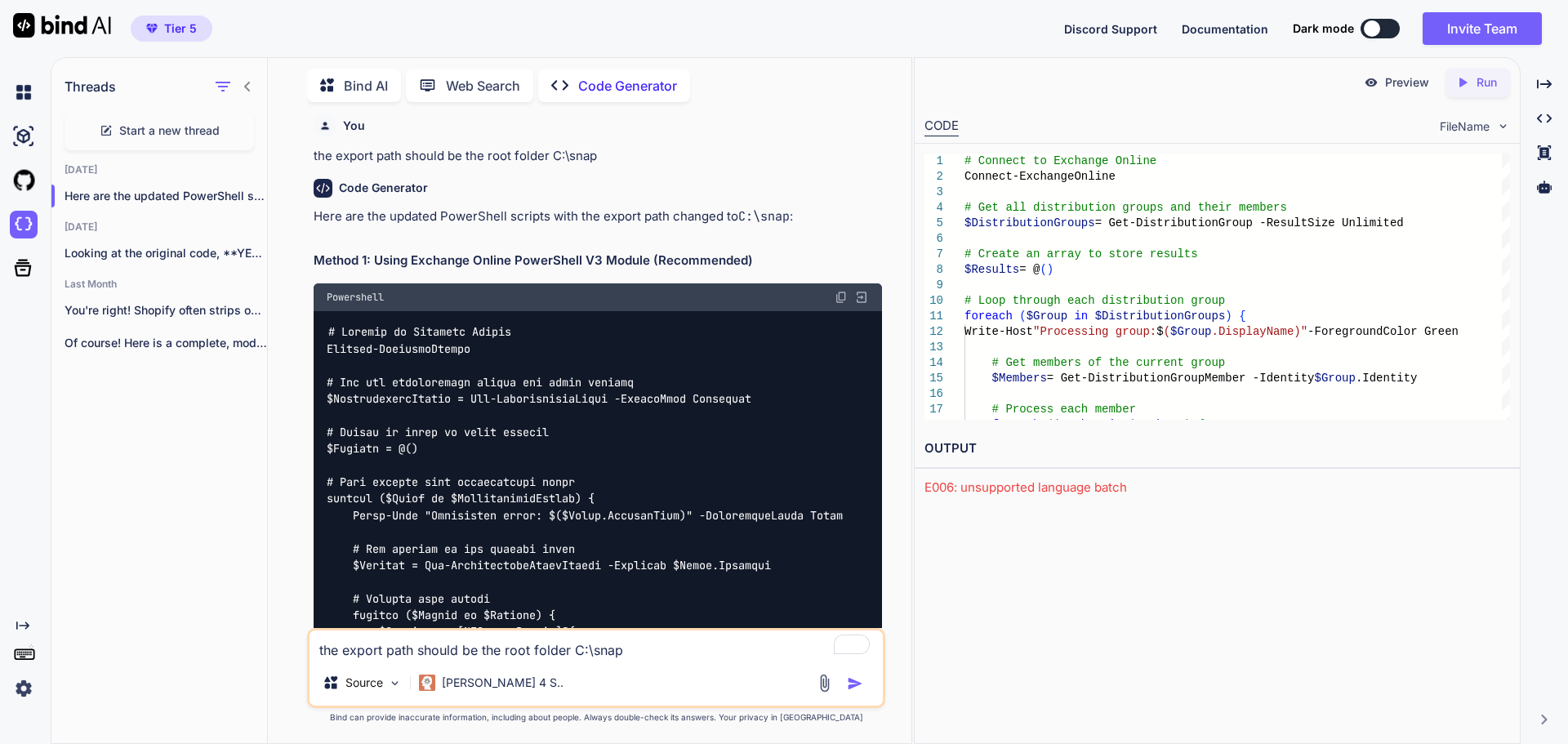
drag, startPoint x: 841, startPoint y: 291, endPoint x: 1453, endPoint y: 412, distance: 623.8
click at [841, 291] on img at bounding box center [841, 297] width 13 height 13
click at [835, 291] on button at bounding box center [841, 297] width 13 height 13
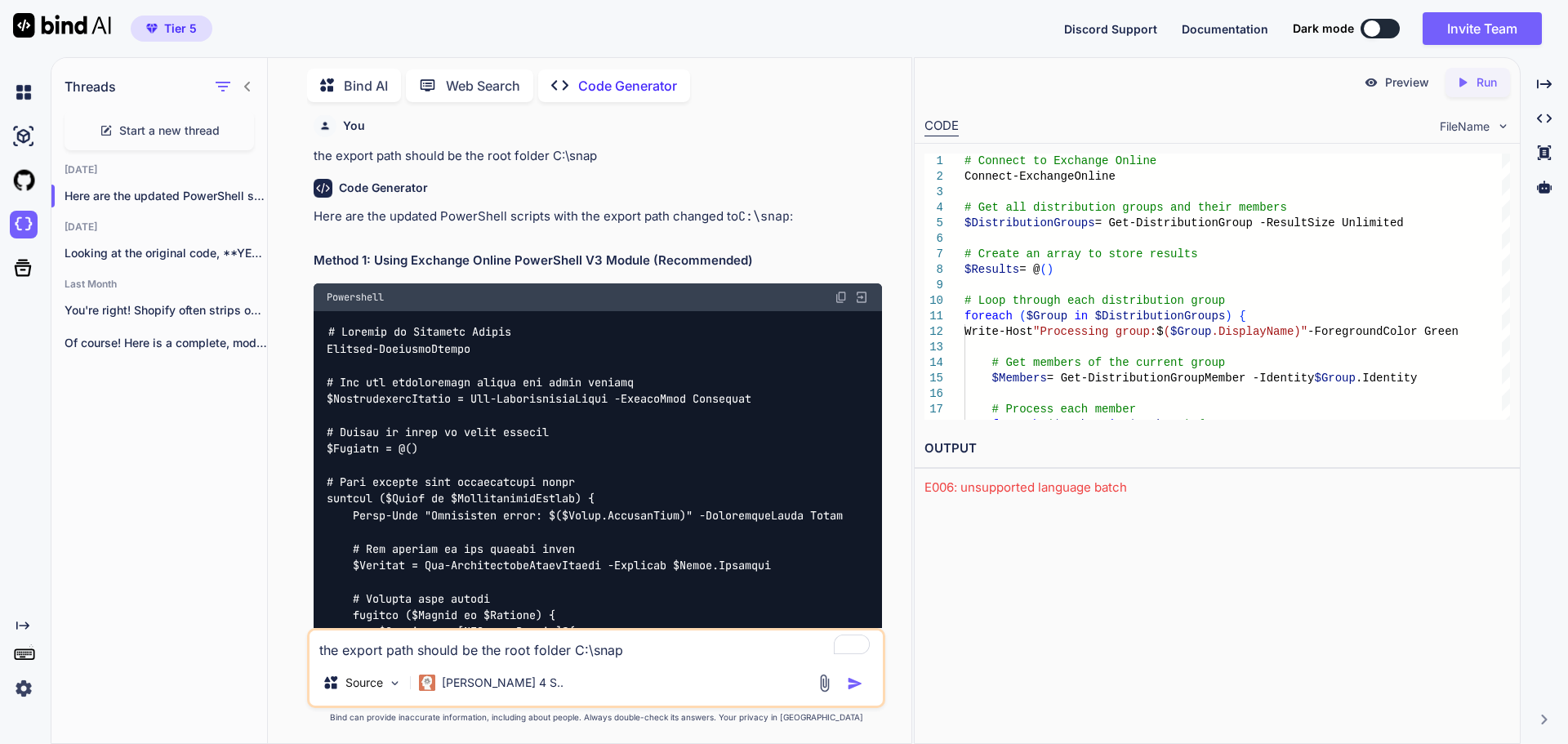
click at [522, 649] on textarea "the export path should be the root folder C:\snap" at bounding box center [596, 645] width 573 height 29
type textarea "I need to be able to run these commands directly in powershell with copy and pa…"
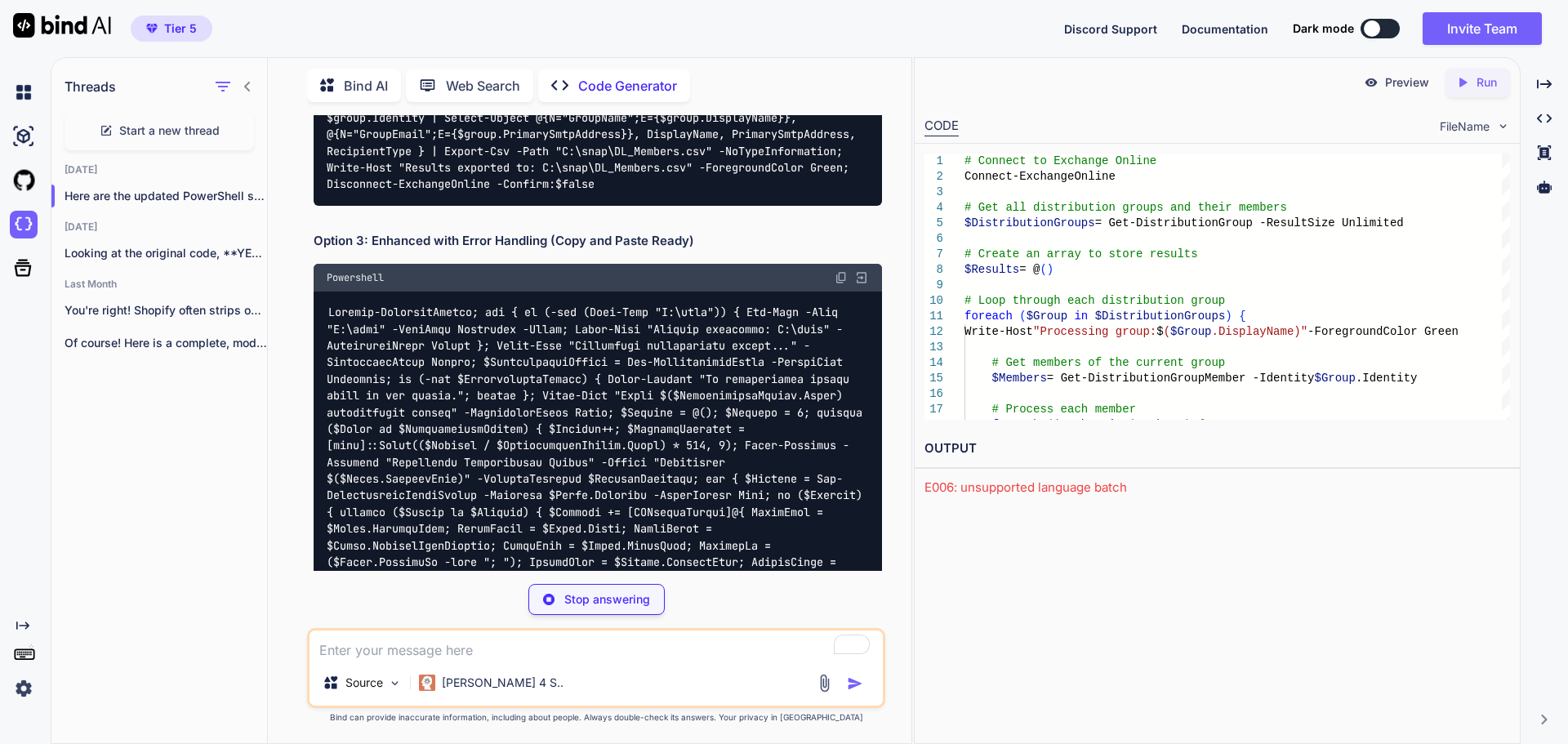
scroll to position [8283, 0]
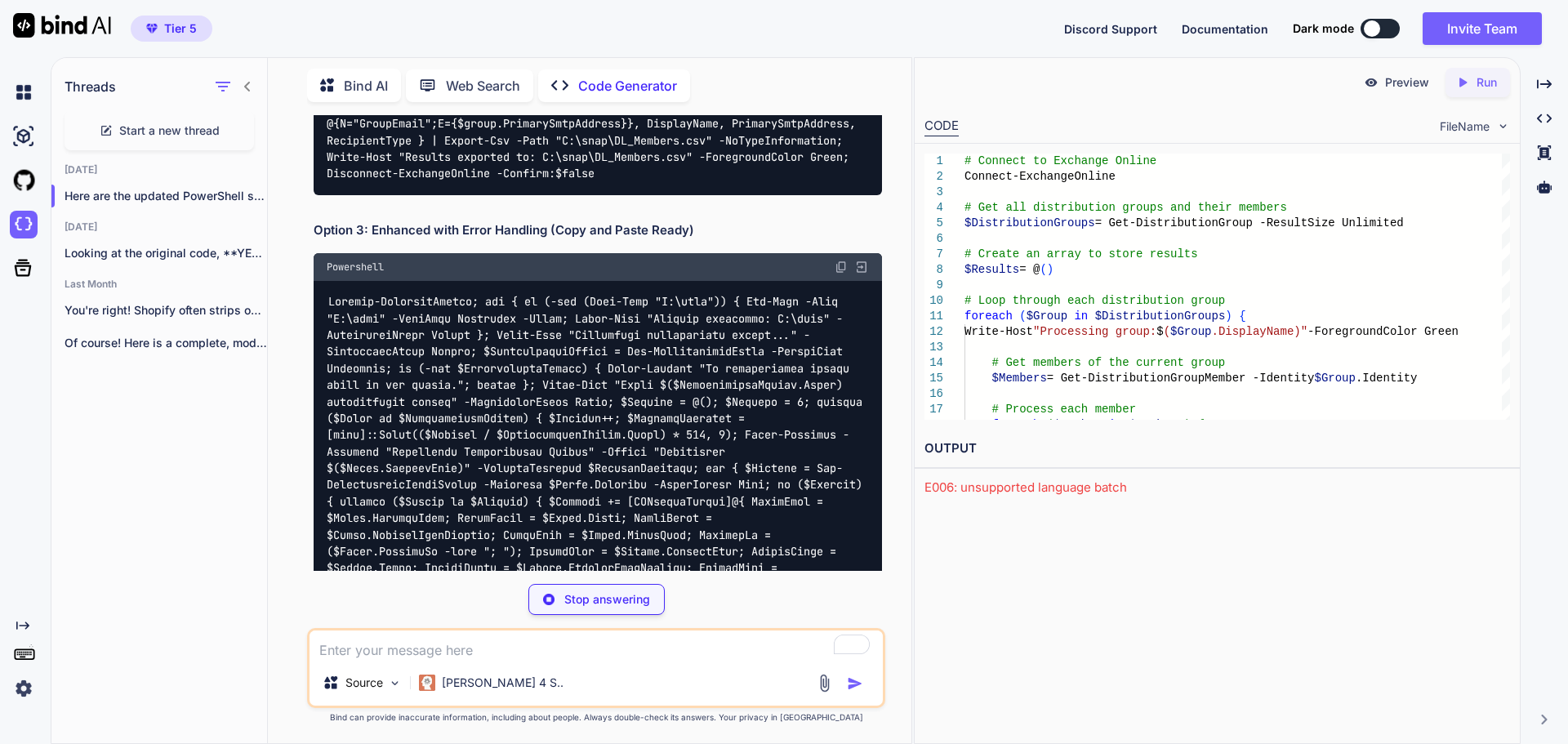
click at [840, 270] on img at bounding box center [841, 267] width 13 height 13
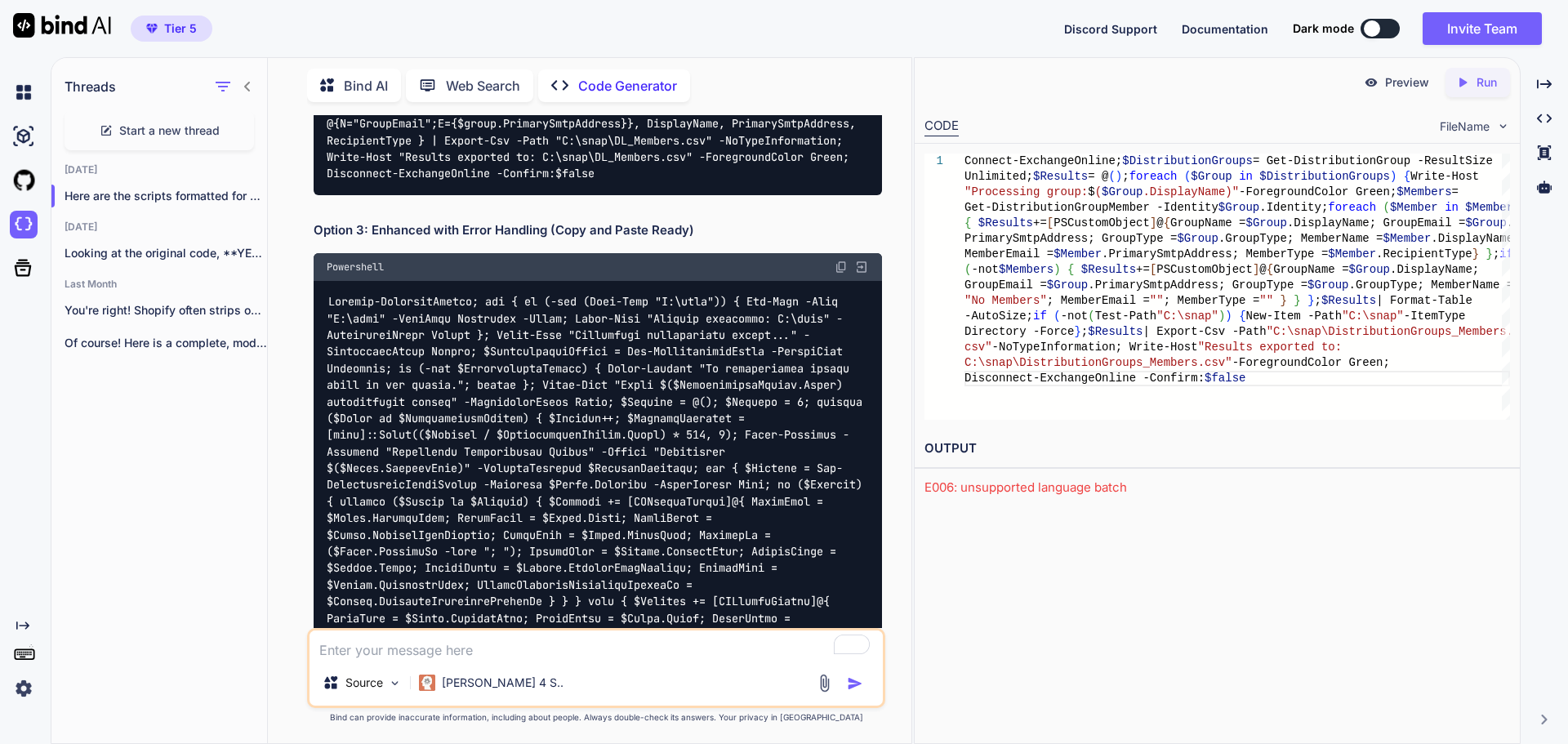
click at [551, 644] on textarea "To enrich screen reader interactions, please activate Accessibility in Grammarl…" at bounding box center [596, 645] width 573 height 29
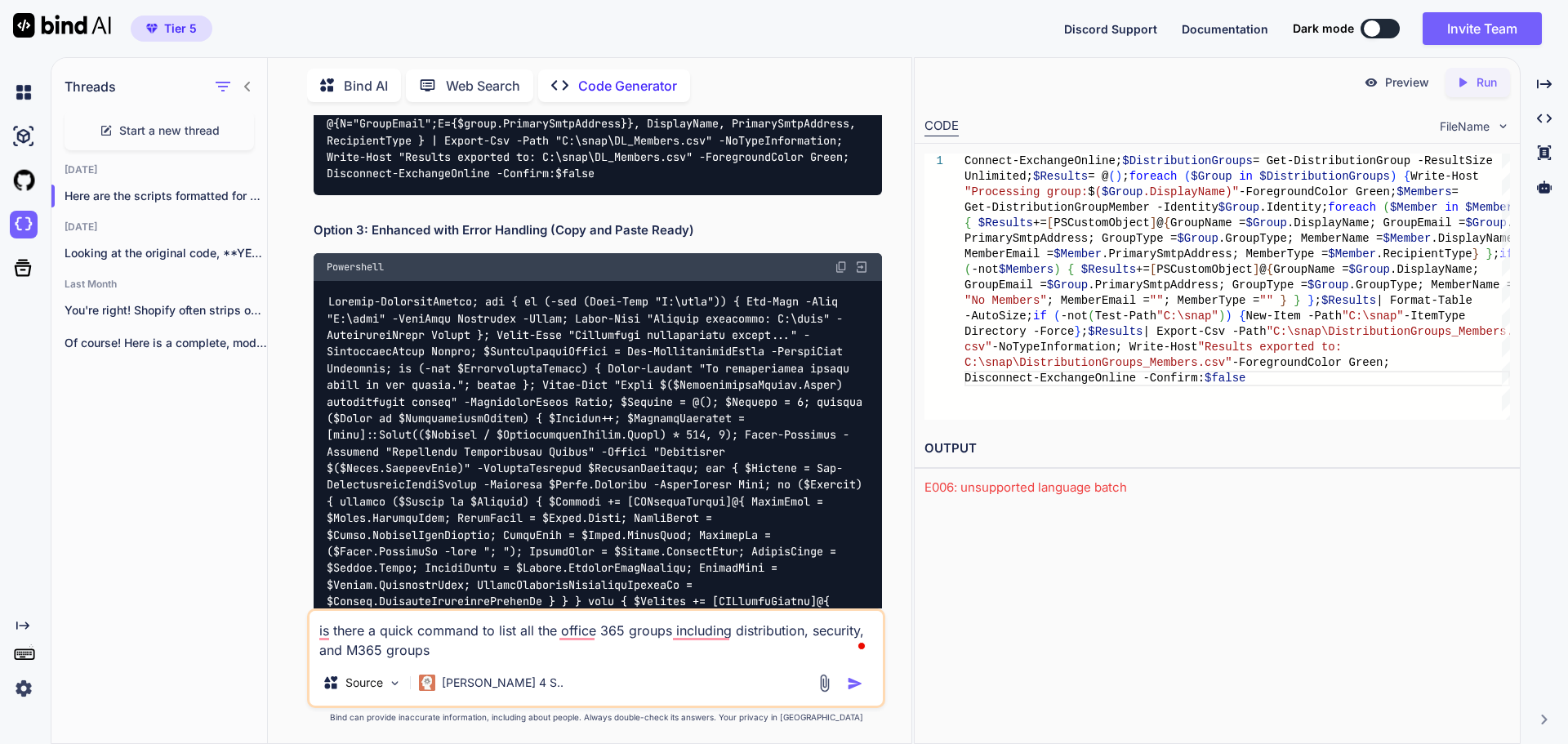
type textarea "is there a quick command to list all the office 365 groups including distributi…"
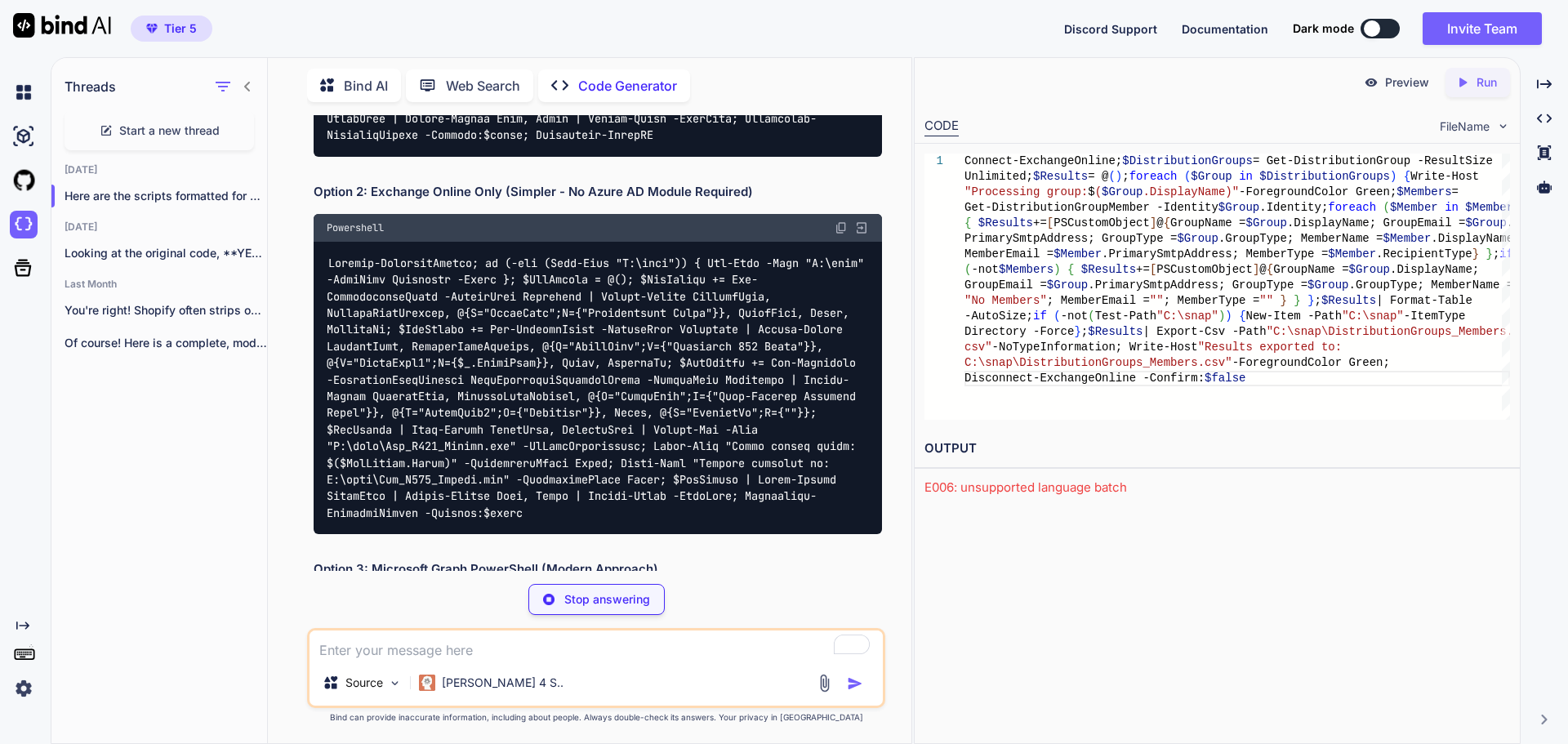
scroll to position [10086, 0]
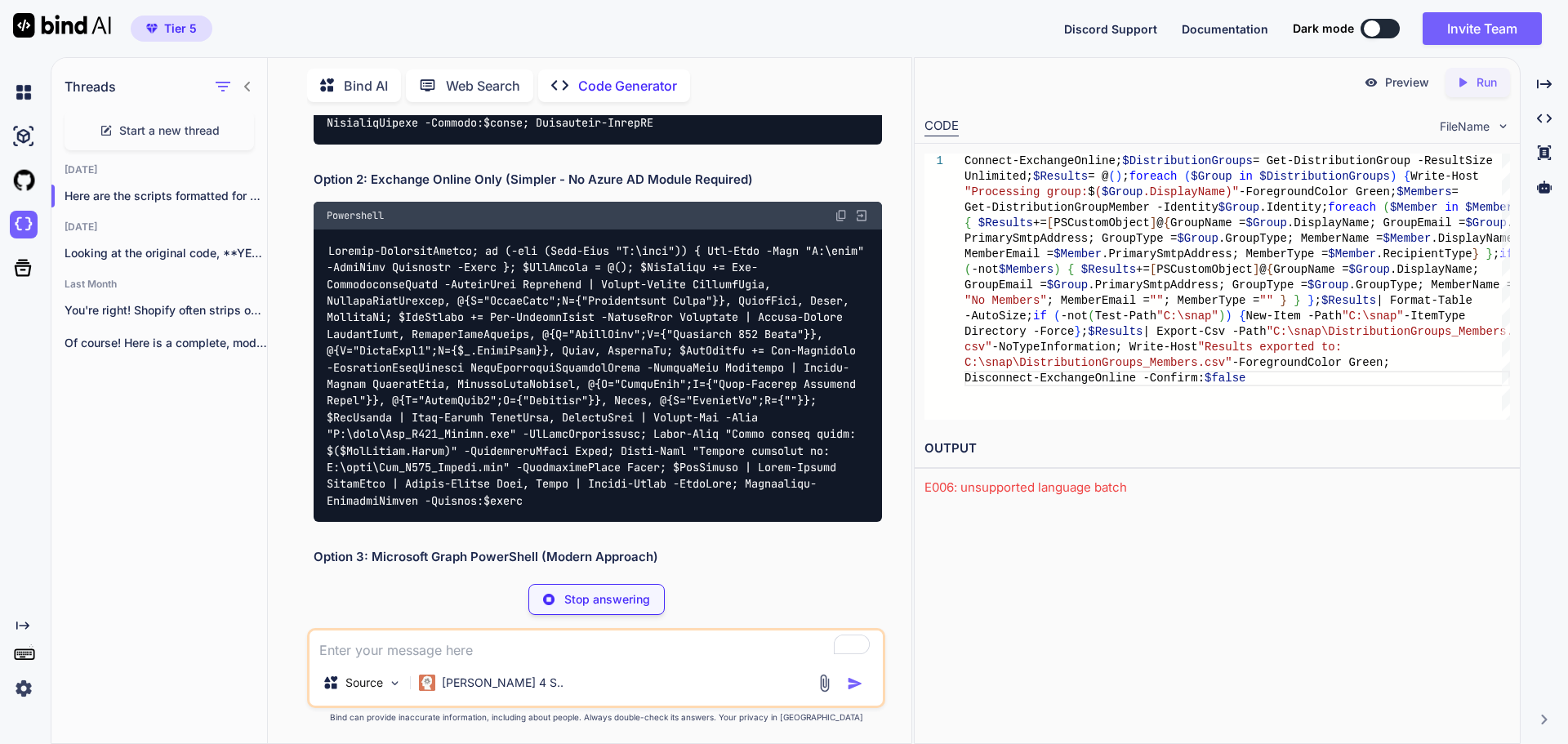
click at [840, 222] on img at bounding box center [841, 215] width 13 height 13
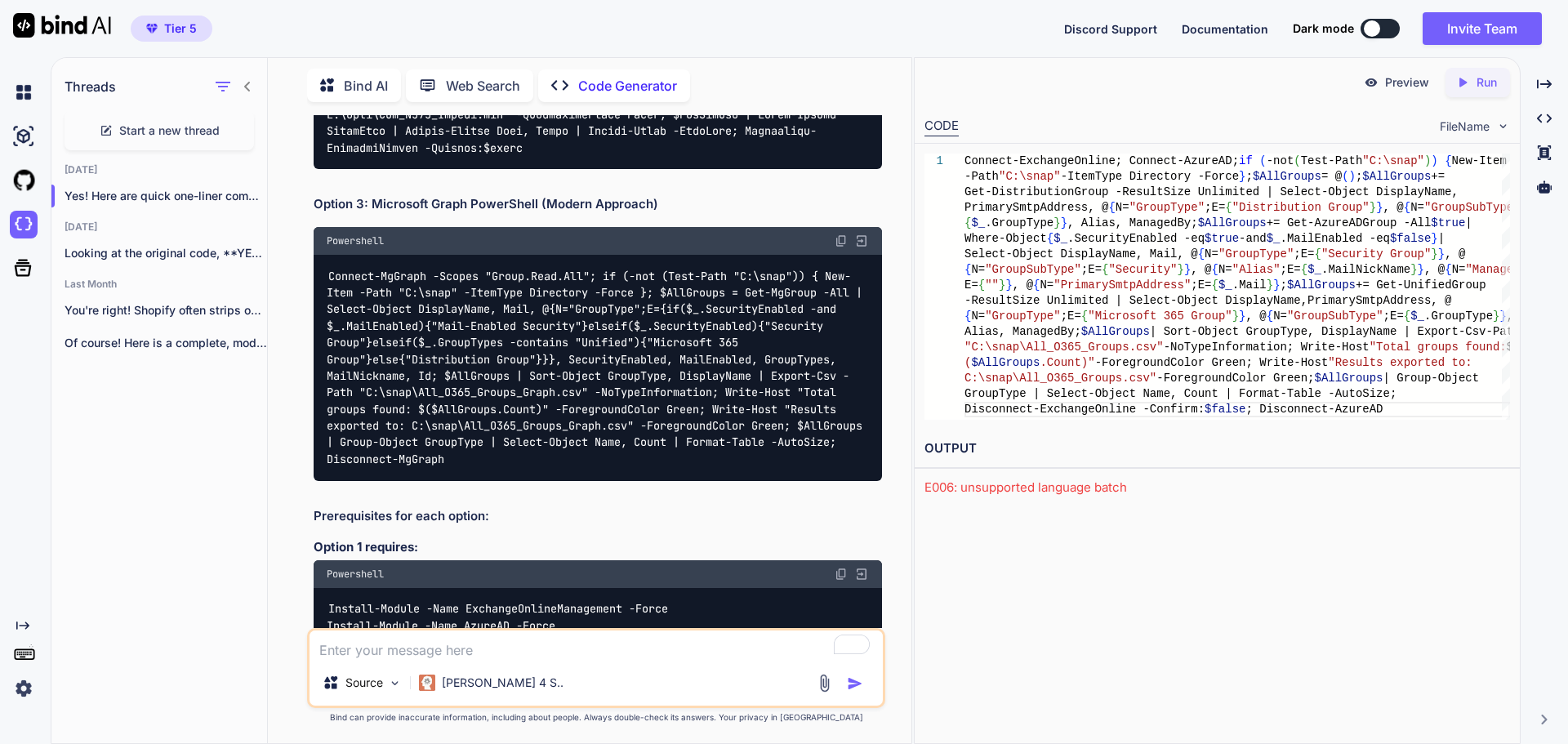
scroll to position [10412, 0]
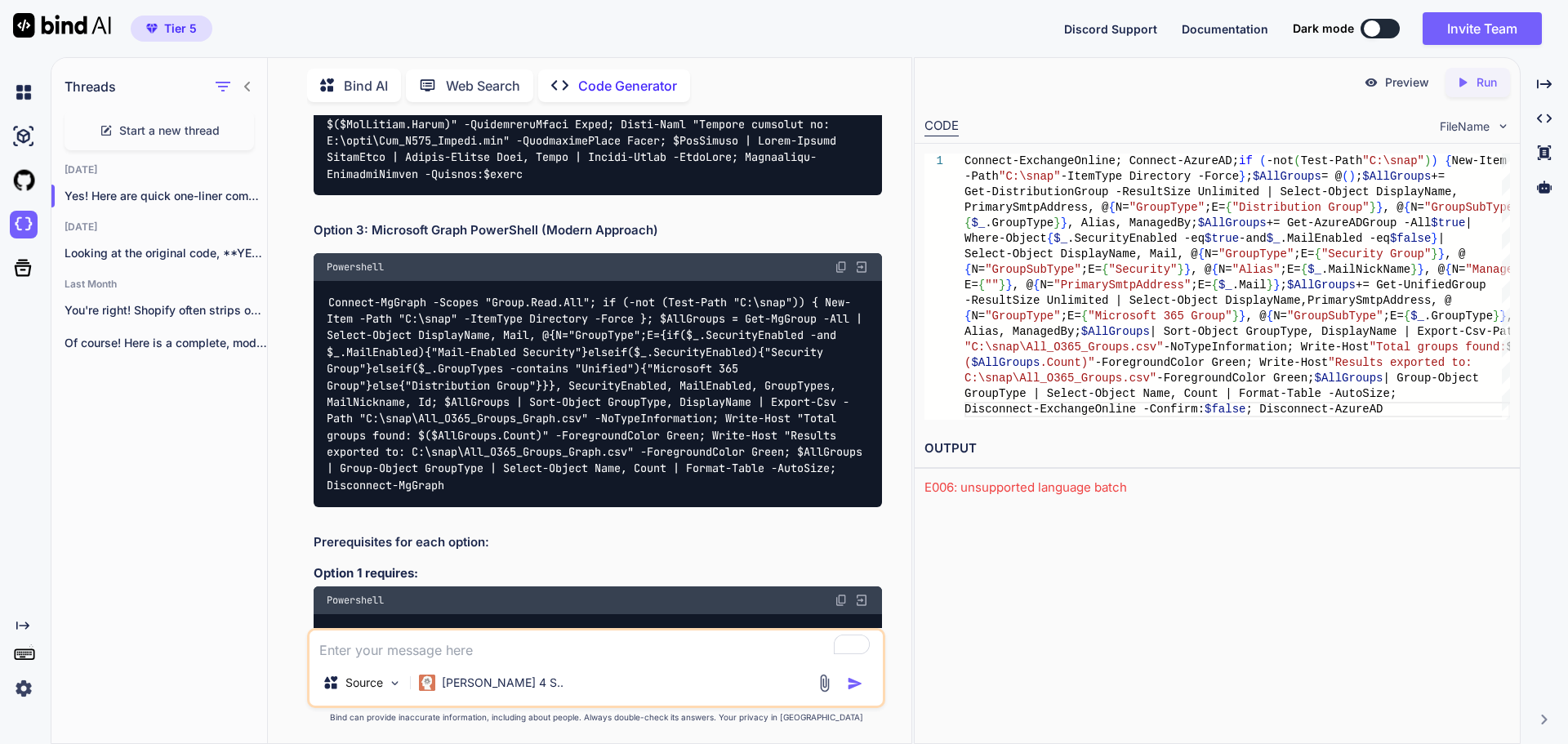
drag, startPoint x: 839, startPoint y: 318, endPoint x: 980, endPoint y: 352, distance: 145.0
click at [839, 273] on img at bounding box center [841, 267] width 13 height 13
click at [518, 643] on textarea "To enrich screen reader interactions, please activate Accessibility in Grammarl…" at bounding box center [596, 645] width 573 height 29
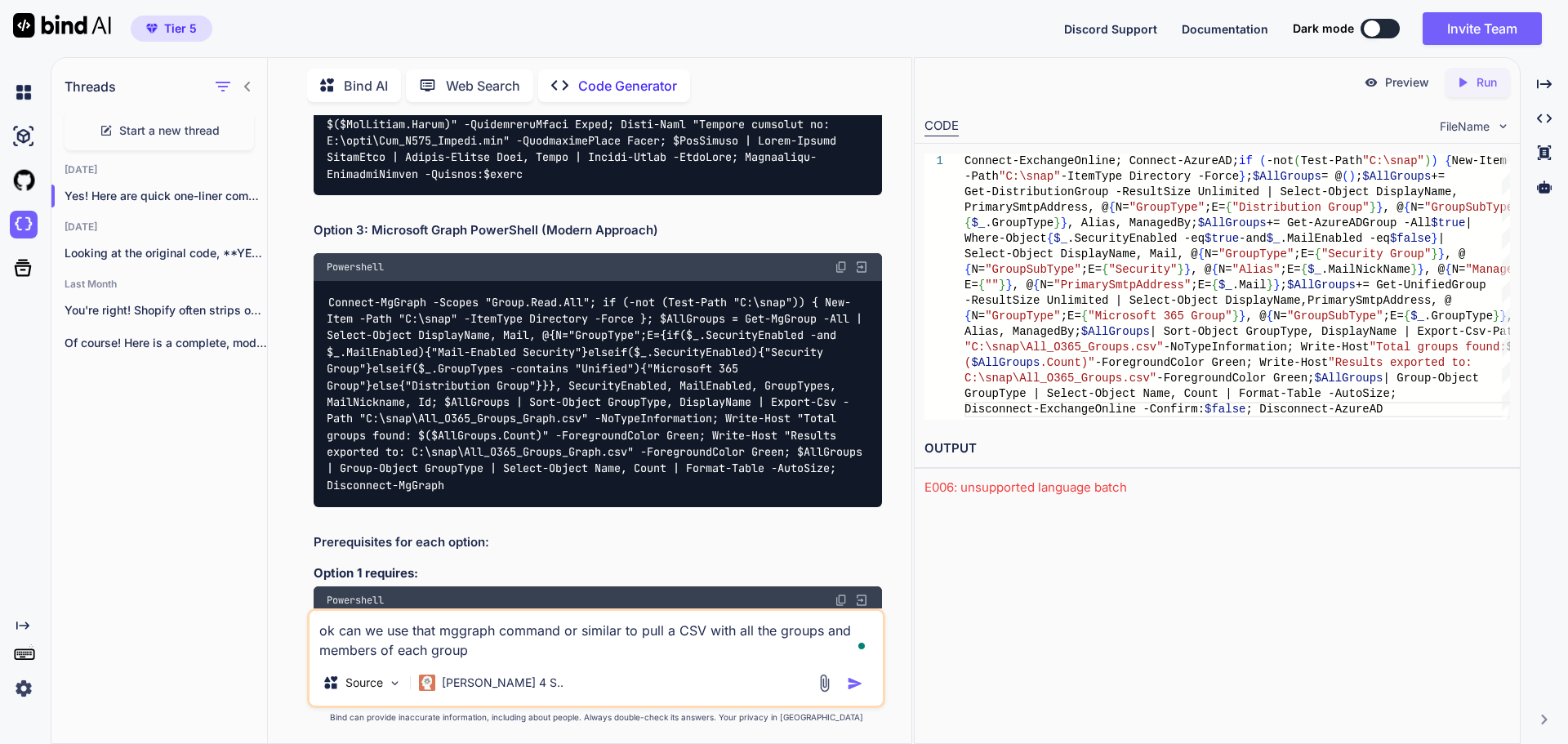
type textarea "ok can we use that mggraph command or similar to pull a CSV with all the groups…"
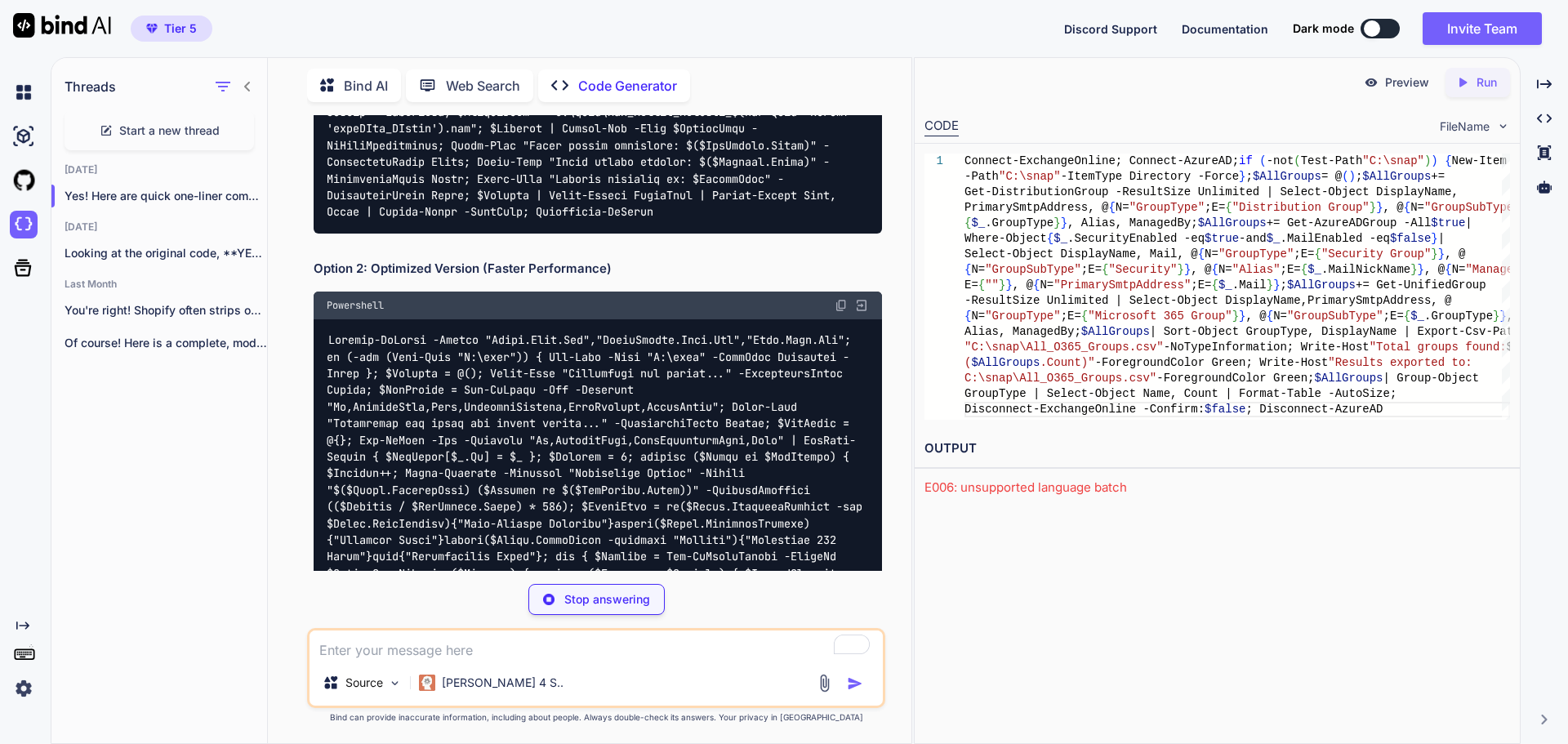
scroll to position [12224, 0]
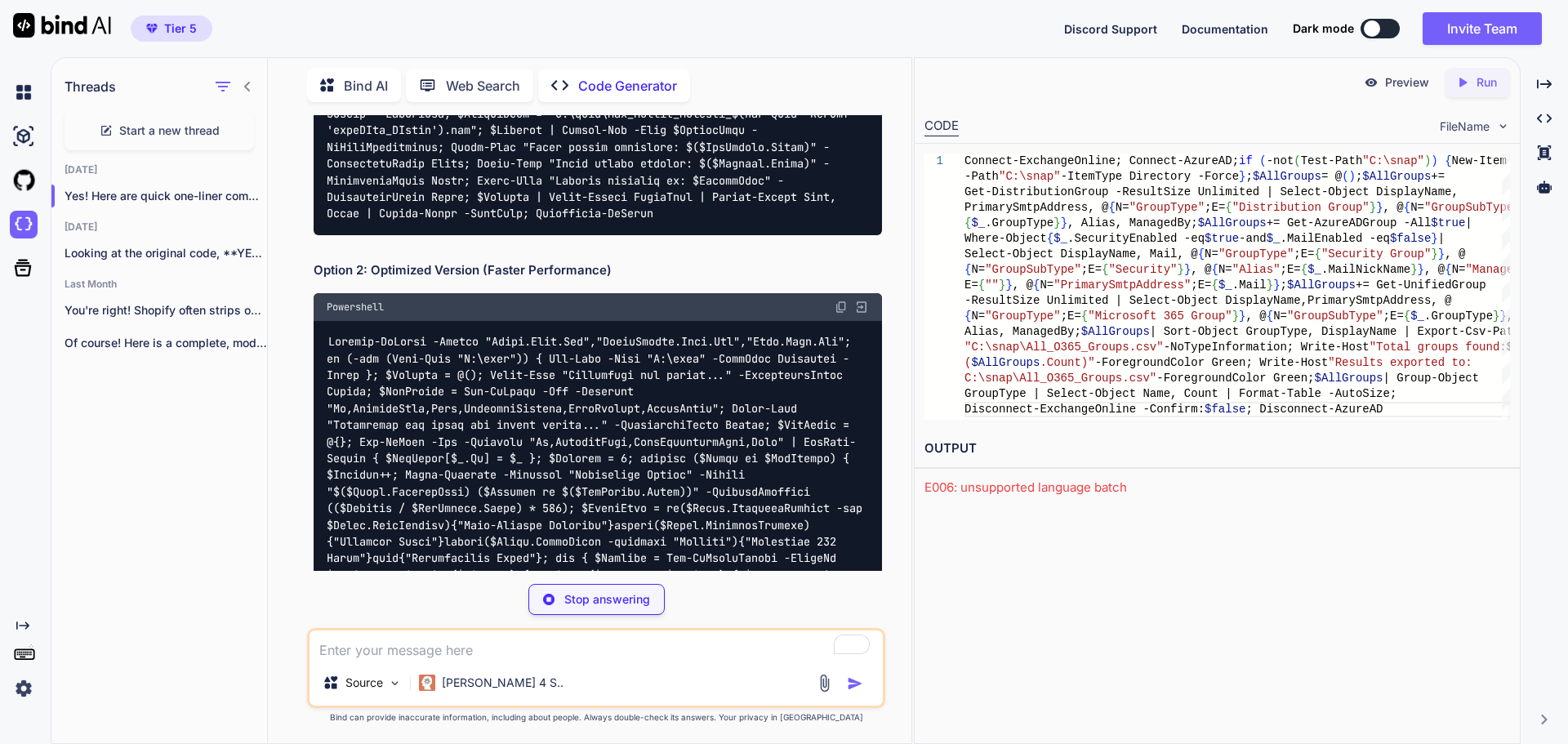
click at [843, 313] on img at bounding box center [841, 307] width 13 height 13
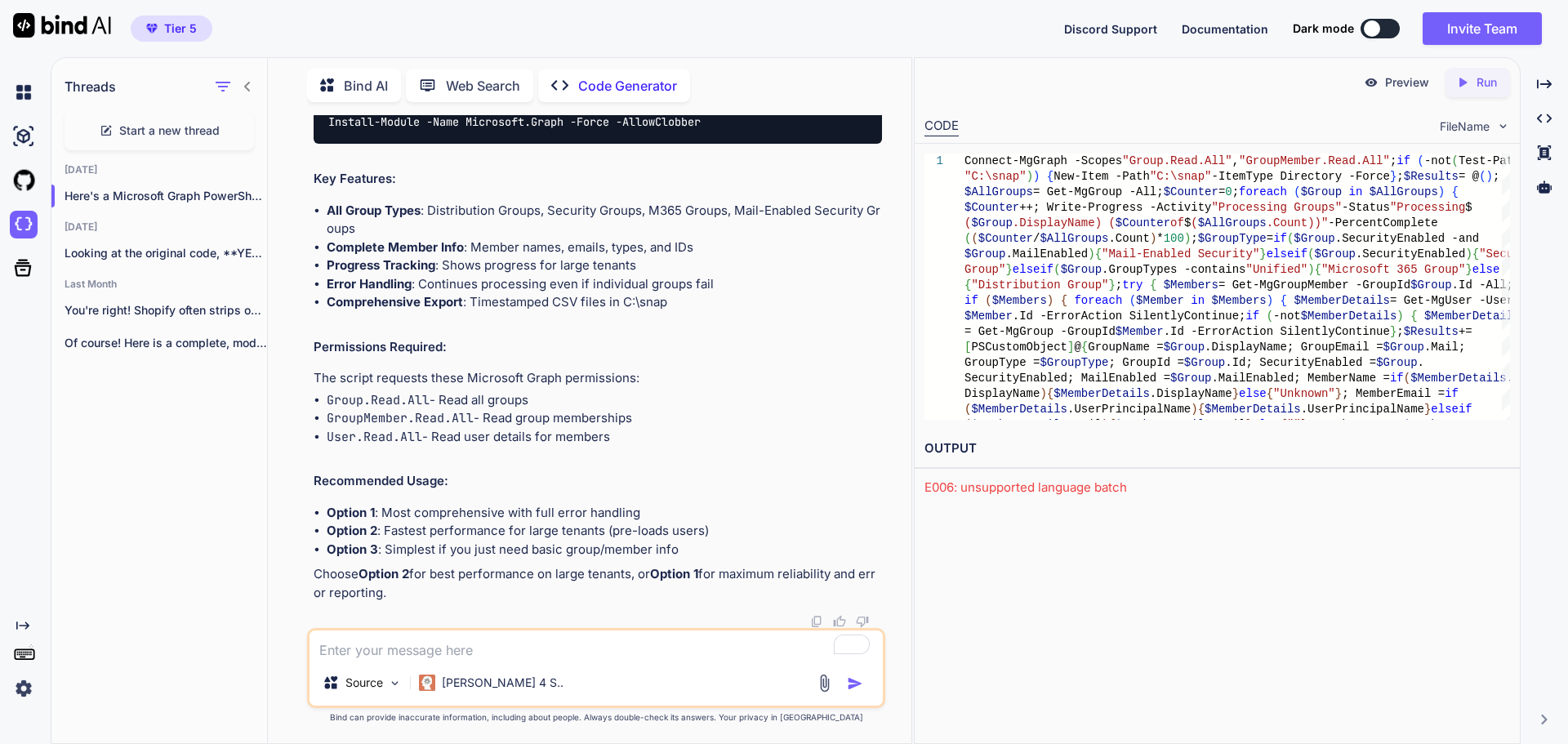
scroll to position [13644, 0]
click at [329, 653] on textarea "To enrich screen reader interactions, please activate Accessibility in Grammarl…" at bounding box center [596, 645] width 573 height 29
paste textarea "PS C:\Users\bgarner.adm> Connect-MgGraph -Scopes "Group.Read.All","GroupMember.…"
type textarea "I ran number 2 and I get this Activity: once it runs PS C:\Users\bgarner.adm> C…"
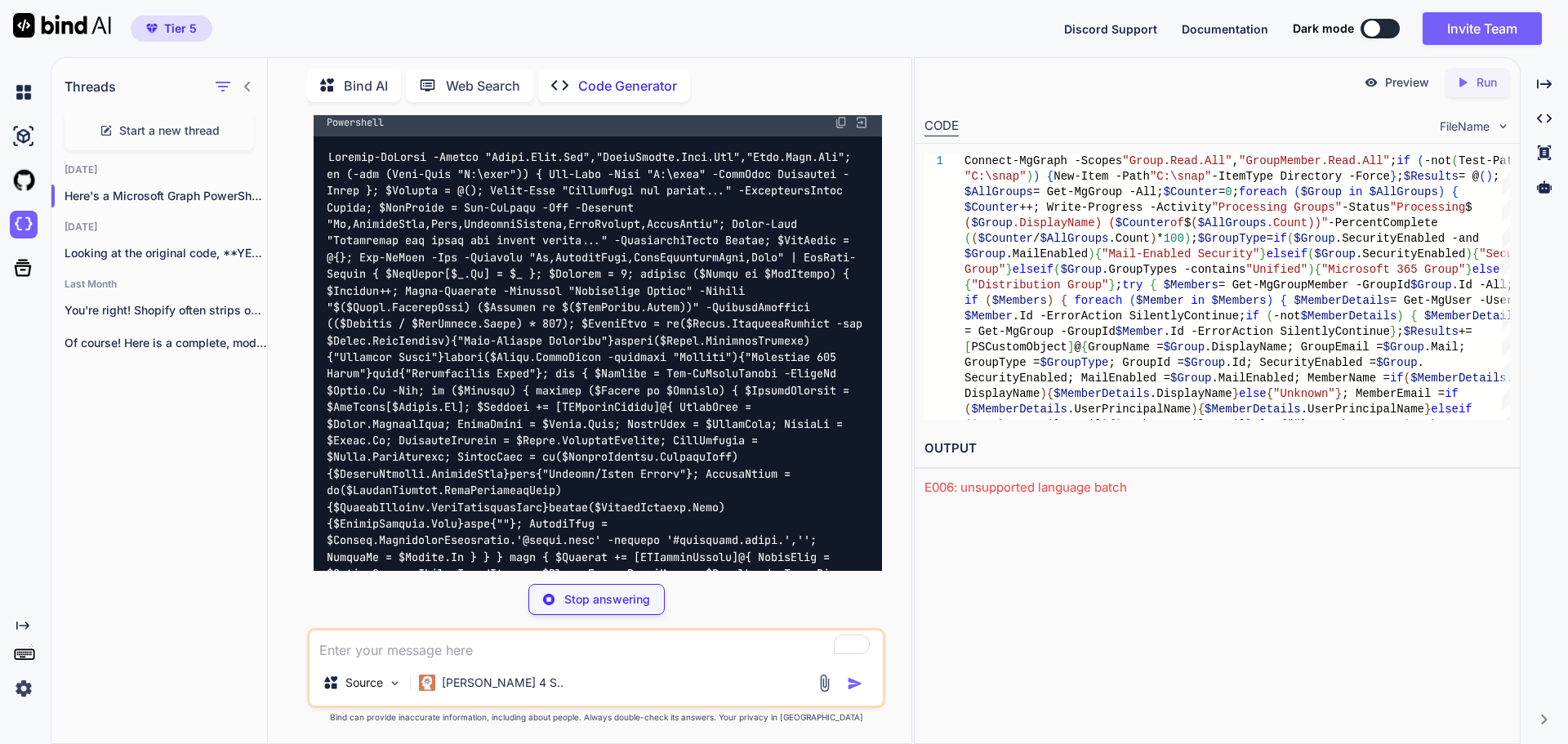
scroll to position [14698, 0]
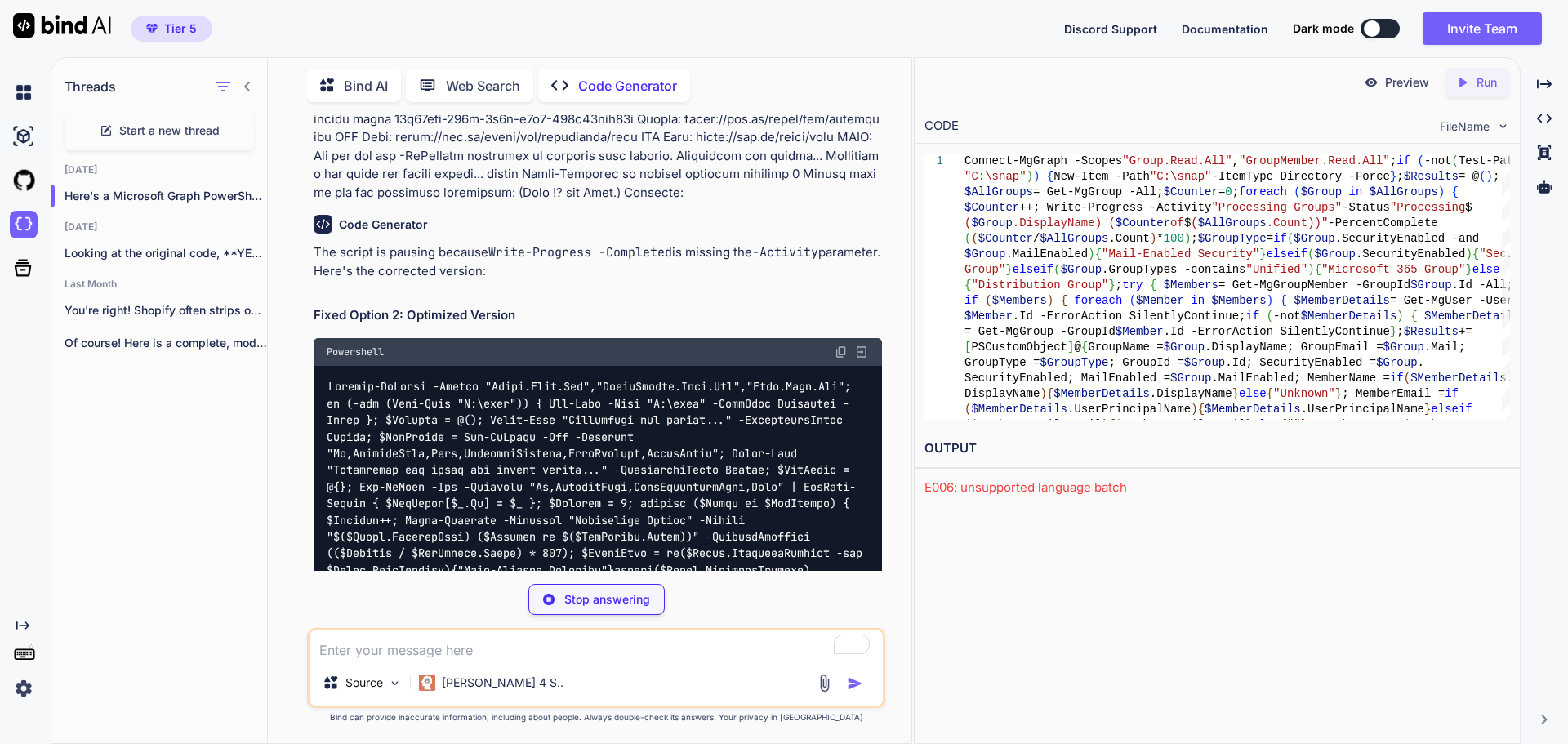
click at [842, 358] on img at bounding box center [841, 352] width 13 height 13
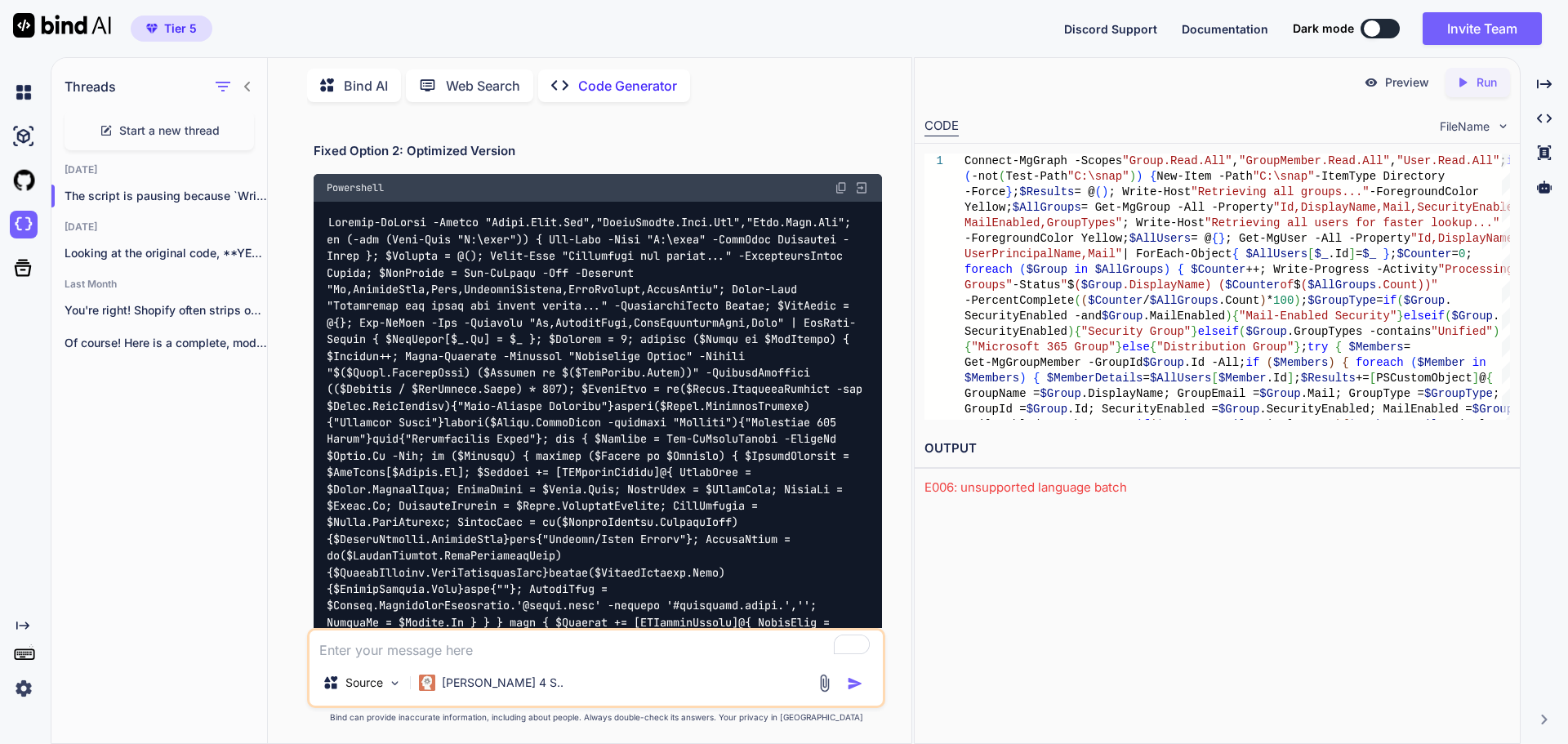
scroll to position [14862, 0]
click at [842, 196] on img at bounding box center [841, 188] width 13 height 13
